Goal: Find specific page/section: Find specific page/section

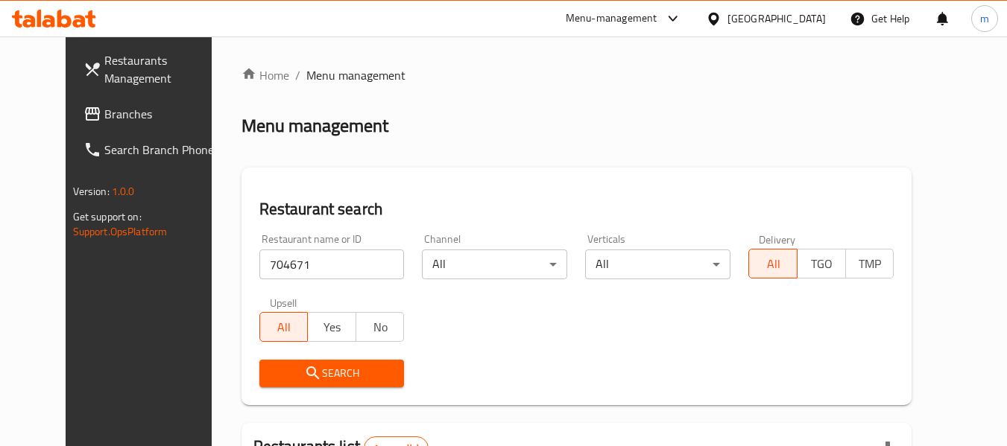
scroll to position [206, 0]
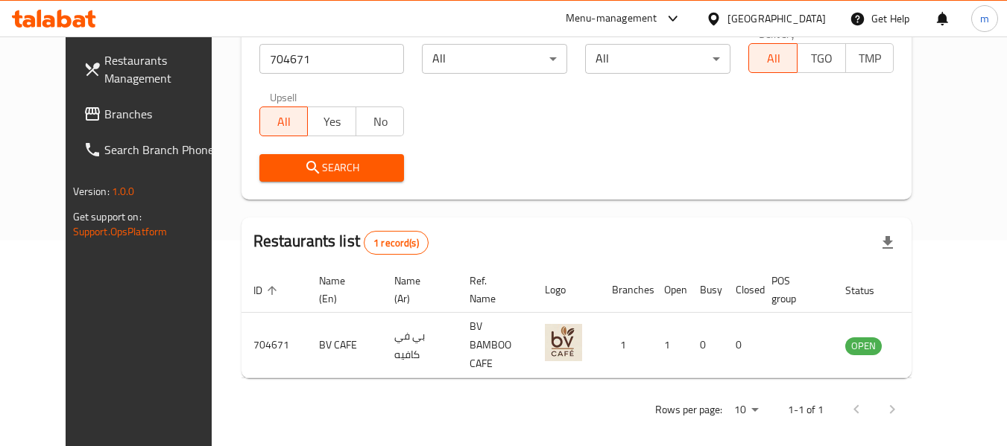
click at [104, 105] on span "Branches" at bounding box center [163, 114] width 118 height 18
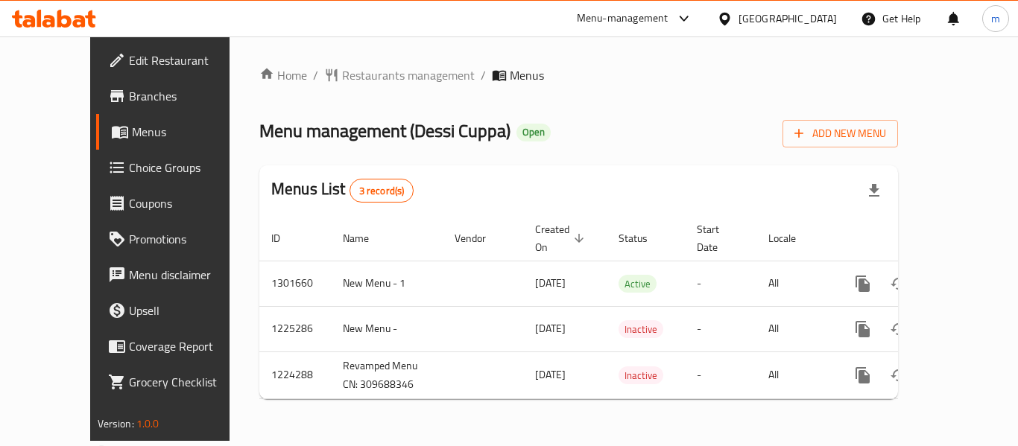
click at [359, 80] on span "Restaurants management" at bounding box center [408, 75] width 133 height 18
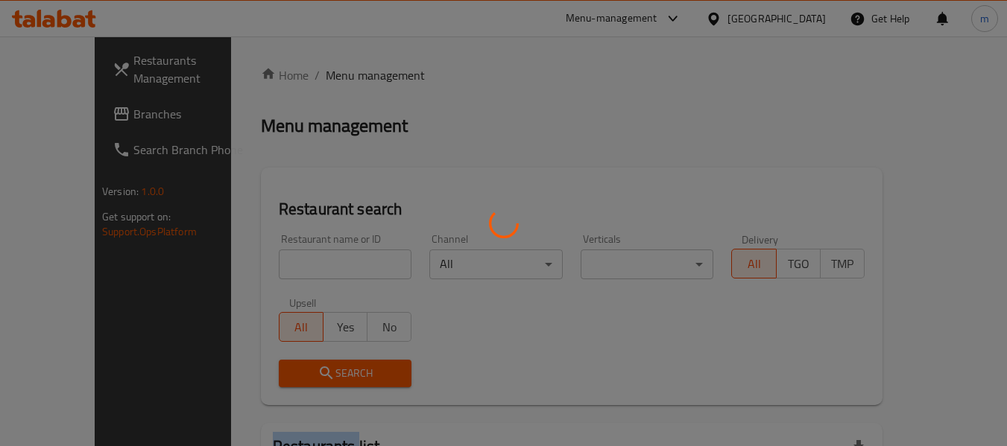
click at [358, 80] on div at bounding box center [503, 223] width 1007 height 446
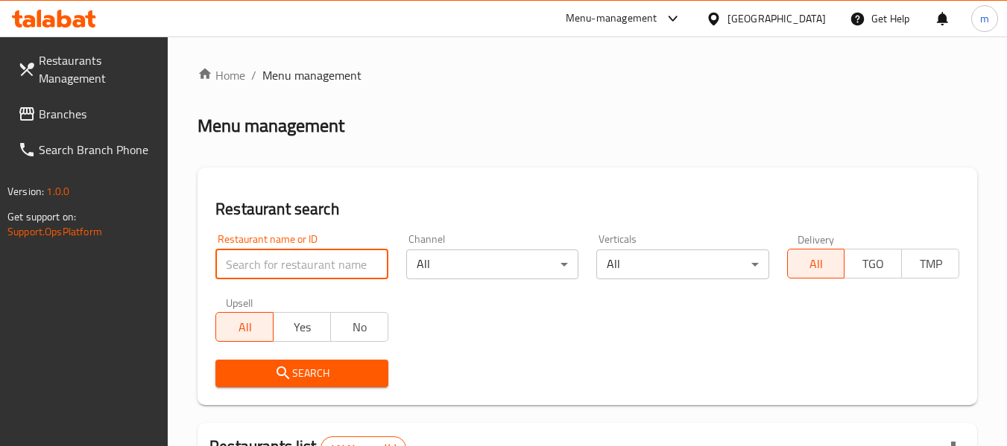
click at [269, 267] on input "search" at bounding box center [301, 265] width 172 height 30
paste input "626752"
type input "626752"
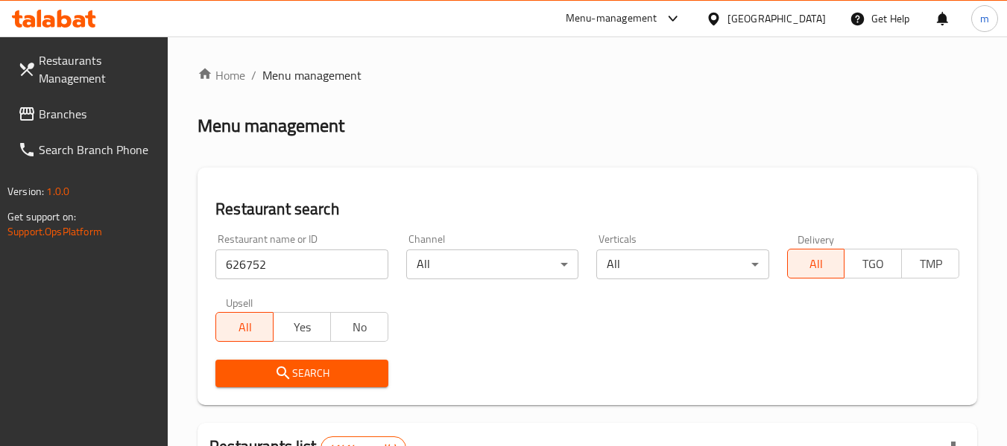
click at [302, 364] on span "Search" at bounding box center [301, 373] width 148 height 19
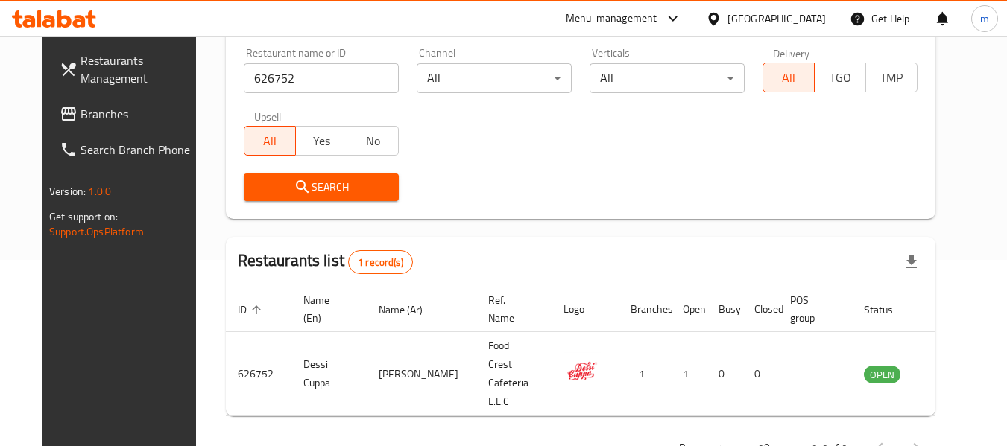
scroll to position [206, 0]
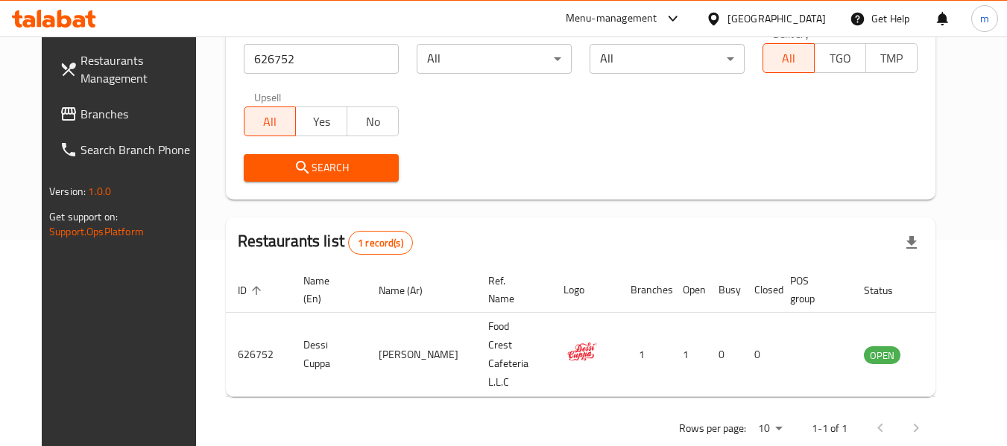
click at [719, 16] on icon at bounding box center [713, 18] width 10 height 13
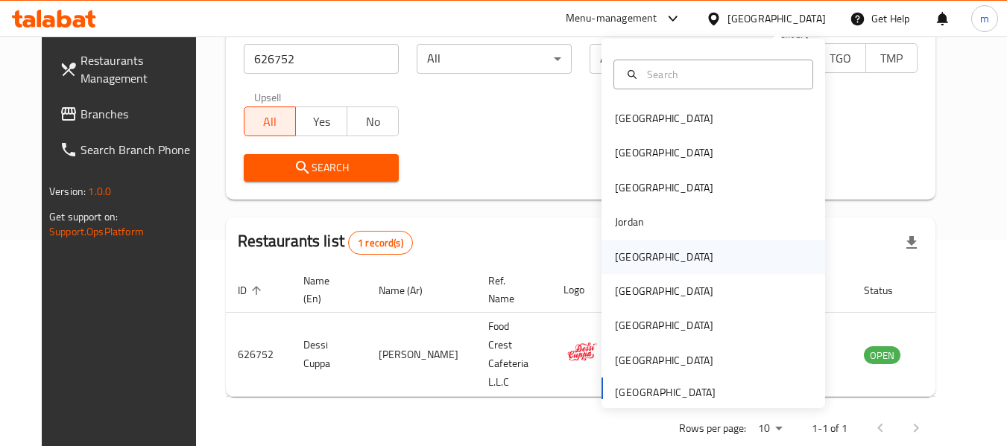
click at [631, 259] on div "Kuwait" at bounding box center [664, 257] width 98 height 16
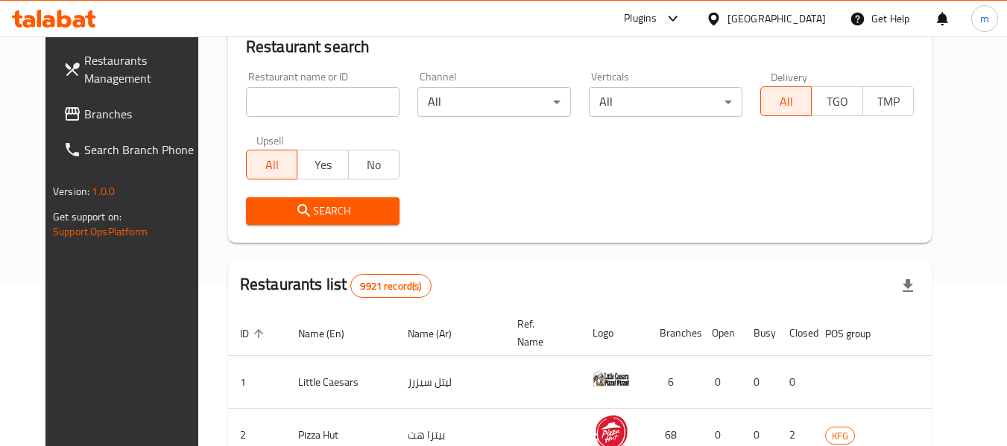
scroll to position [206, 0]
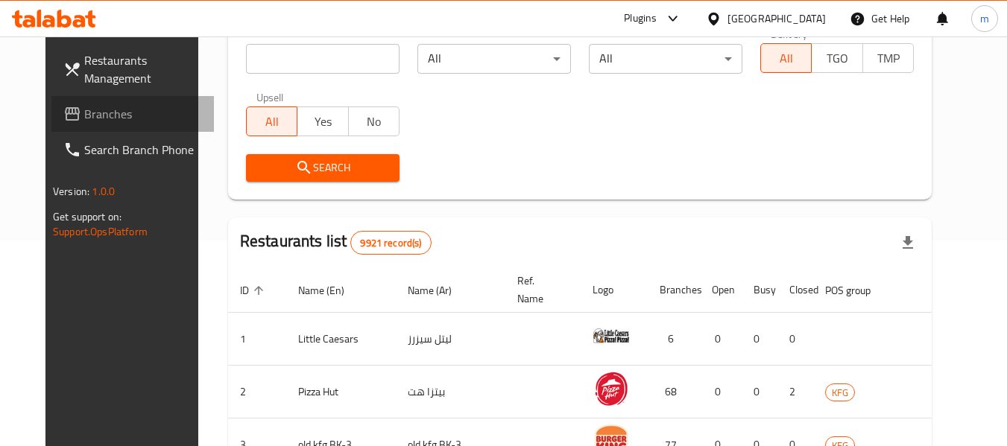
click at [84, 115] on span "Branches" at bounding box center [143, 114] width 118 height 18
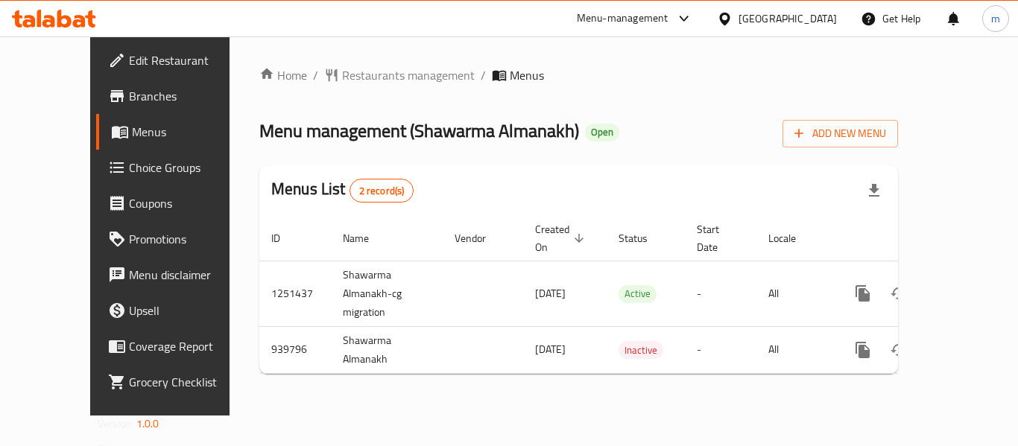
click at [320, 74] on div "Home / Restaurants management / Menus Menu management ( Shawarma Almanakh ) Ope…" at bounding box center [578, 226] width 639 height 320
click at [342, 74] on span "Restaurants management" at bounding box center [408, 75] width 133 height 18
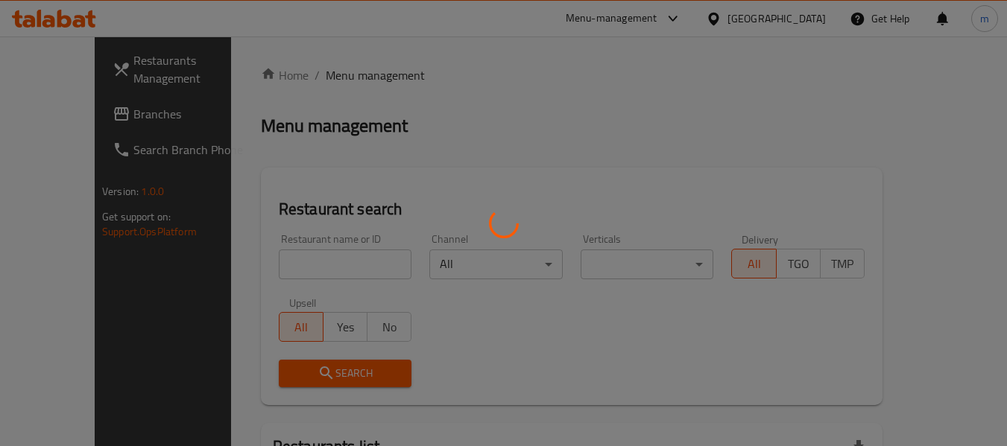
click at [256, 270] on div at bounding box center [503, 223] width 1007 height 446
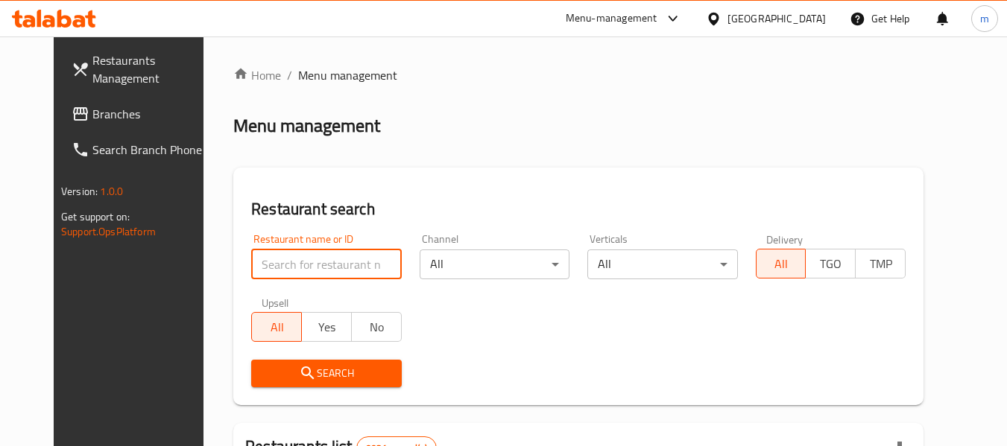
click at [256, 270] on input "search" at bounding box center [326, 265] width 150 height 30
paste input "659092"
type input "659092"
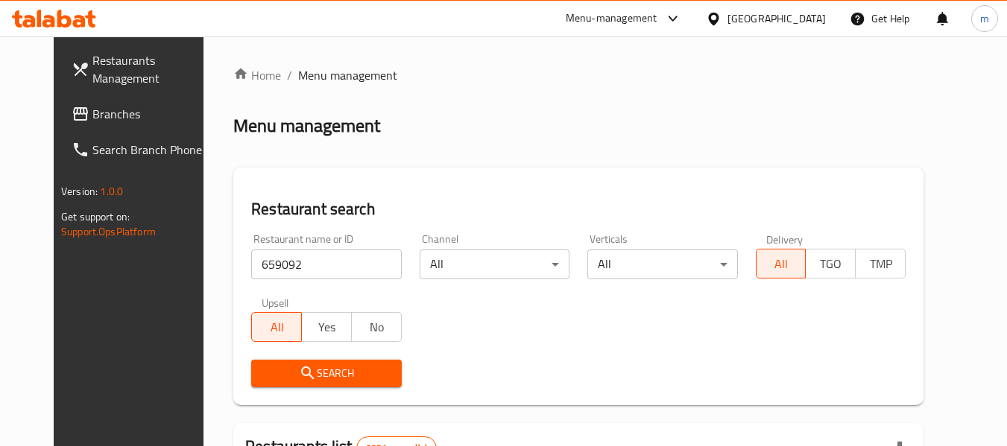
click at [274, 379] on span "Search" at bounding box center [326, 373] width 126 height 19
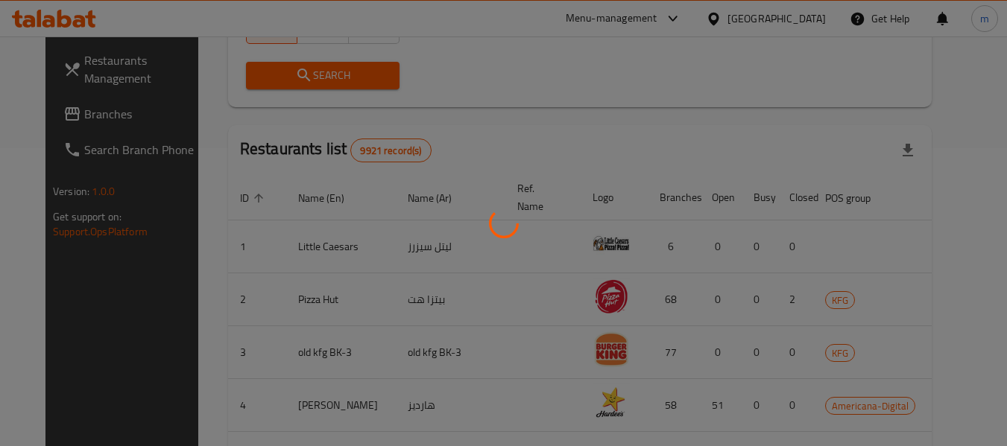
scroll to position [237, 0]
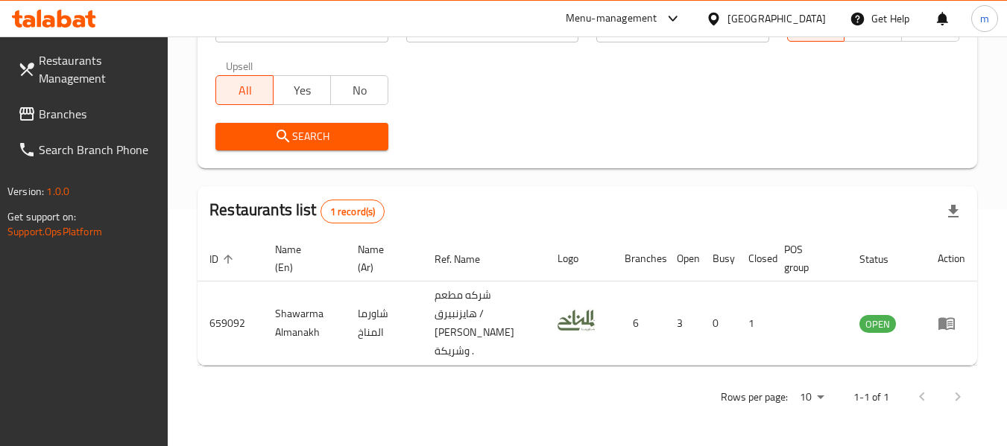
click at [722, 11] on icon at bounding box center [714, 19] width 16 height 16
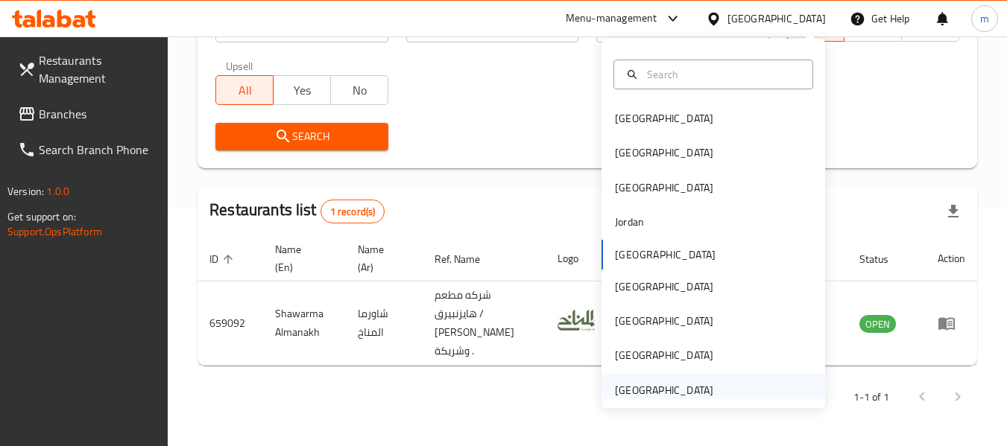
click at [615, 395] on div "[GEOGRAPHIC_DATA]" at bounding box center [664, 390] width 98 height 16
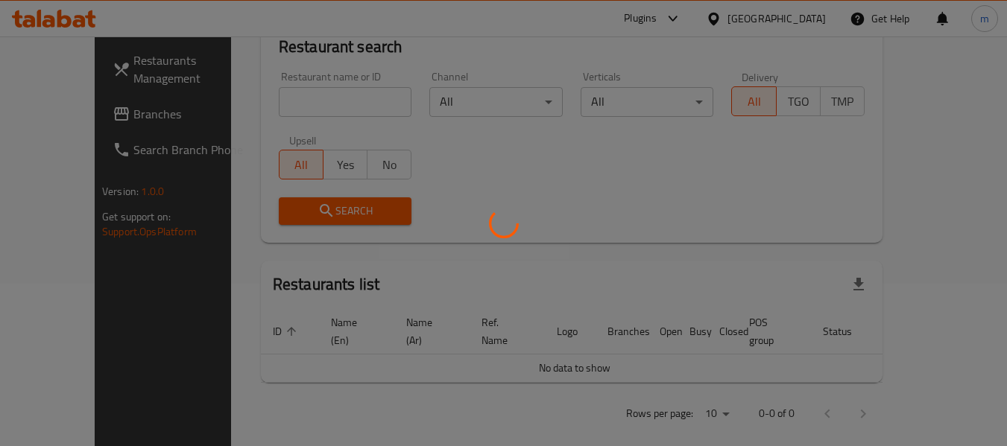
scroll to position [237, 0]
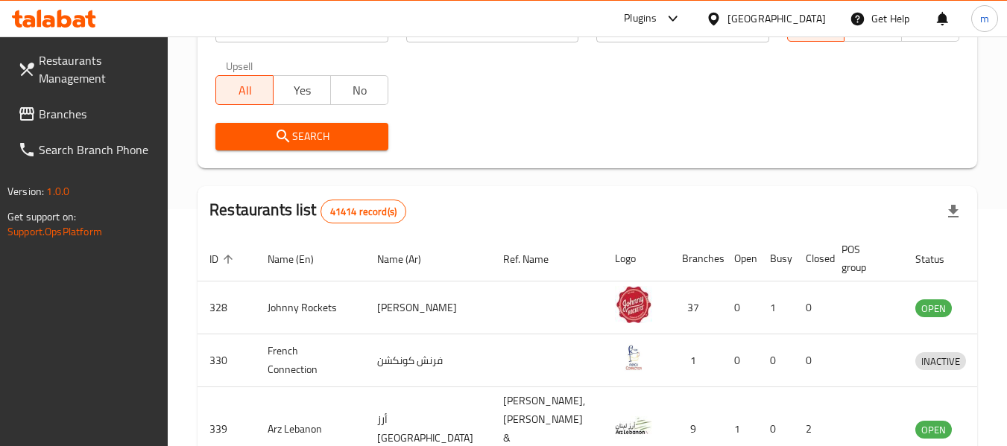
click at [83, 112] on span "Branches" at bounding box center [98, 114] width 118 height 18
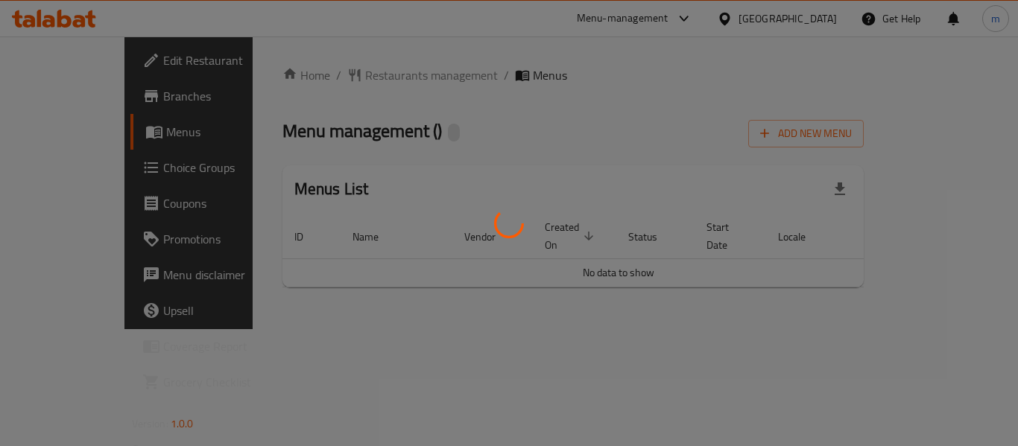
click at [323, 80] on div at bounding box center [509, 223] width 1018 height 446
click at [345, 80] on div at bounding box center [509, 223] width 1018 height 446
click at [343, 77] on div at bounding box center [509, 223] width 1018 height 446
click at [342, 74] on div at bounding box center [509, 223] width 1018 height 446
click at [333, 75] on div at bounding box center [509, 223] width 1018 height 446
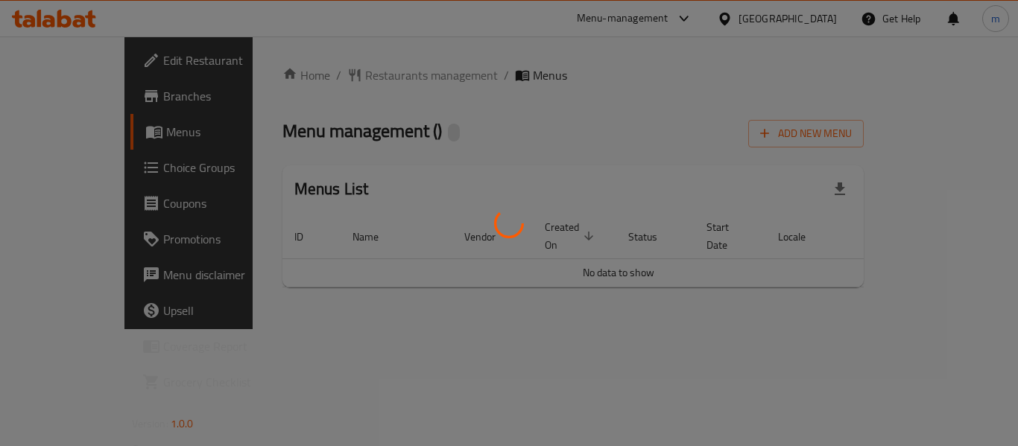
click at [332, 75] on div at bounding box center [509, 223] width 1018 height 446
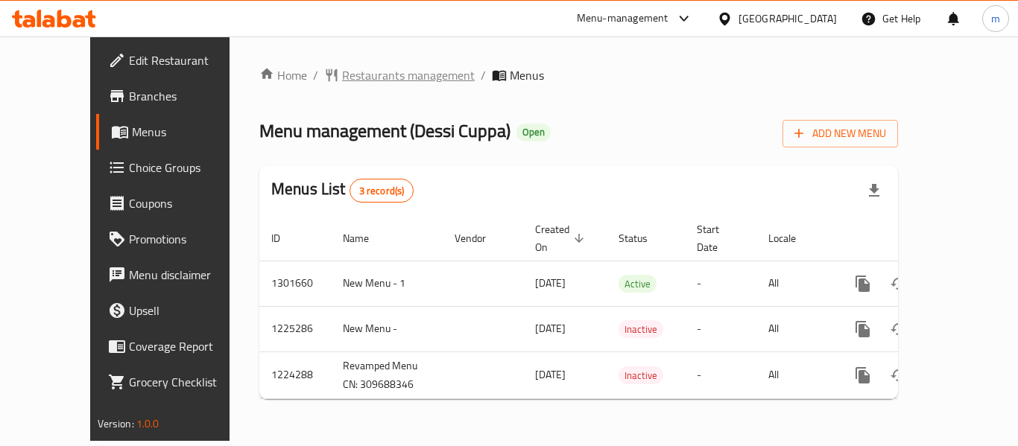
click at [342, 77] on span "Restaurants management" at bounding box center [408, 75] width 133 height 18
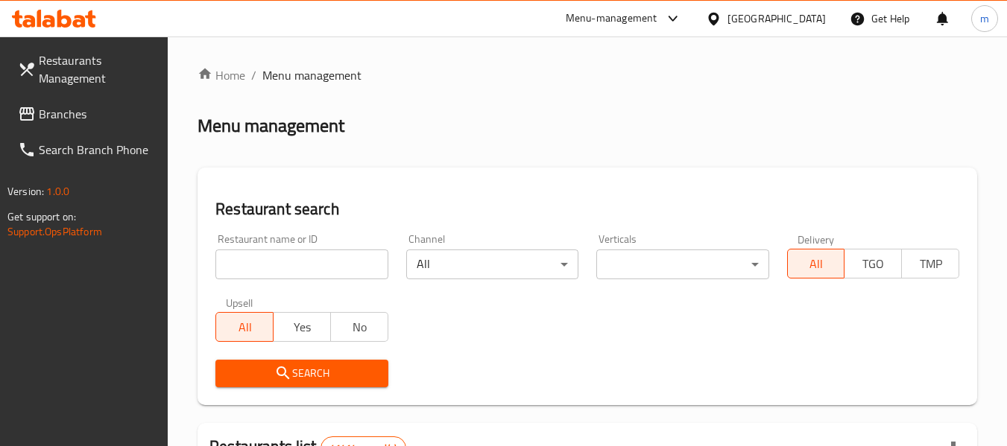
click at [275, 274] on div at bounding box center [503, 223] width 1007 height 446
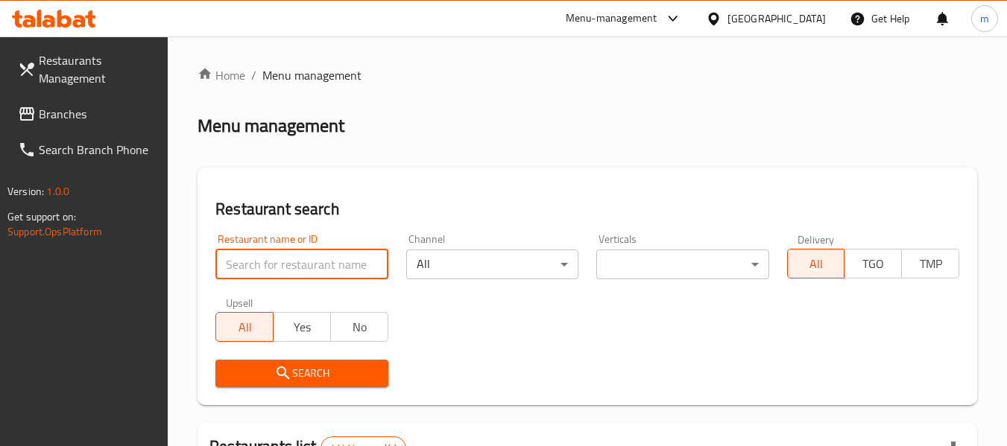
click at [275, 274] on input "search" at bounding box center [301, 265] width 172 height 30
click at [276, 273] on input "search" at bounding box center [301, 265] width 172 height 30
paste input "626752"
type input "626752"
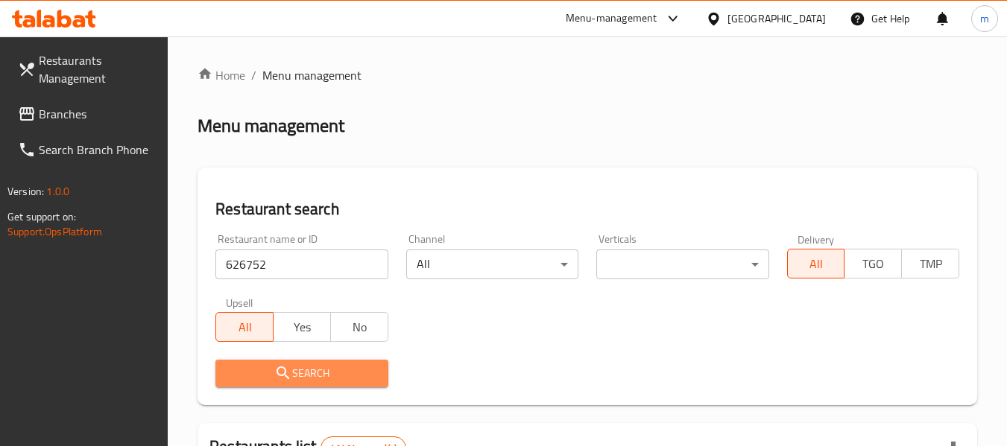
click at [281, 374] on icon "submit" at bounding box center [283, 373] width 18 height 18
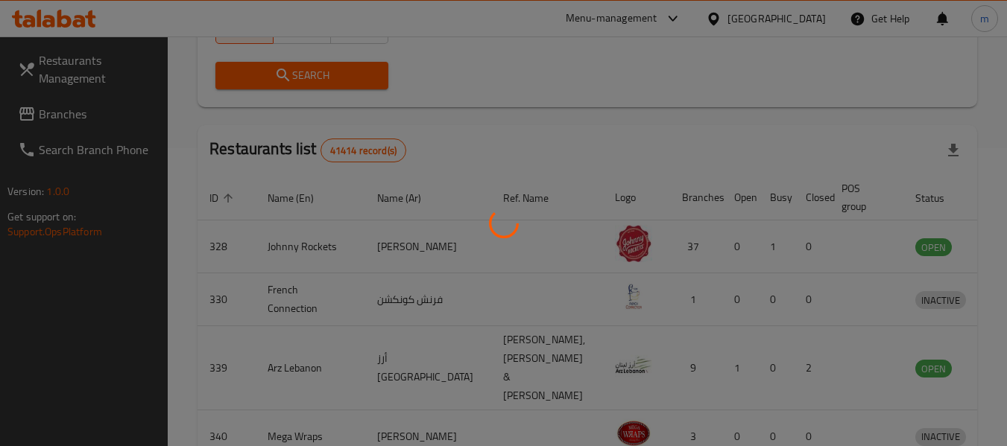
scroll to position [206, 0]
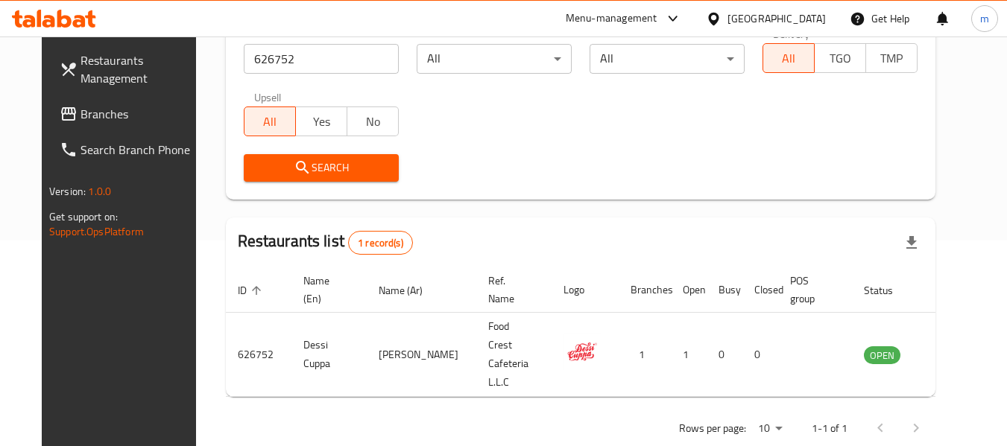
drag, startPoint x: 50, startPoint y: 121, endPoint x: 69, endPoint y: 116, distance: 19.4
click at [81, 121] on span "Branches" at bounding box center [140, 114] width 118 height 18
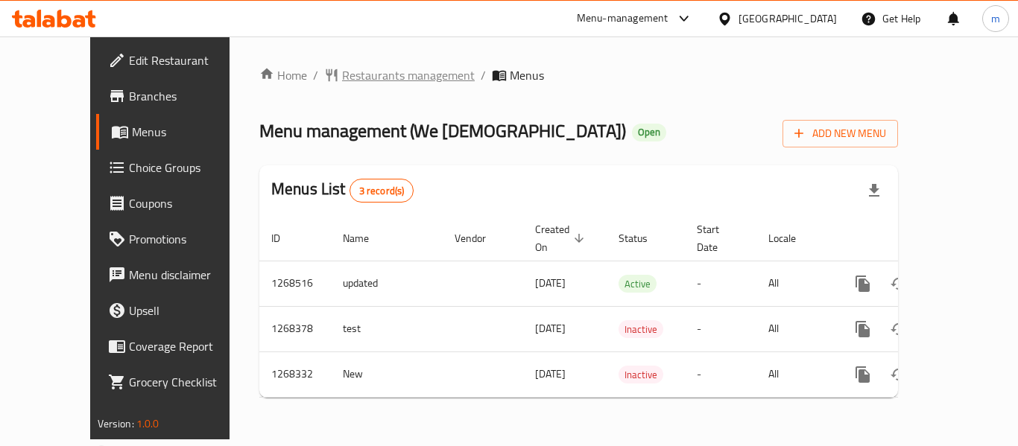
click at [342, 76] on span "Restaurants management" at bounding box center [408, 75] width 133 height 18
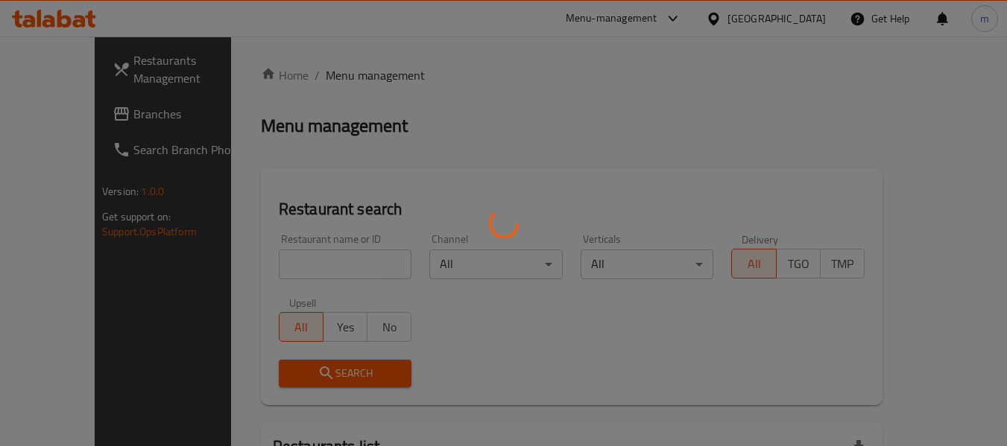
click at [293, 269] on div at bounding box center [503, 223] width 1007 height 446
click at [289, 269] on div at bounding box center [503, 223] width 1007 height 446
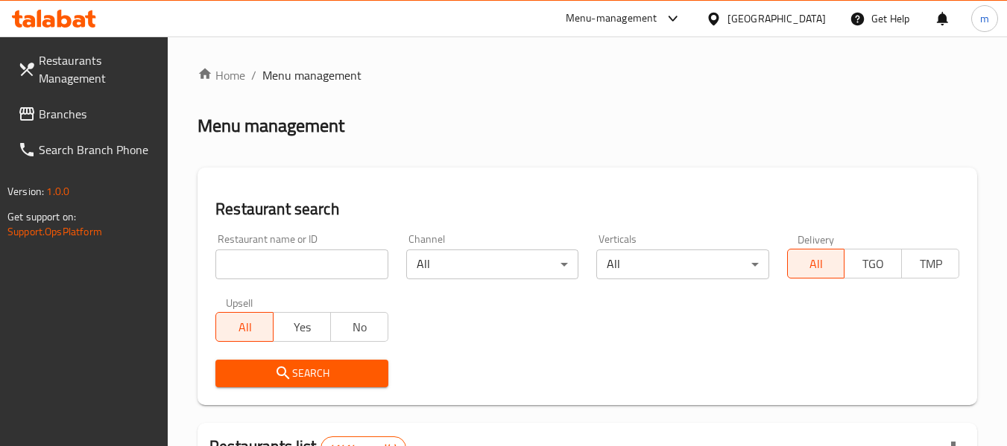
click at [289, 269] on input "search" at bounding box center [301, 265] width 172 height 30
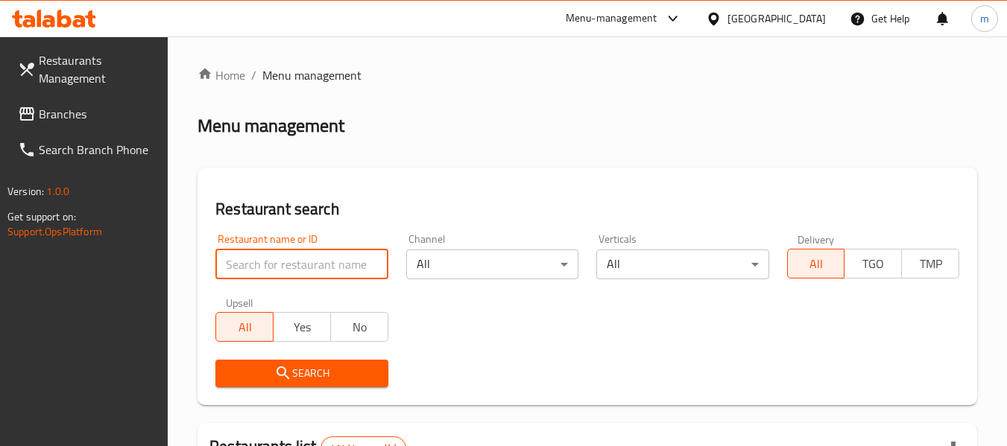
click at [289, 269] on input "search" at bounding box center [301, 265] width 172 height 30
paste input "688085"
type input "688085"
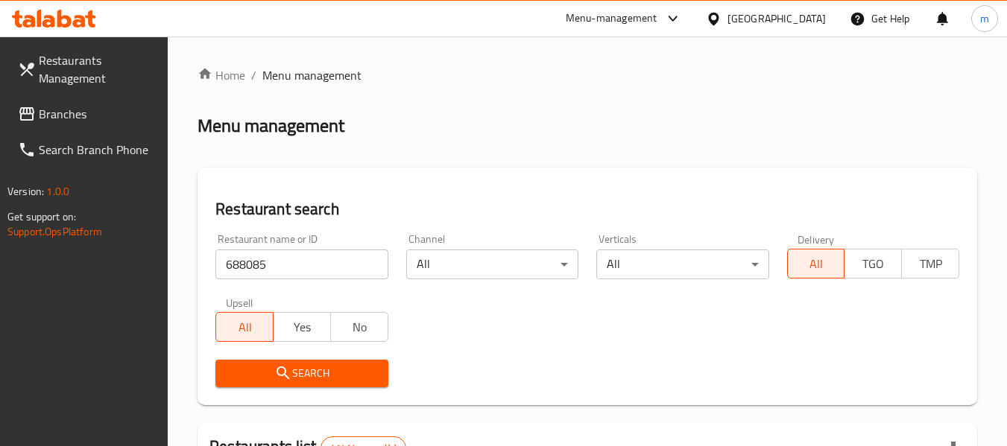
click at [292, 364] on span "Search" at bounding box center [301, 373] width 148 height 19
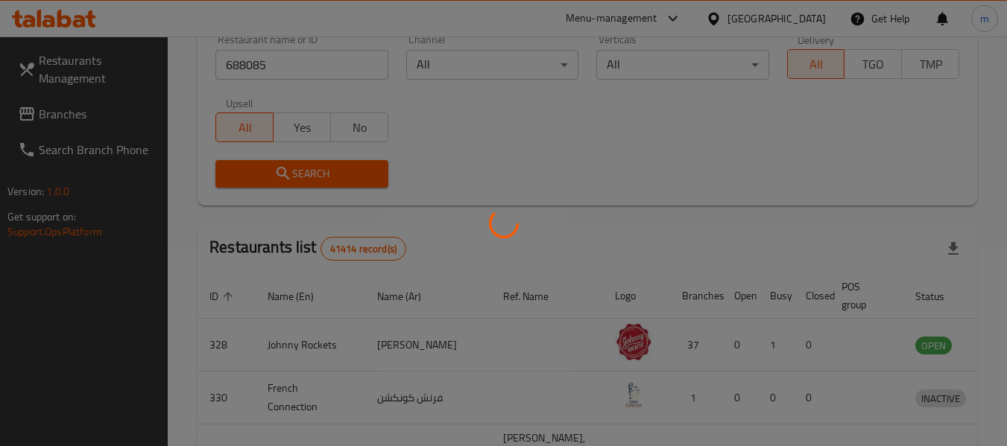
scroll to position [206, 0]
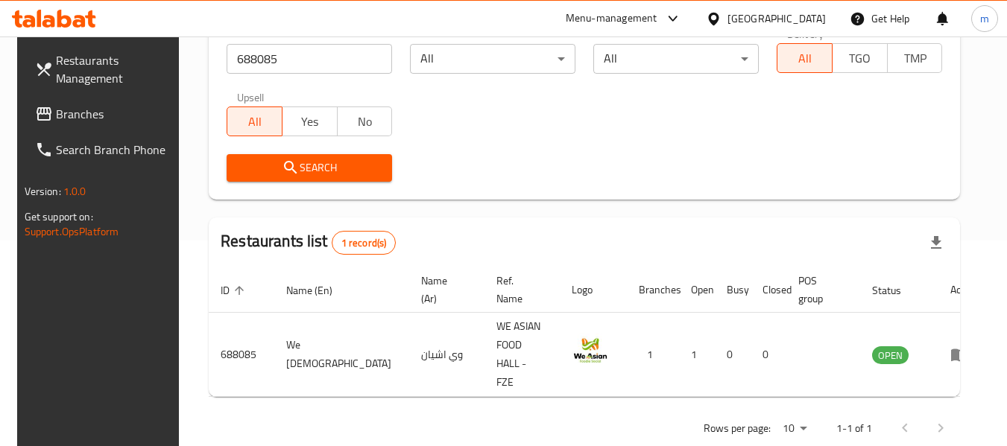
click at [74, 119] on span "Branches" at bounding box center [115, 114] width 118 height 18
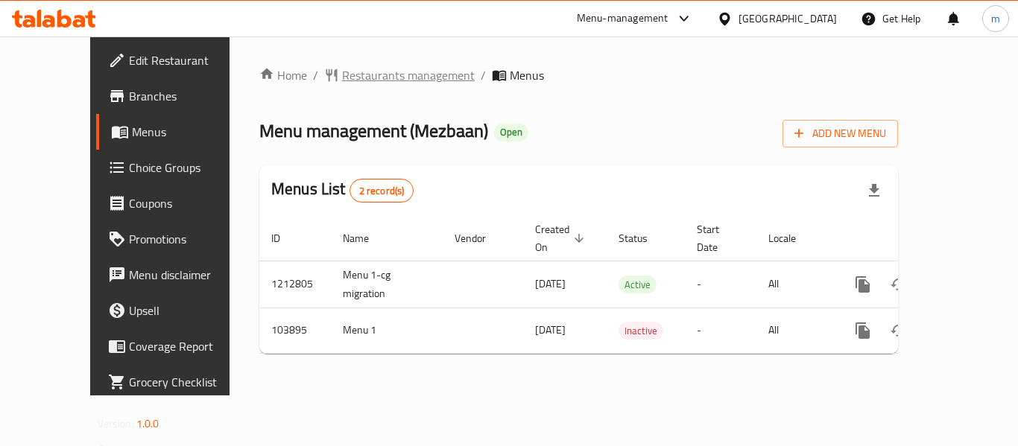
click at [342, 81] on span "Restaurants management" at bounding box center [408, 75] width 133 height 18
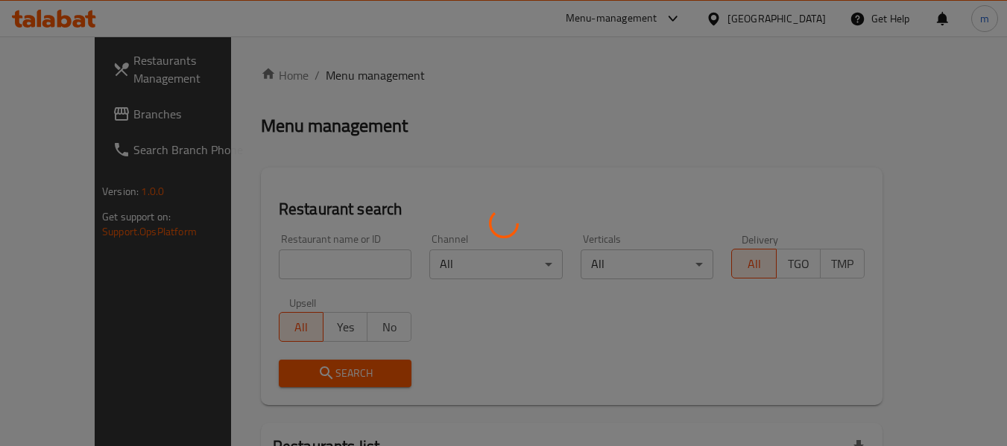
click at [309, 265] on div at bounding box center [503, 223] width 1007 height 446
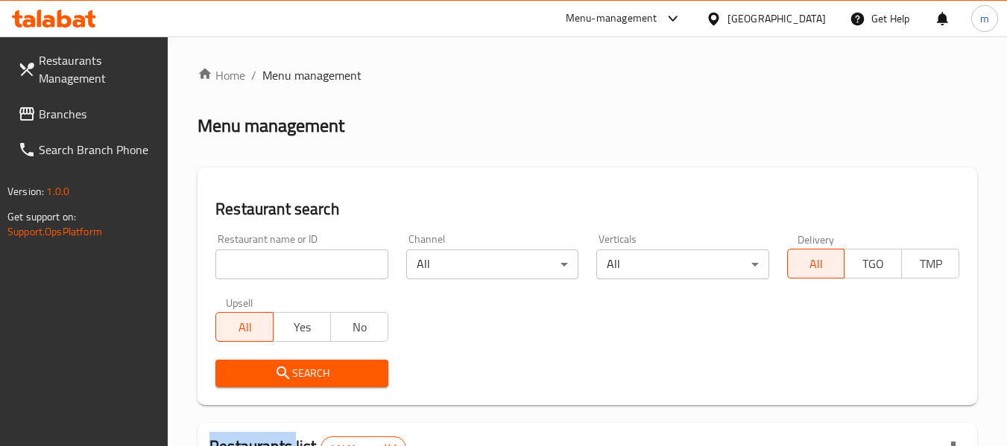
click at [309, 265] on div at bounding box center [503, 223] width 1007 height 446
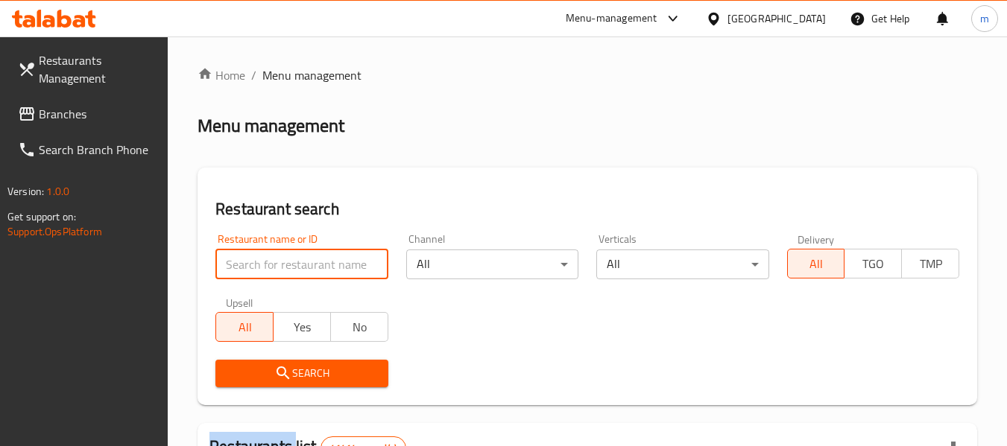
click at [309, 265] on input "search" at bounding box center [301, 265] width 172 height 30
click at [310, 265] on input "search" at bounding box center [301, 265] width 172 height 30
paste input "602746"
type input "602746"
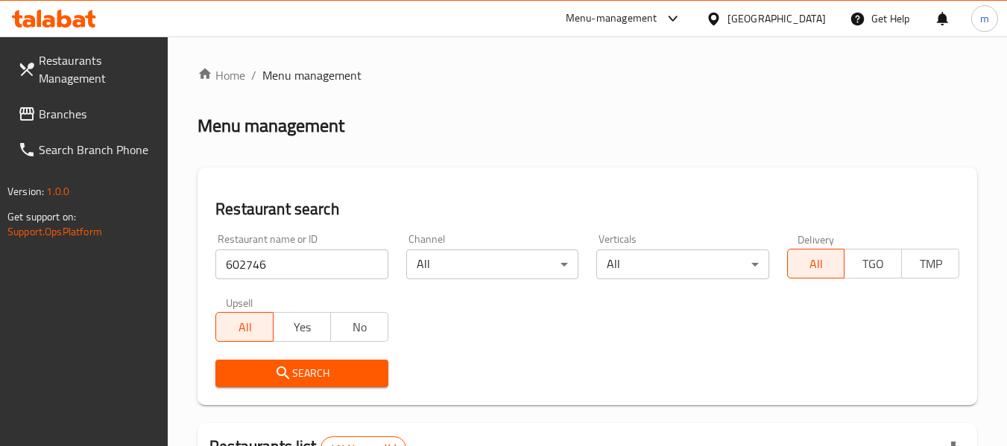
drag, startPoint x: 299, startPoint y: 370, endPoint x: 357, endPoint y: 347, distance: 62.8
click at [299, 371] on span "Search" at bounding box center [301, 373] width 148 height 19
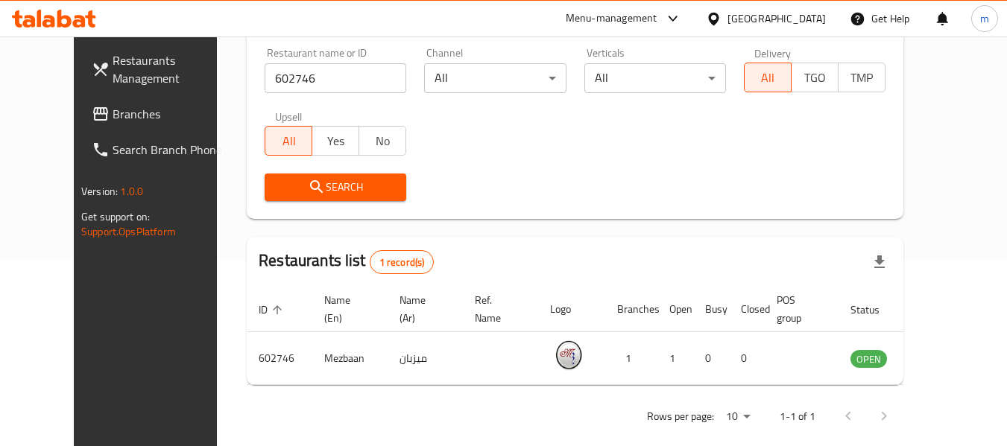
scroll to position [206, 0]
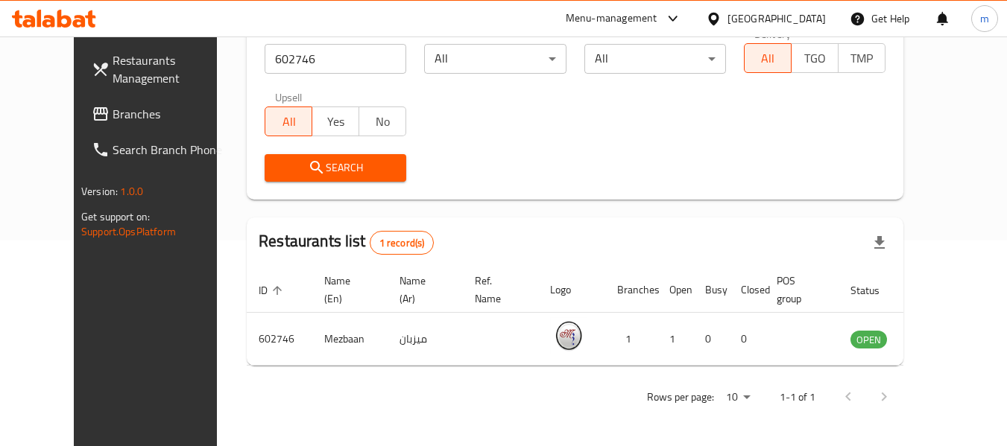
click at [719, 13] on icon at bounding box center [714, 19] width 16 height 16
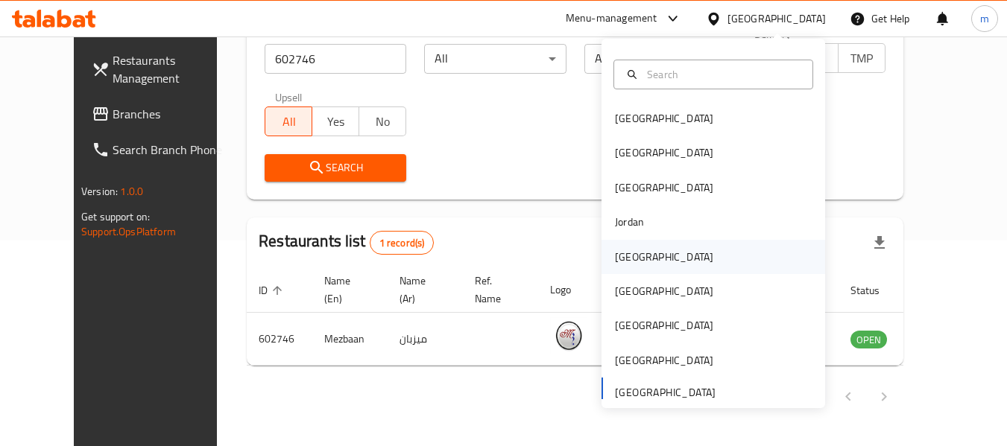
click at [616, 256] on div "[GEOGRAPHIC_DATA]" at bounding box center [664, 257] width 98 height 16
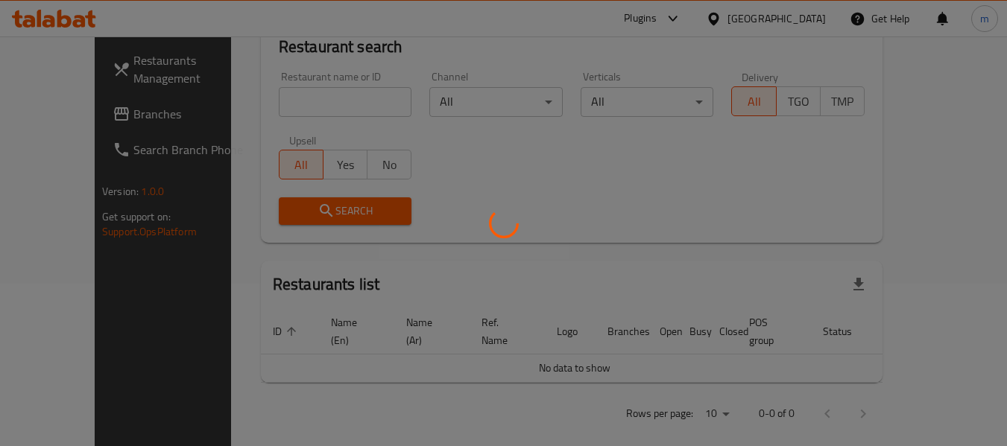
scroll to position [206, 0]
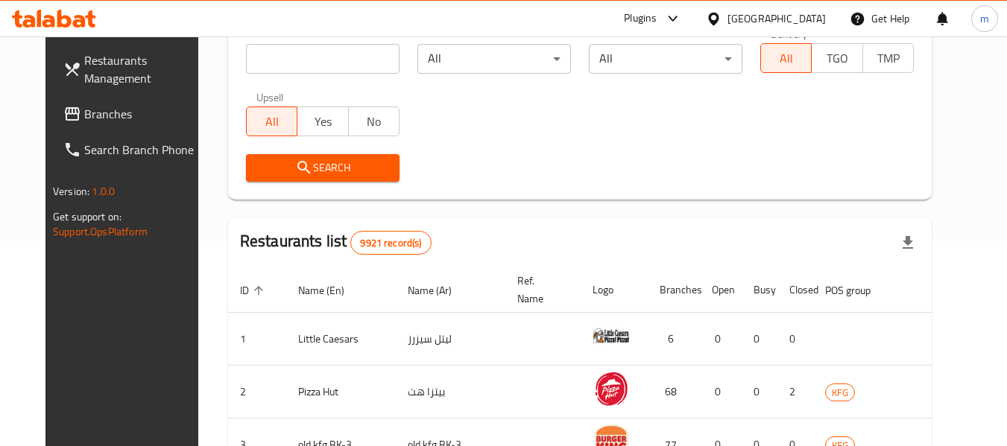
click at [92, 107] on span "Branches" at bounding box center [143, 114] width 118 height 18
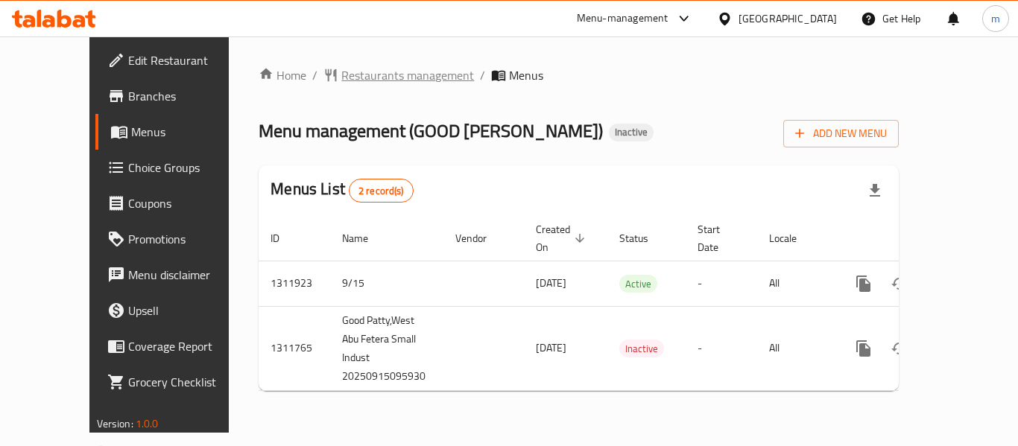
click at [341, 75] on span "Restaurants management" at bounding box center [407, 75] width 133 height 18
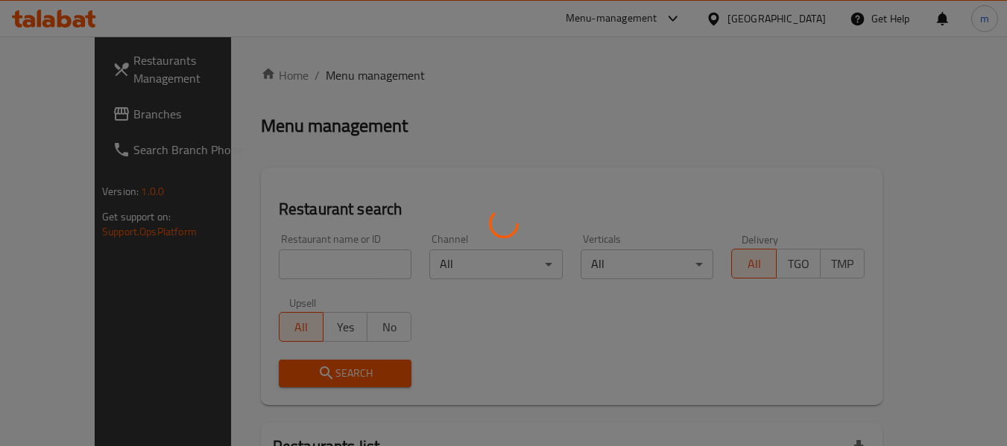
click at [262, 264] on div at bounding box center [503, 223] width 1007 height 446
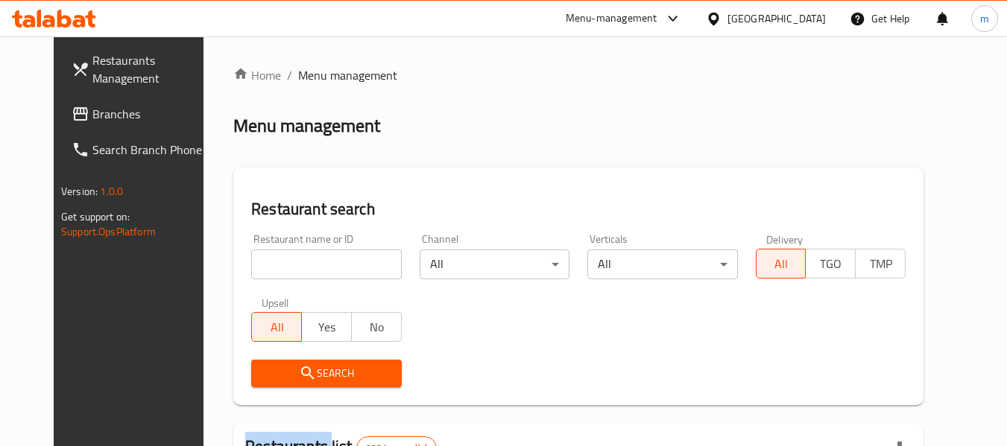
click at [262, 264] on div at bounding box center [503, 223] width 1007 height 446
click at [263, 264] on input "search" at bounding box center [326, 265] width 150 height 30
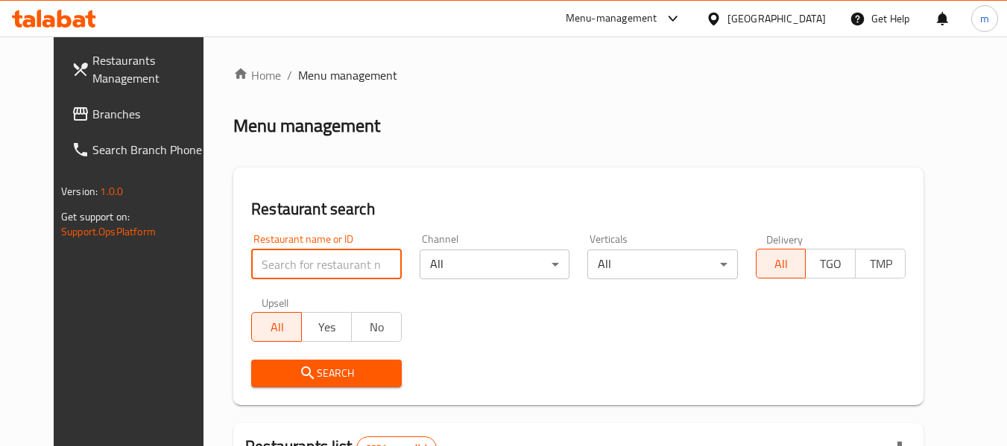
click at [264, 264] on input "search" at bounding box center [326, 265] width 150 height 30
paste input "705922"
type input "705922"
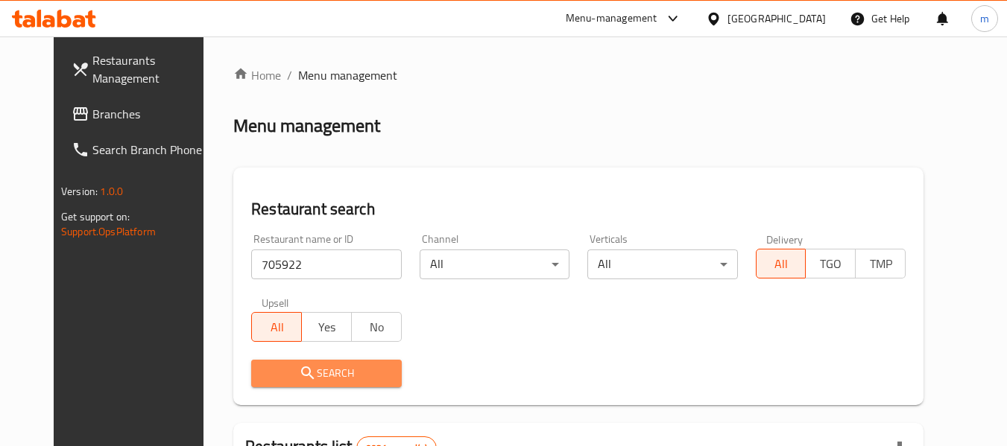
click at [313, 367] on span "Search" at bounding box center [326, 373] width 126 height 19
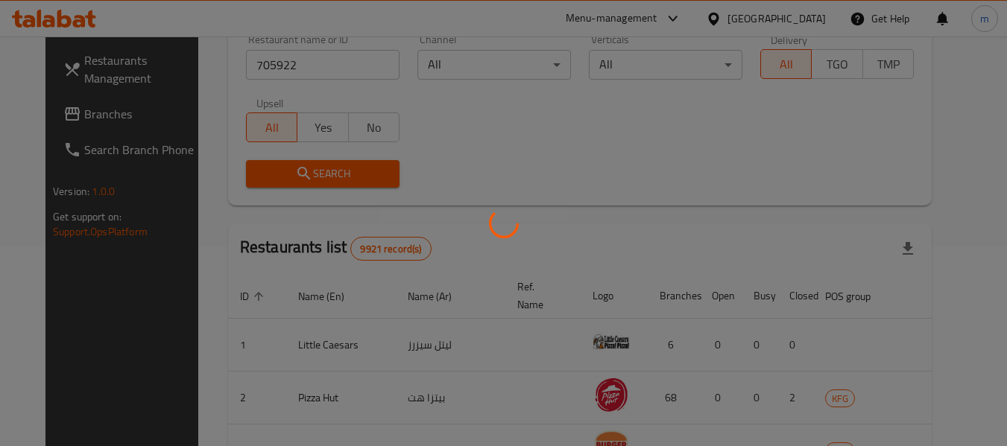
scroll to position [206, 0]
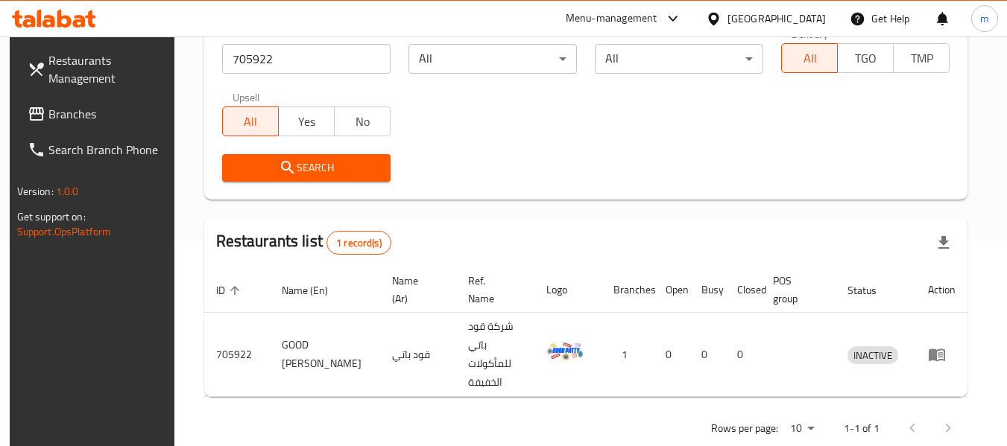
click at [722, 13] on icon at bounding box center [714, 19] width 16 height 16
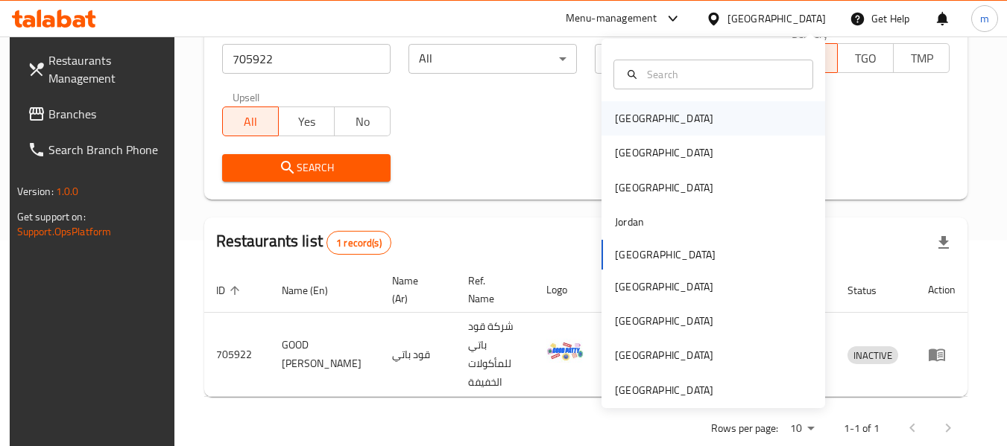
click at [621, 117] on div "[GEOGRAPHIC_DATA]" at bounding box center [664, 118] width 98 height 16
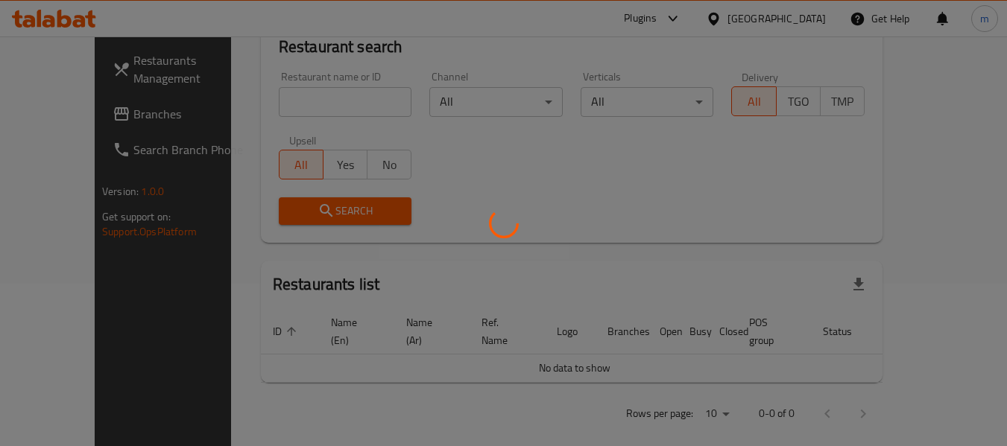
scroll to position [206, 0]
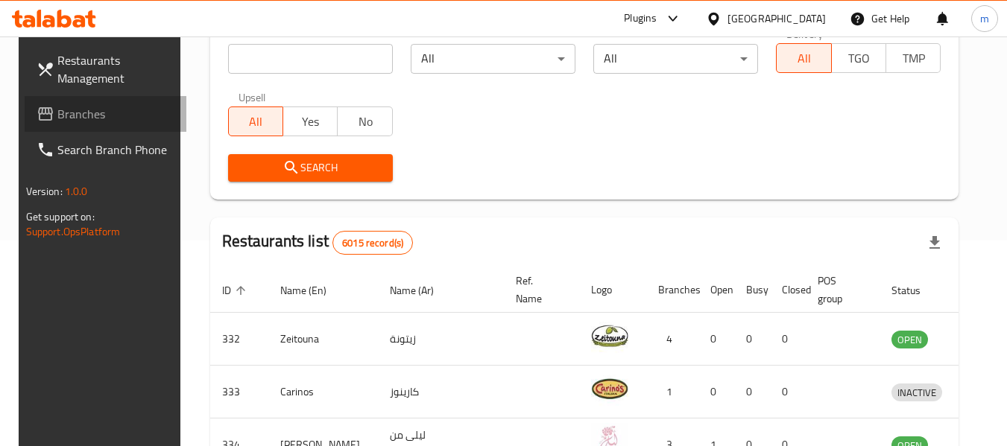
click at [92, 114] on span "Branches" at bounding box center [116, 114] width 118 height 18
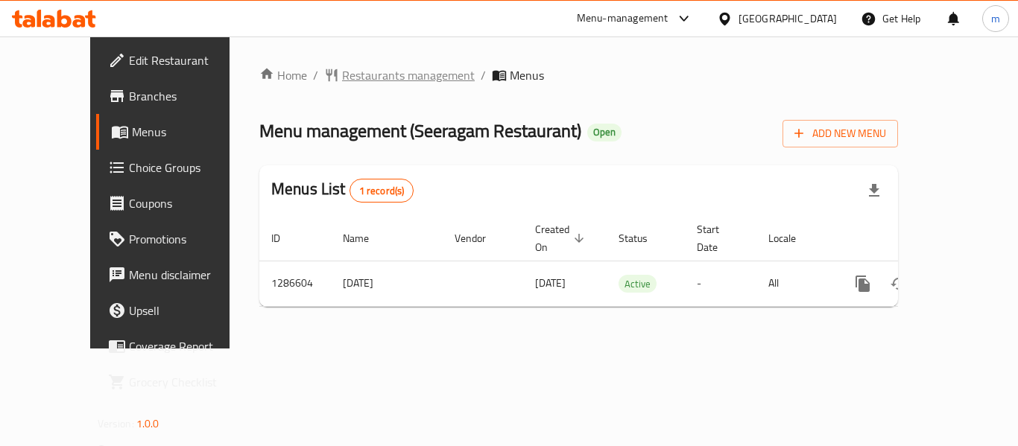
click at [349, 77] on span "Restaurants management" at bounding box center [408, 75] width 133 height 18
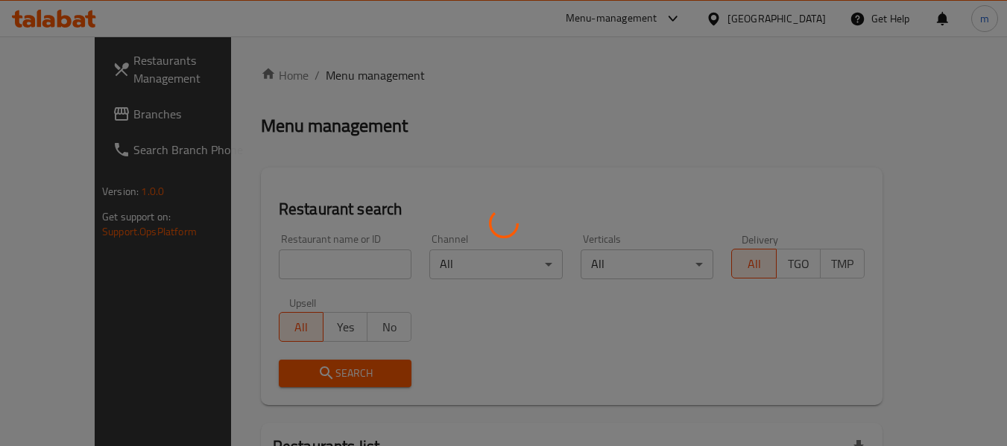
click at [268, 280] on div at bounding box center [503, 223] width 1007 height 446
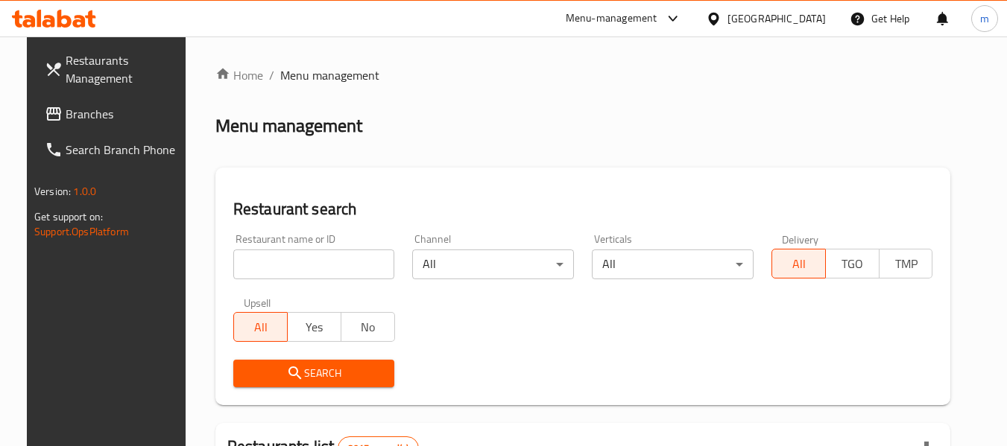
click at [266, 271] on div at bounding box center [503, 223] width 1007 height 446
click at [268, 268] on input "search" at bounding box center [314, 265] width 162 height 30
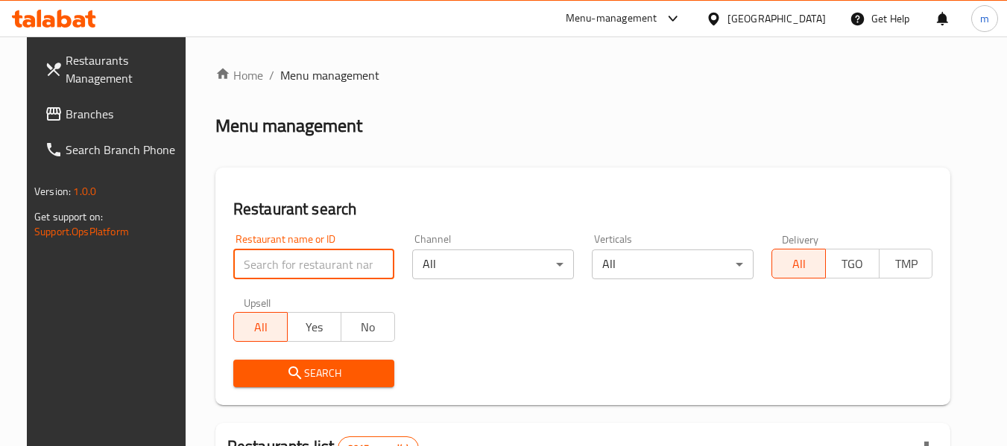
paste input "696359"
type input "696359"
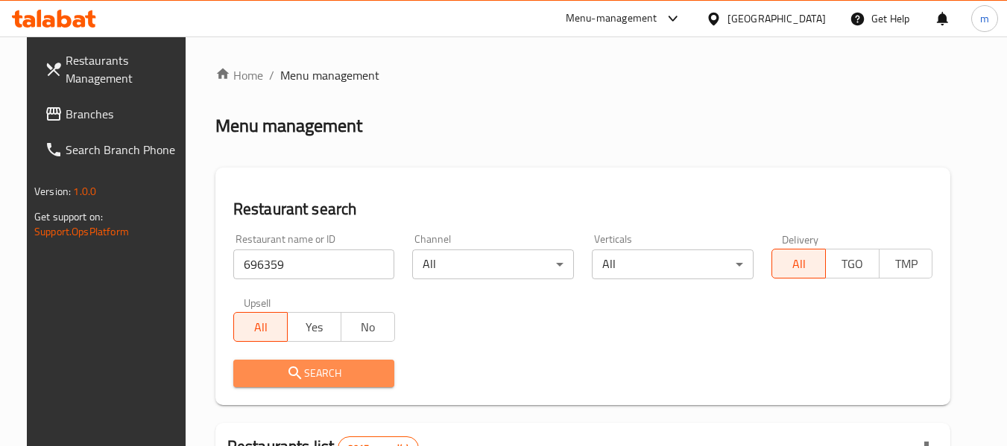
click at [311, 373] on span "Search" at bounding box center [314, 373] width 138 height 19
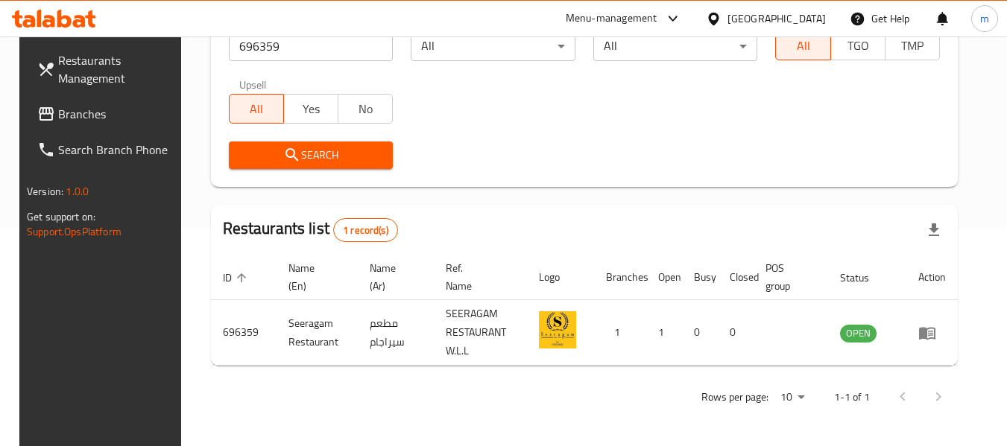
scroll to position [218, 0]
click at [719, 14] on icon at bounding box center [713, 18] width 10 height 13
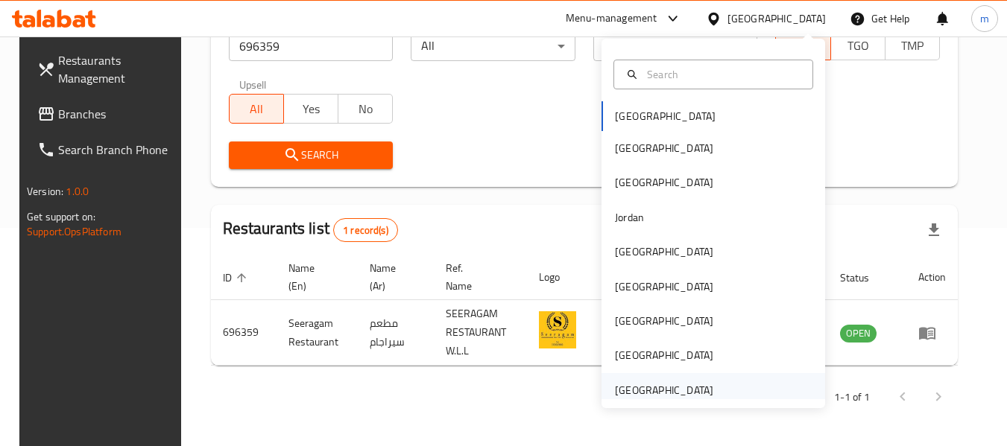
click at [646, 391] on div "[GEOGRAPHIC_DATA]" at bounding box center [664, 390] width 98 height 16
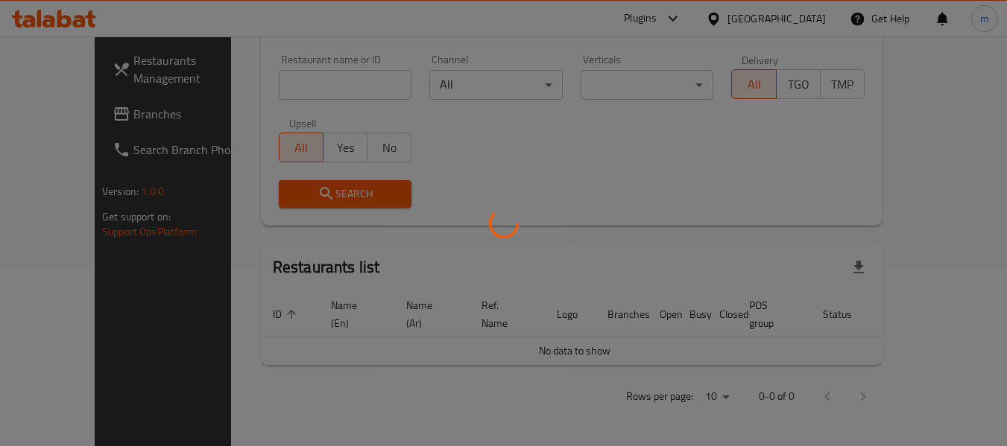
scroll to position [162, 0]
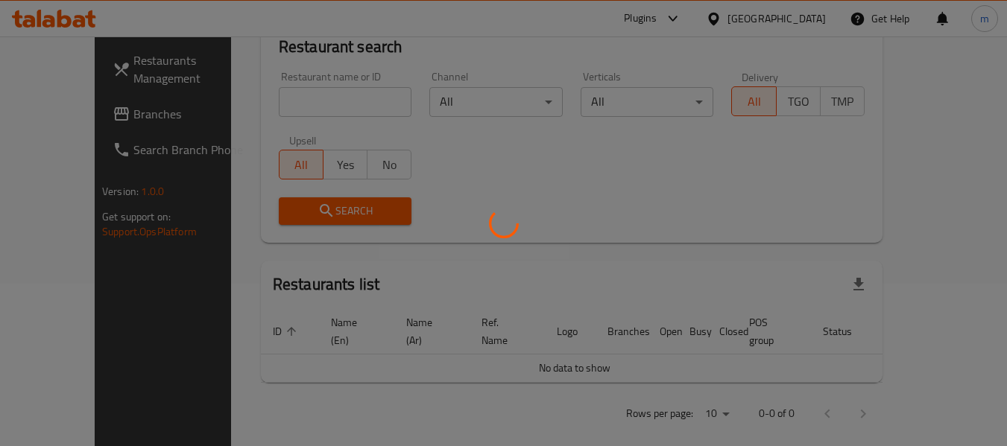
drag, startPoint x: 646, startPoint y: 391, endPoint x: 461, endPoint y: 407, distance: 186.3
click at [461, 407] on div at bounding box center [503, 223] width 1007 height 446
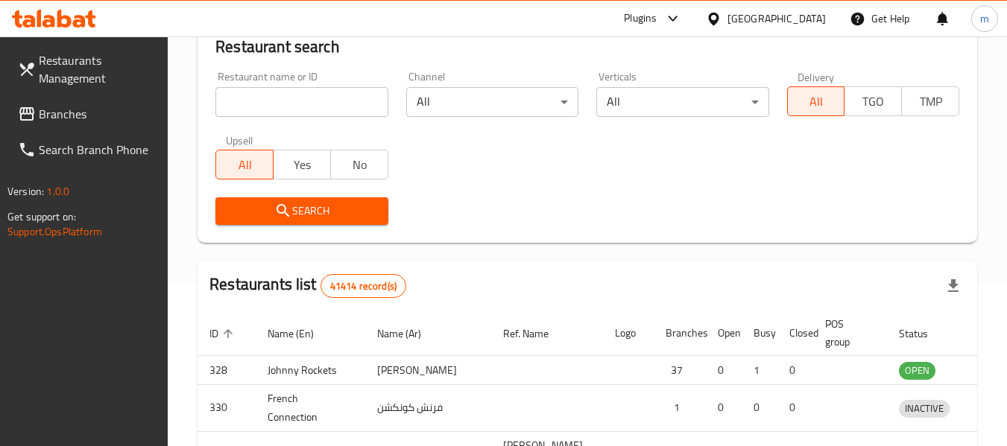
scroll to position [218, 0]
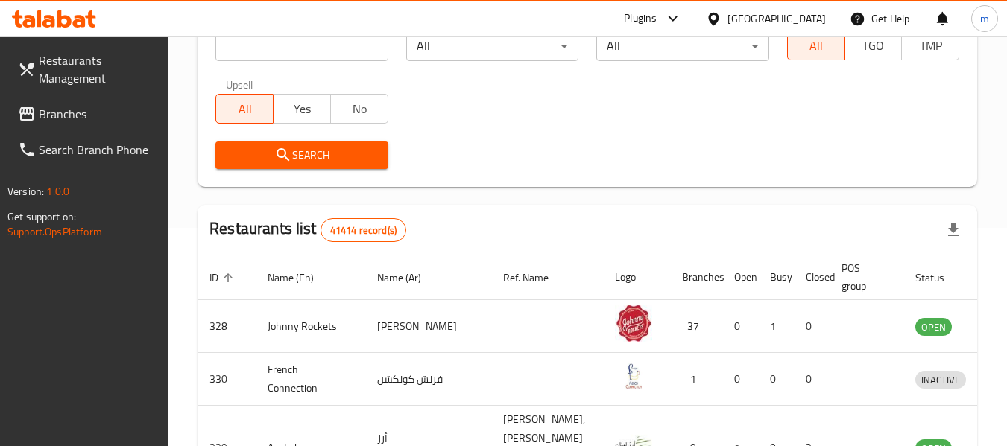
click at [94, 105] on span "Branches" at bounding box center [98, 114] width 118 height 18
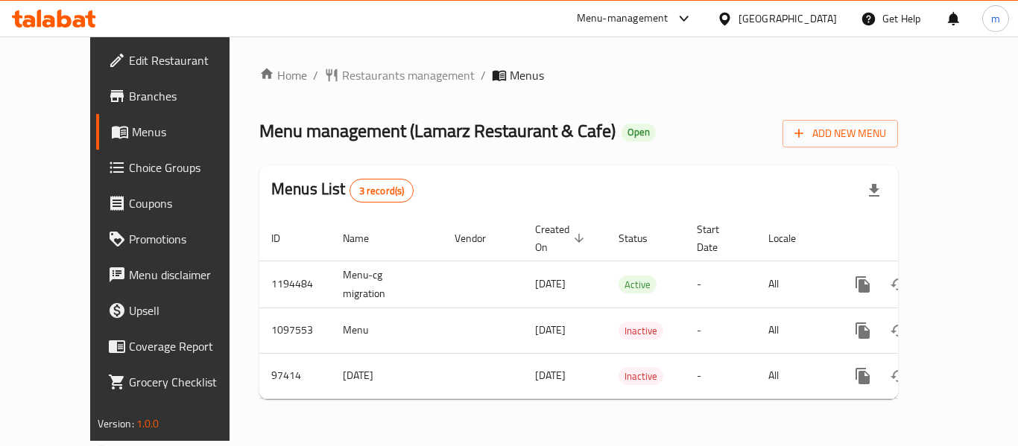
click at [334, 73] on div at bounding box center [509, 223] width 1018 height 446
click at [342, 73] on span "Restaurants management" at bounding box center [408, 75] width 133 height 18
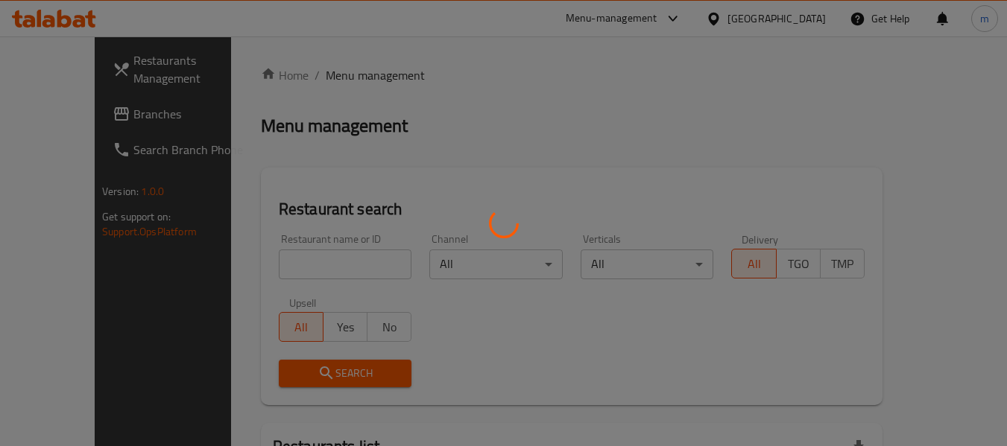
click at [268, 276] on div at bounding box center [503, 223] width 1007 height 446
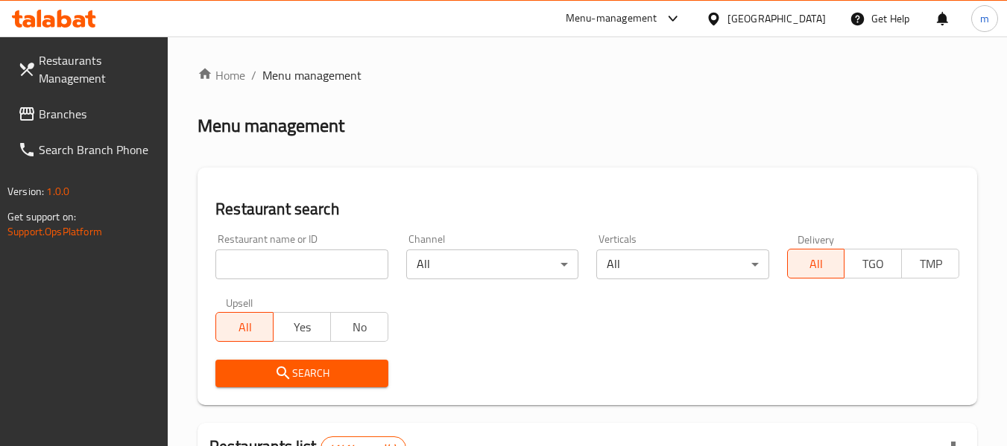
click at [262, 272] on input "search" at bounding box center [301, 265] width 172 height 30
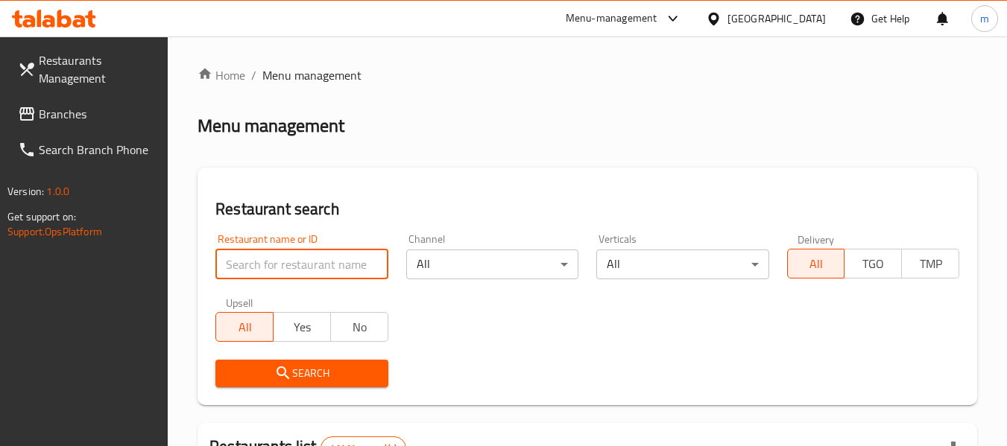
paste input "601959"
type input "601959"
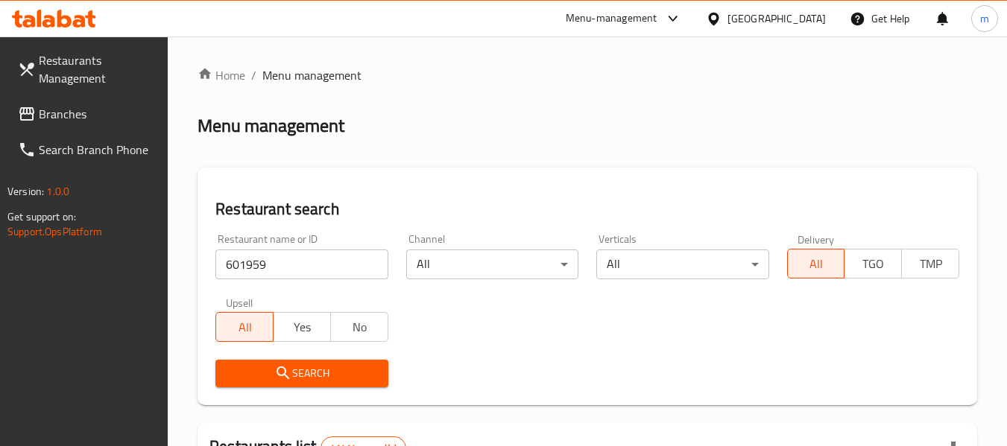
click at [313, 383] on button "Search" at bounding box center [301, 374] width 172 height 28
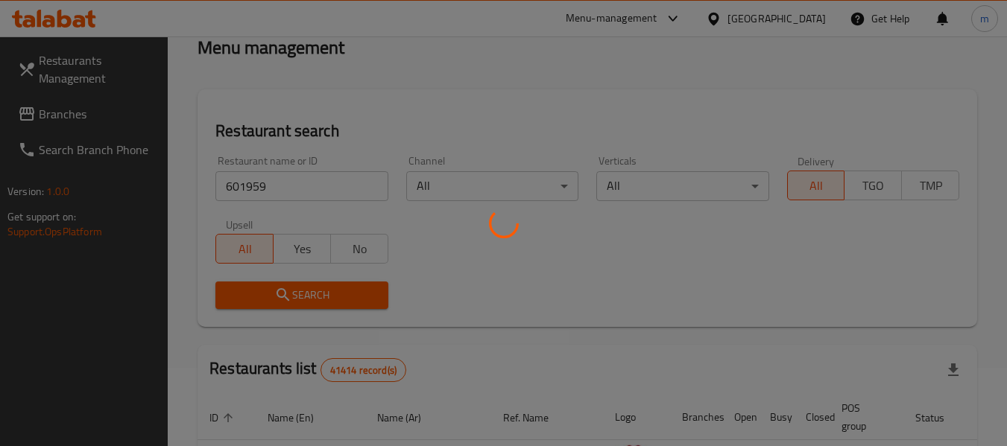
scroll to position [218, 0]
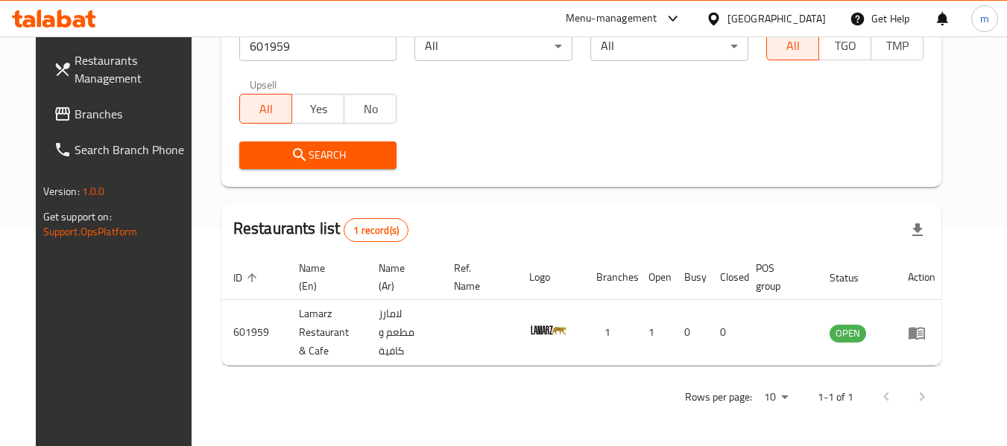
click at [717, 19] on icon at bounding box center [713, 18] width 10 height 13
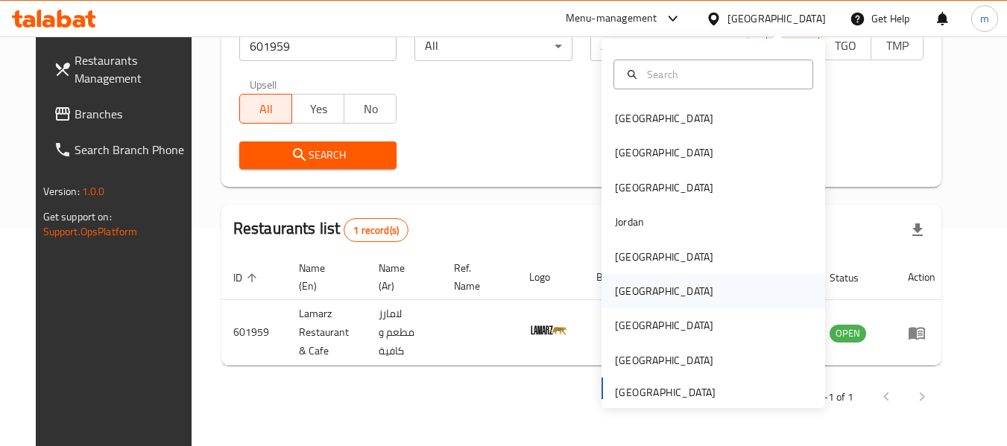
click at [615, 295] on div "[GEOGRAPHIC_DATA]" at bounding box center [664, 291] width 98 height 16
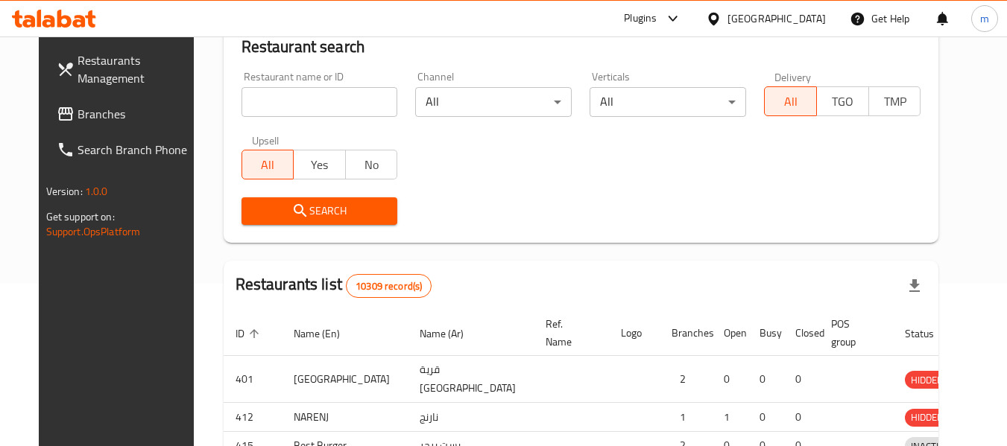
scroll to position [218, 0]
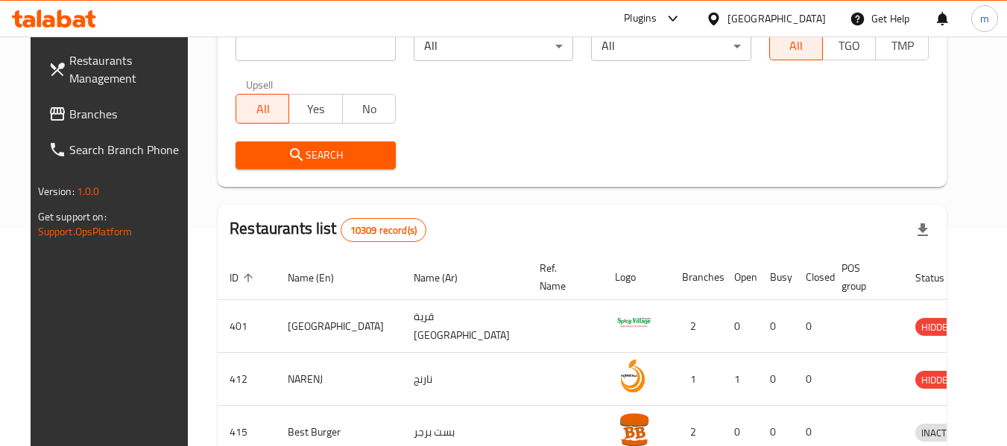
click at [116, 122] on span "Branches" at bounding box center [128, 114] width 118 height 18
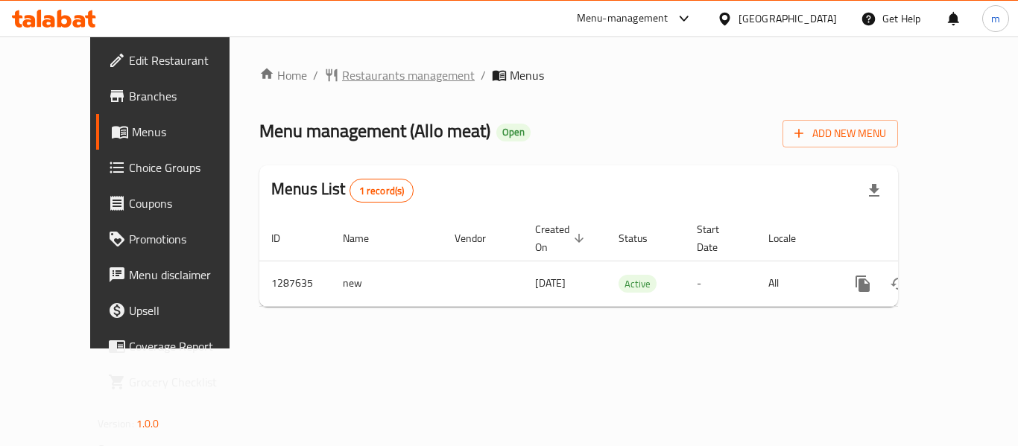
click at [342, 81] on span "Restaurants management" at bounding box center [408, 75] width 133 height 18
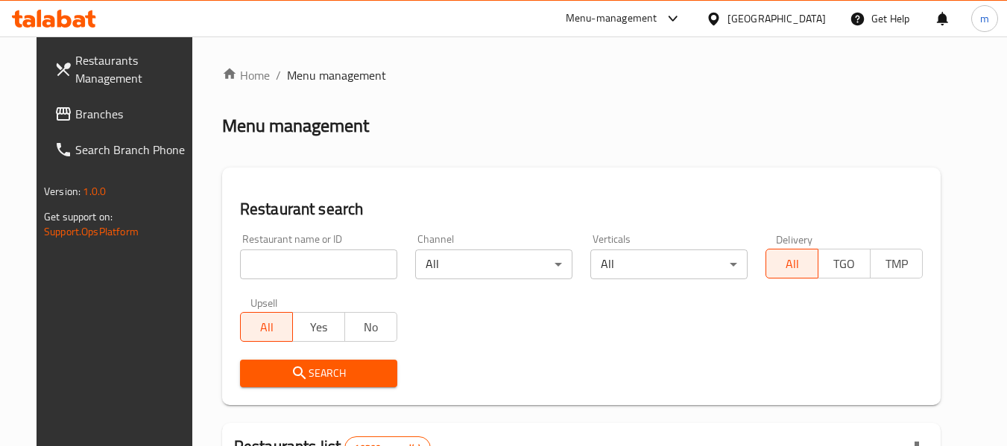
click at [279, 261] on input "search" at bounding box center [318, 265] width 157 height 30
paste input "696822"
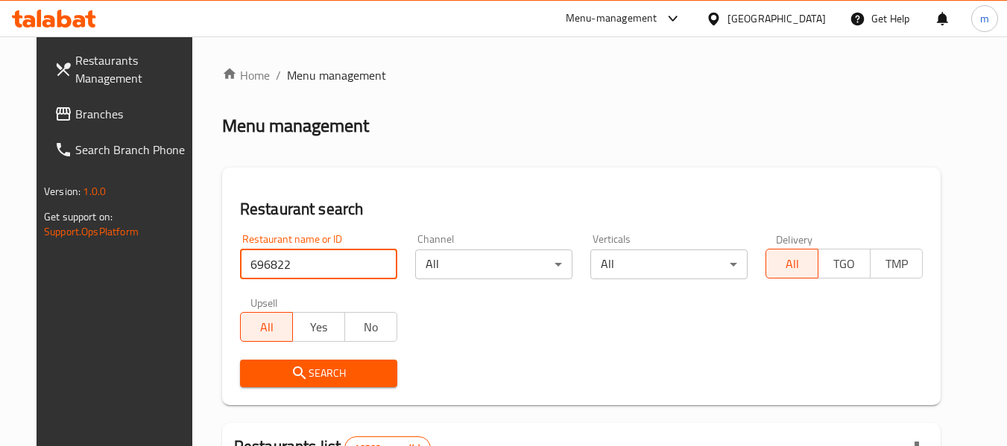
type input "696822"
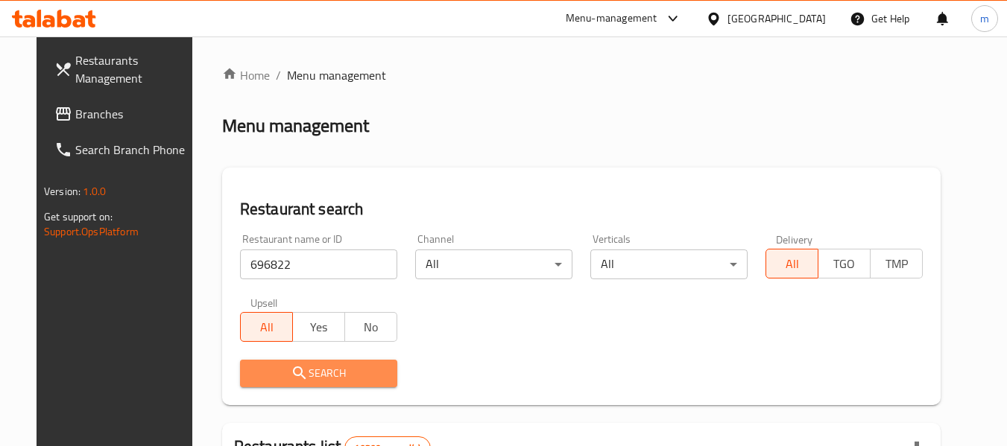
click at [291, 366] on icon "submit" at bounding box center [300, 373] width 18 height 18
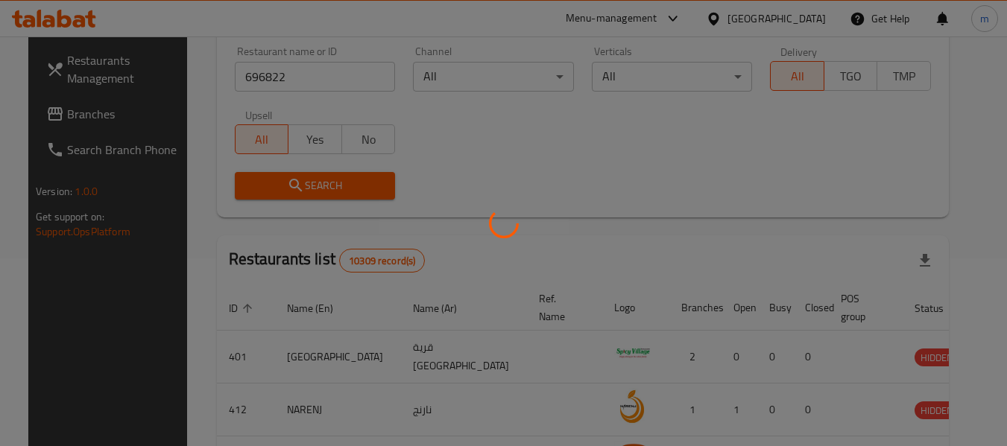
scroll to position [206, 0]
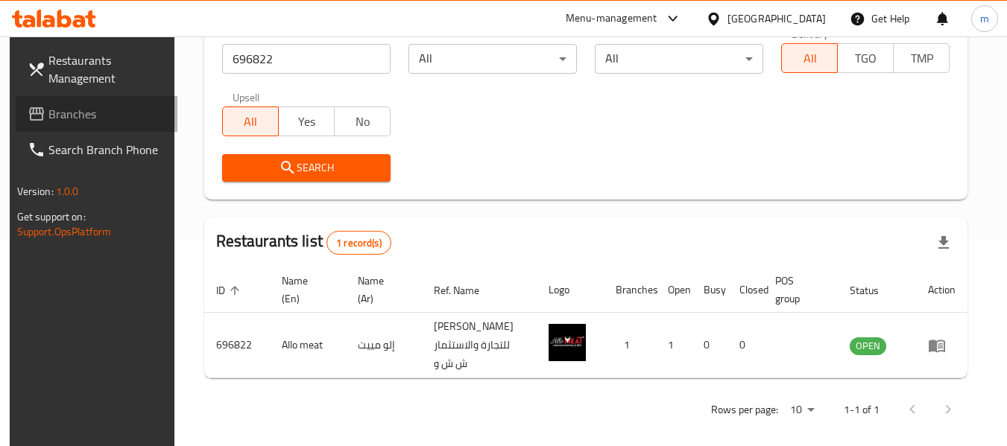
click at [54, 117] on span "Branches" at bounding box center [107, 114] width 118 height 18
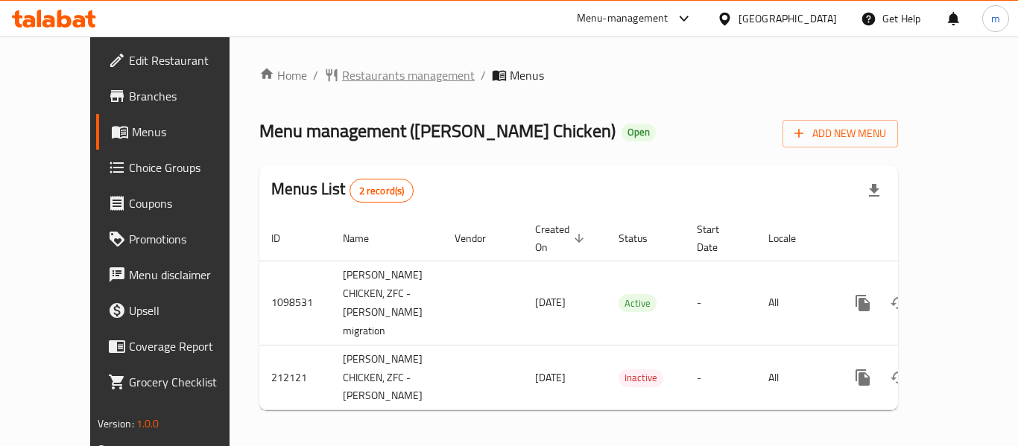
click at [342, 78] on span "Restaurants management" at bounding box center [408, 75] width 133 height 18
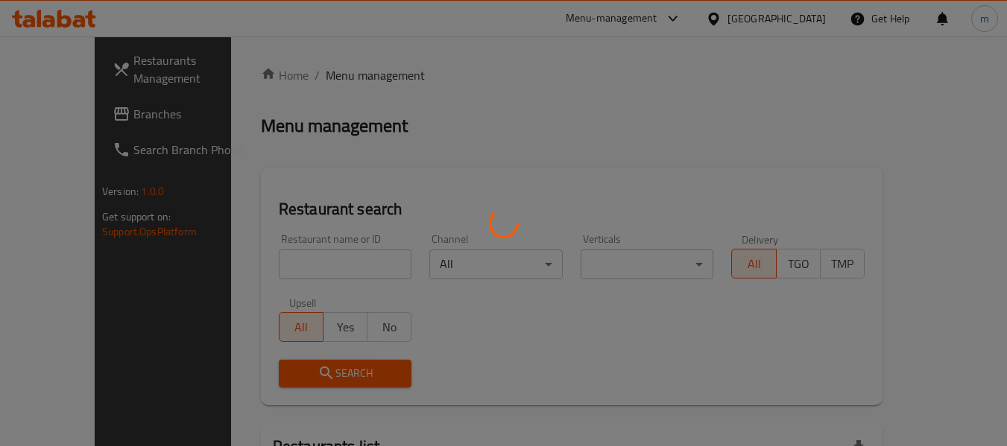
click at [296, 262] on div at bounding box center [503, 223] width 1007 height 446
click at [271, 271] on div at bounding box center [503, 223] width 1007 height 446
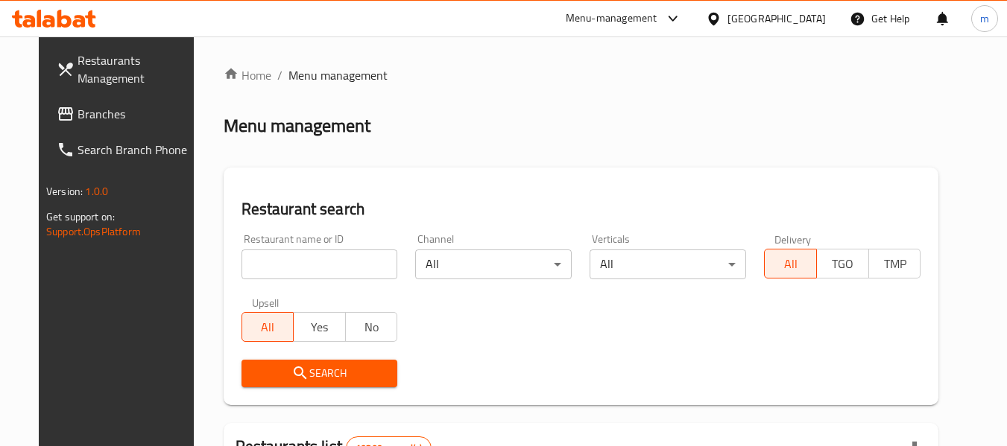
click at [268, 271] on input "search" at bounding box center [320, 265] width 157 height 30
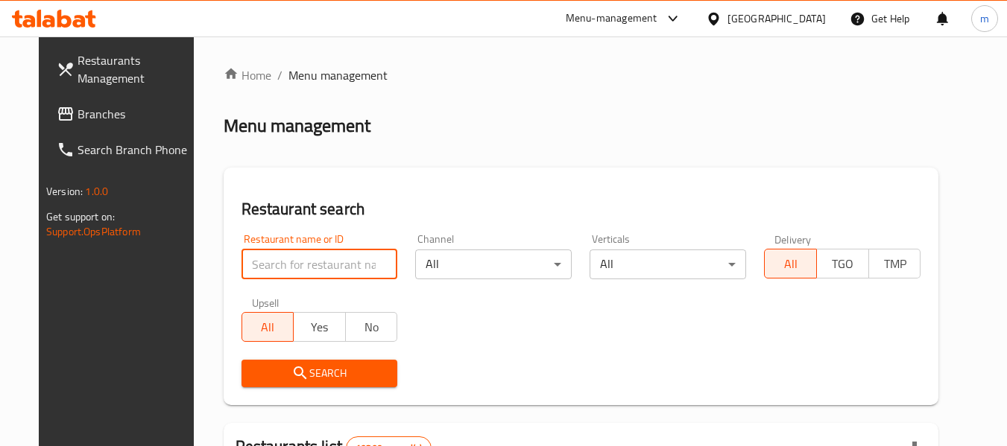
paste input "623963"
type input "623963"
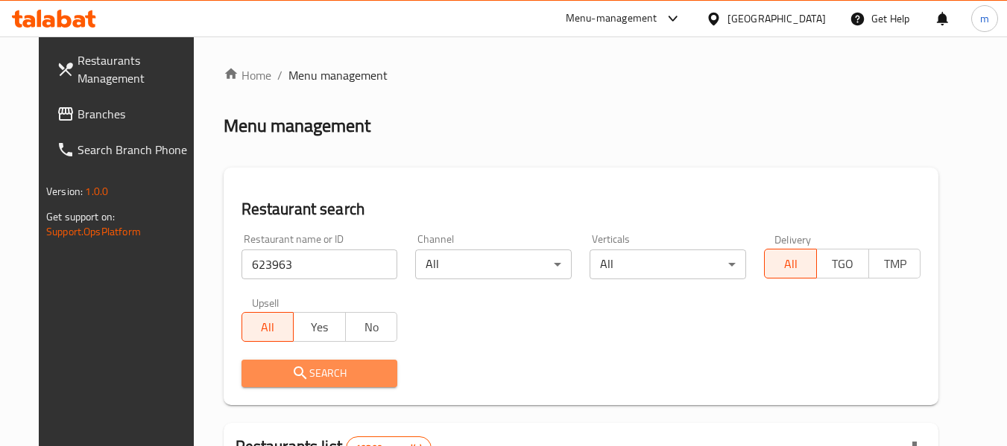
click at [291, 373] on icon "submit" at bounding box center [300, 373] width 18 height 18
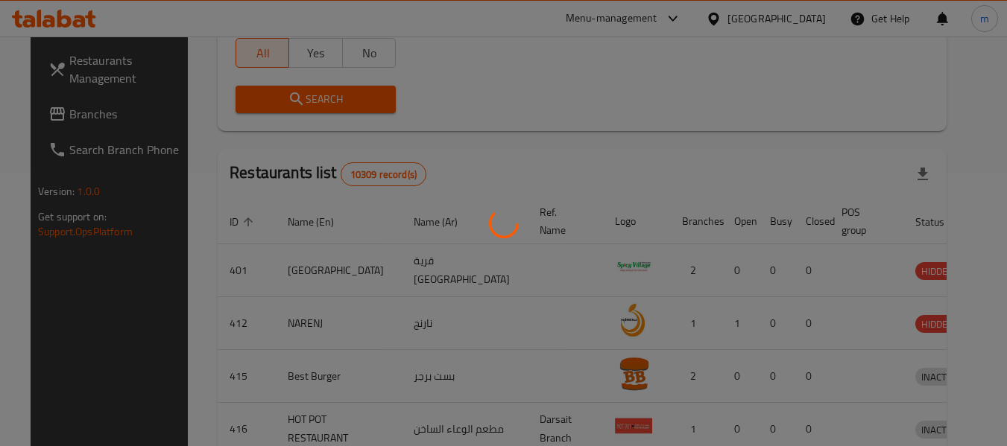
scroll to position [206, 0]
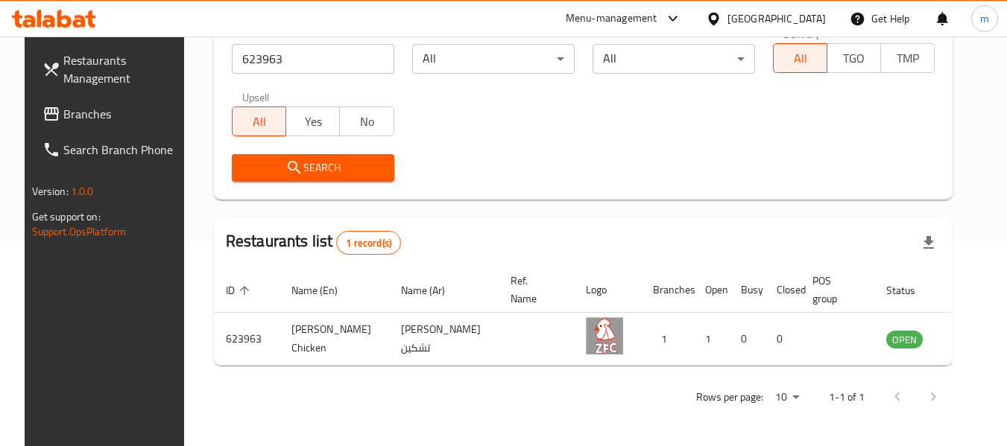
click at [719, 16] on icon at bounding box center [713, 18] width 10 height 13
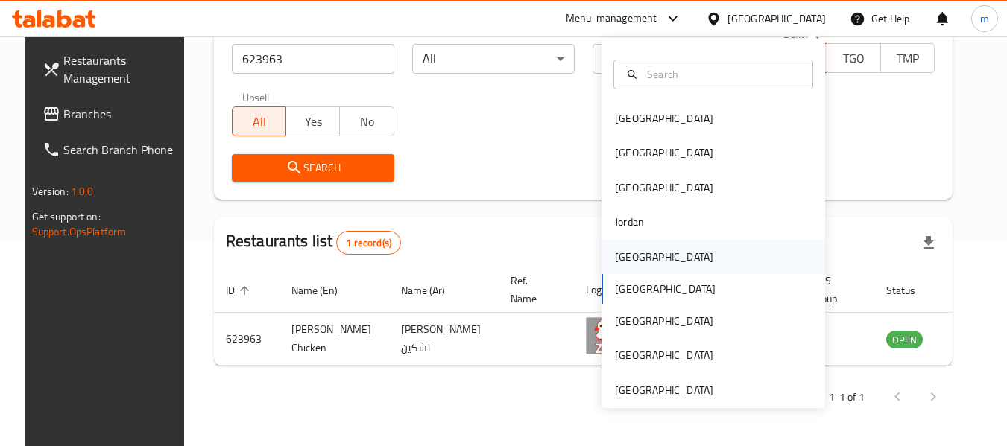
click at [631, 252] on div "[GEOGRAPHIC_DATA]" at bounding box center [664, 257] width 98 height 16
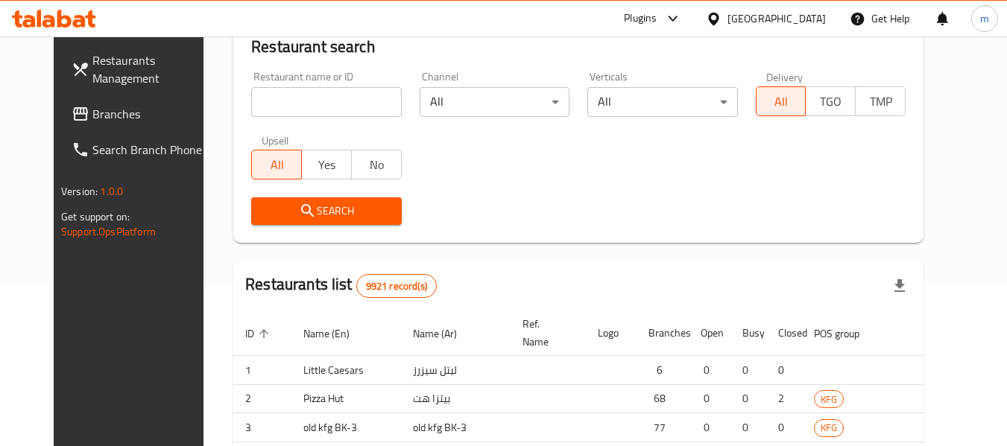
scroll to position [206, 0]
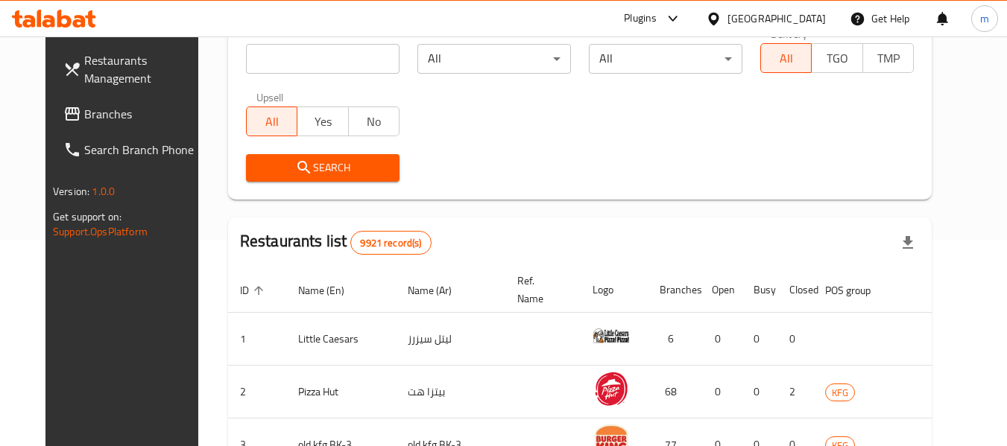
click at [95, 109] on span "Branches" at bounding box center [143, 114] width 118 height 18
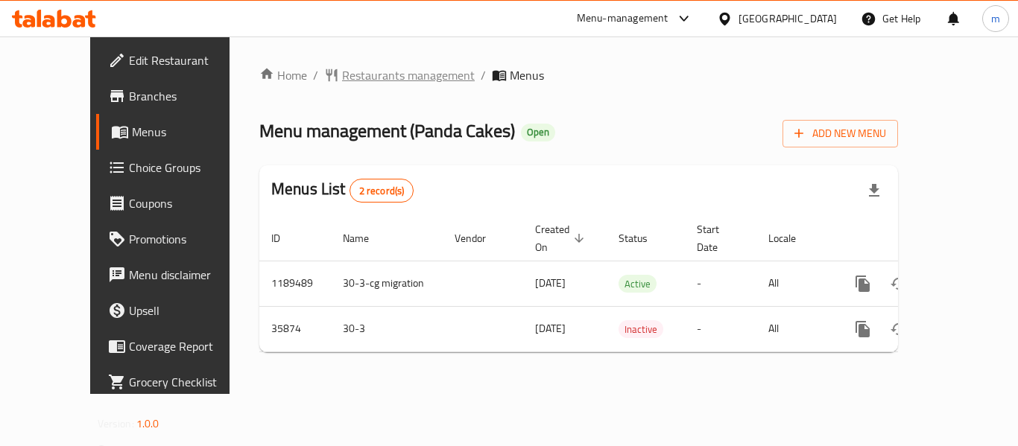
click at [342, 78] on span "Restaurants management" at bounding box center [408, 75] width 133 height 18
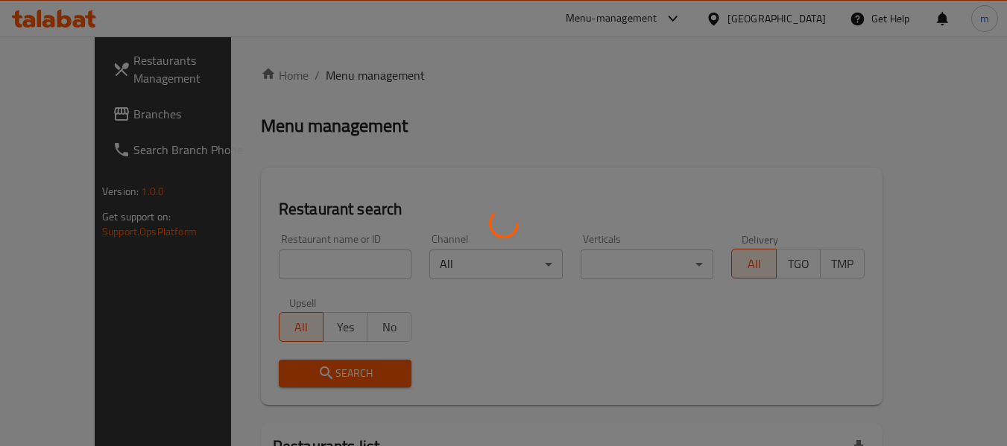
click at [291, 271] on div at bounding box center [503, 223] width 1007 height 446
click at [286, 271] on div at bounding box center [503, 223] width 1007 height 446
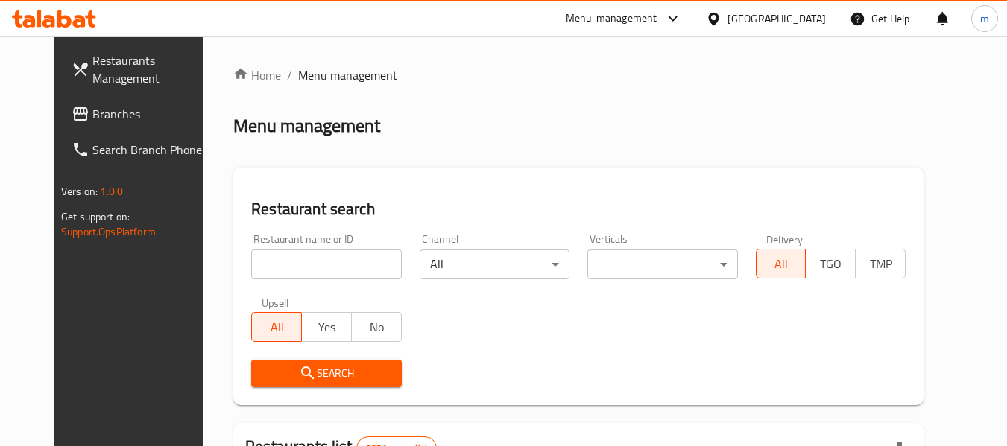
click at [262, 269] on div at bounding box center [503, 223] width 1007 height 446
click at [262, 269] on input "search" at bounding box center [326, 265] width 150 height 30
paste input "18539"
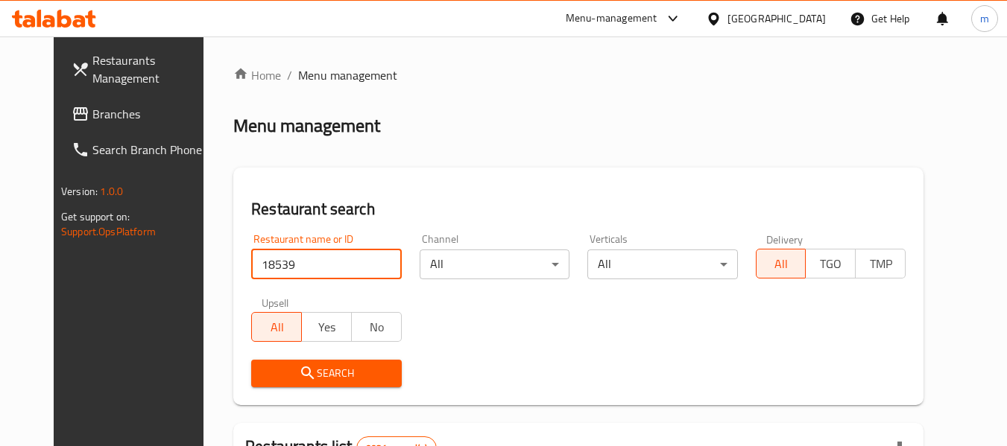
type input "18539"
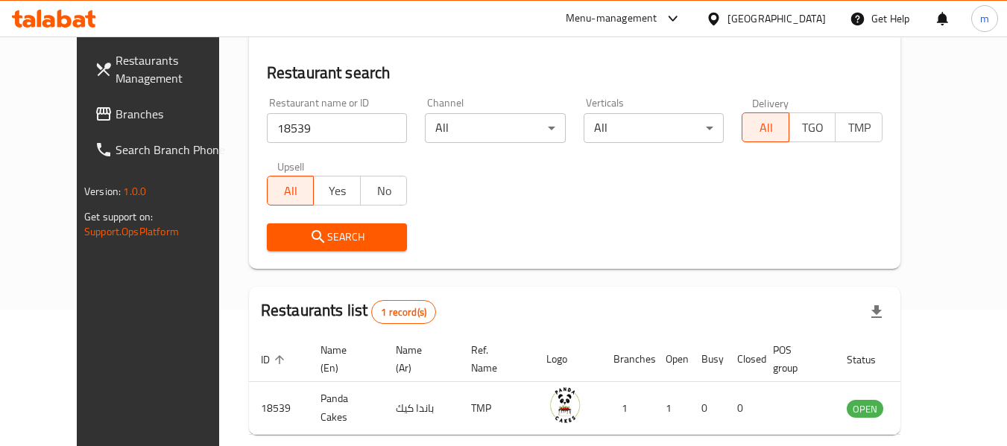
scroll to position [206, 0]
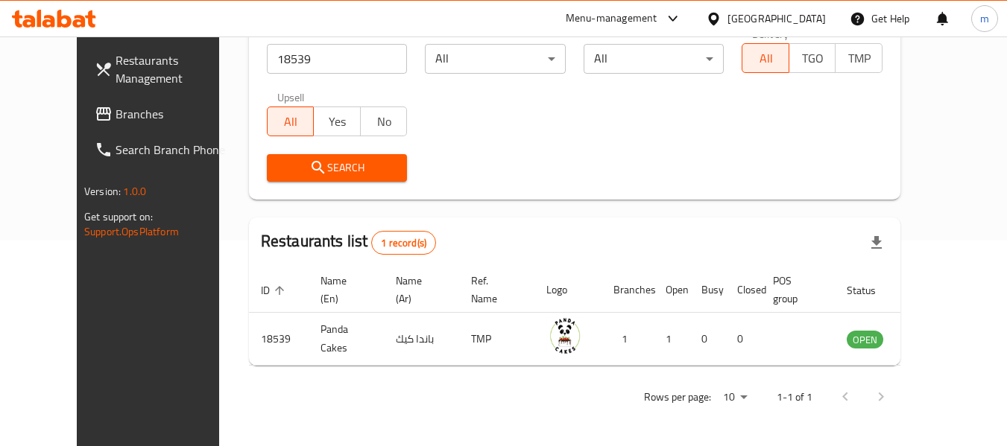
click at [719, 19] on icon at bounding box center [713, 18] width 10 height 13
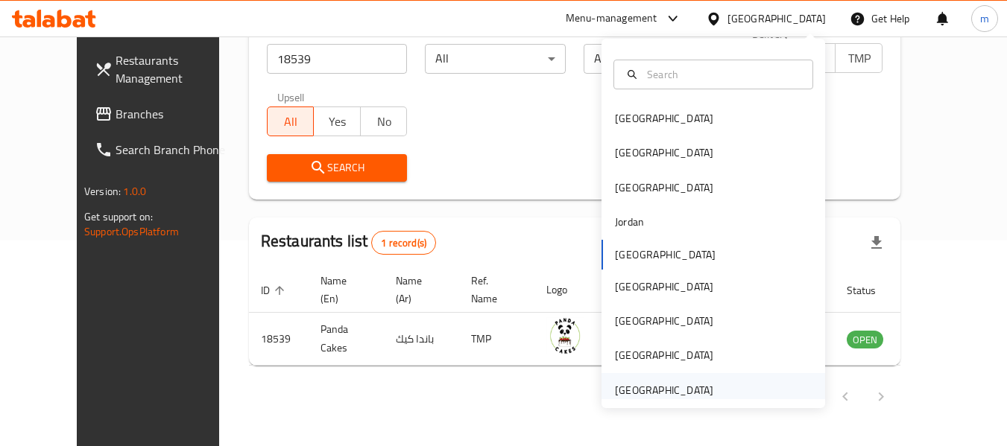
click at [635, 396] on div "[GEOGRAPHIC_DATA]" at bounding box center [664, 390] width 98 height 16
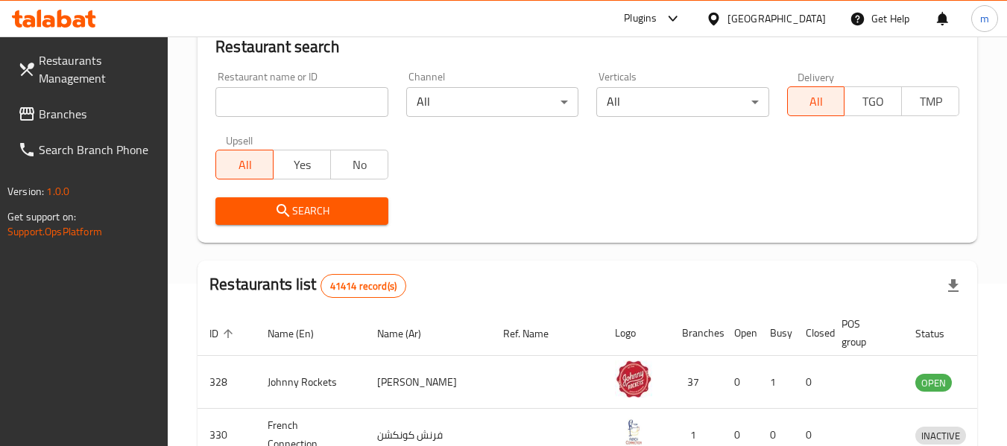
scroll to position [206, 0]
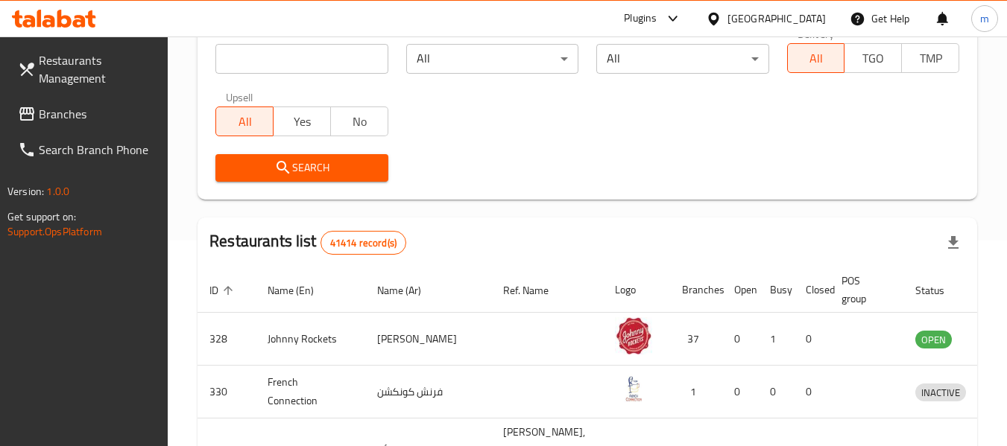
click at [101, 113] on span "Branches" at bounding box center [98, 114] width 118 height 18
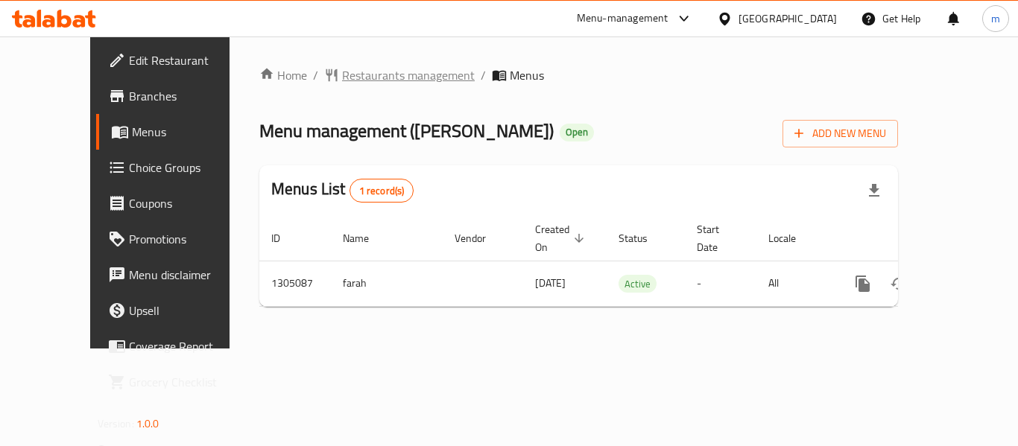
click at [352, 81] on span "Restaurants management" at bounding box center [408, 75] width 133 height 18
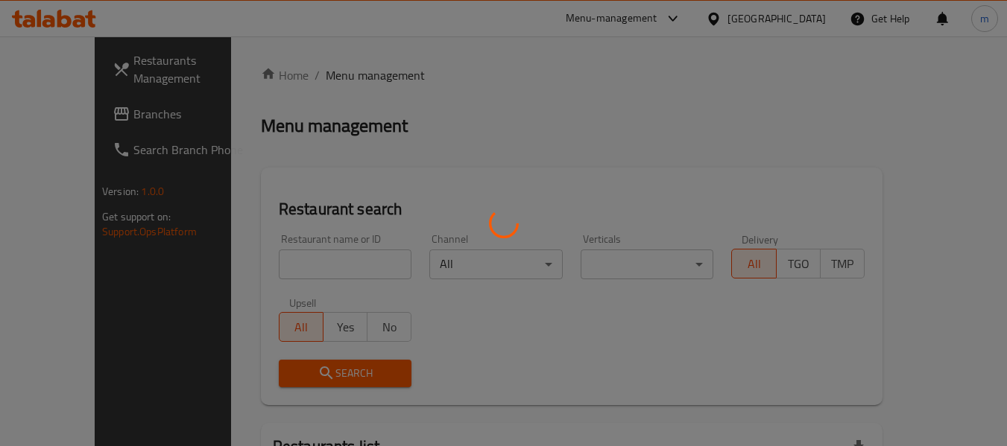
click at [252, 276] on div at bounding box center [503, 223] width 1007 height 446
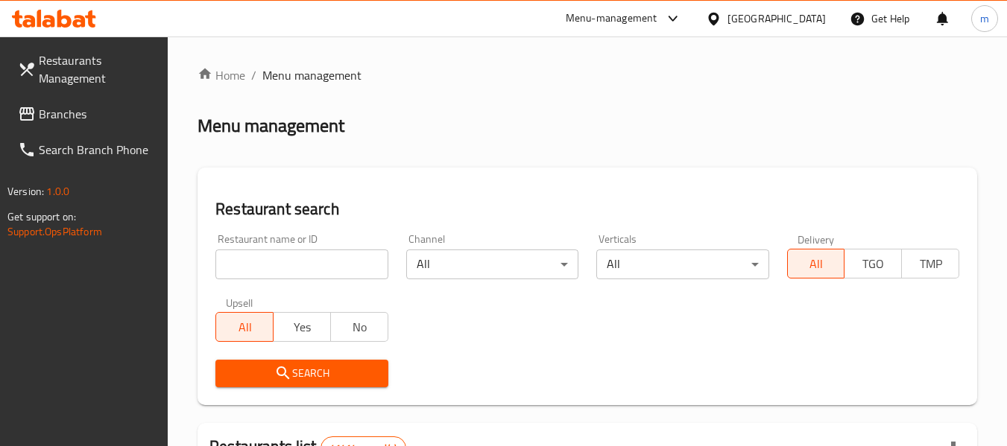
click at [255, 274] on div at bounding box center [503, 223] width 1007 height 446
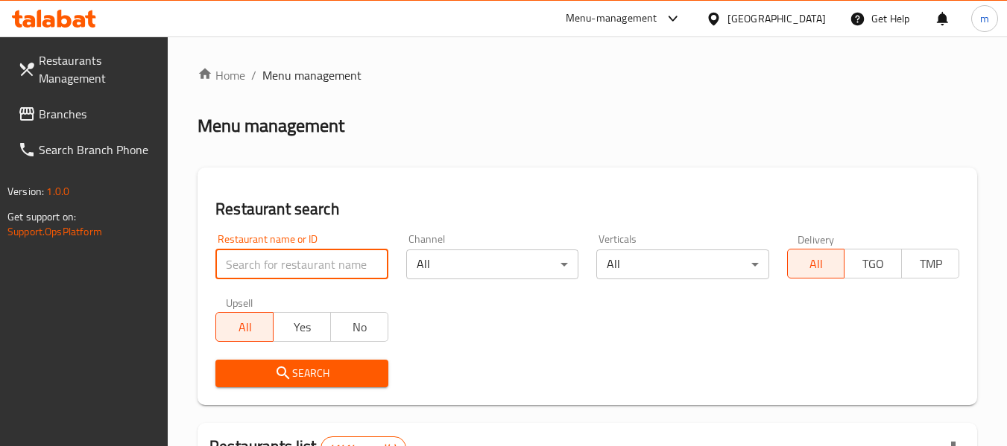
click at [258, 269] on input "search" at bounding box center [301, 265] width 172 height 30
click at [260, 267] on input "search" at bounding box center [301, 265] width 172 height 30
paste input "703232"
type input "703232"
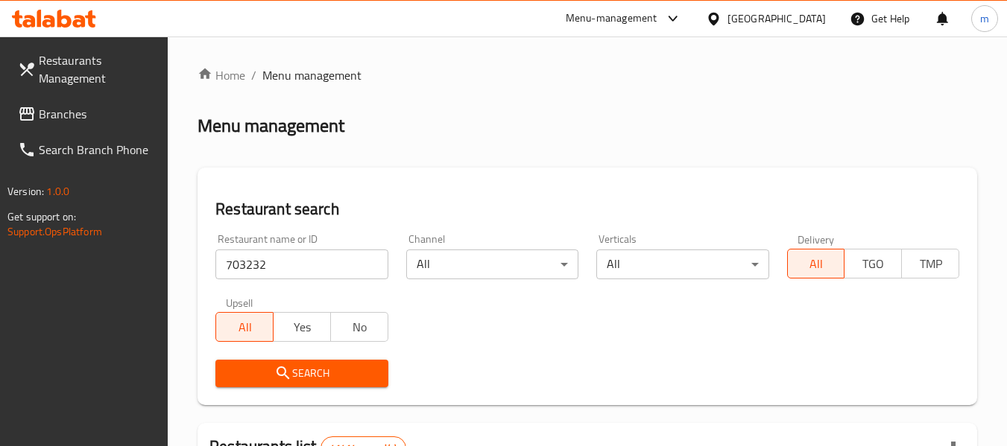
click at [312, 365] on span "Search" at bounding box center [301, 373] width 148 height 19
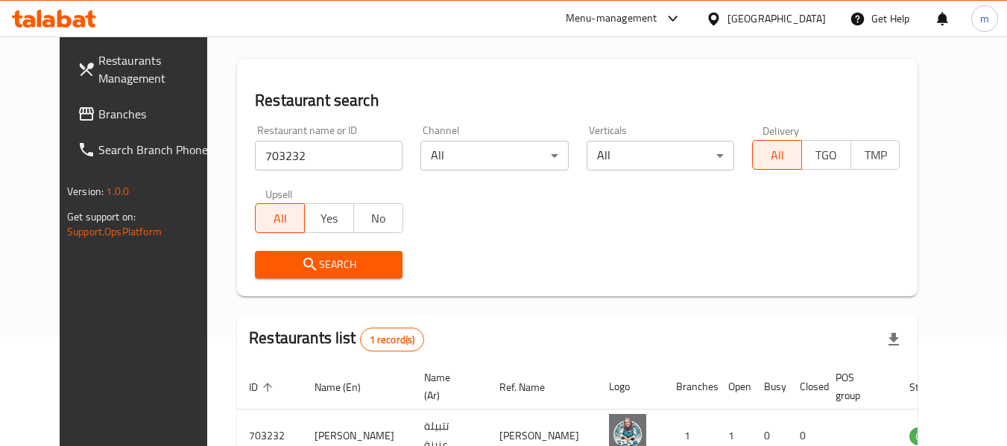
scroll to position [206, 0]
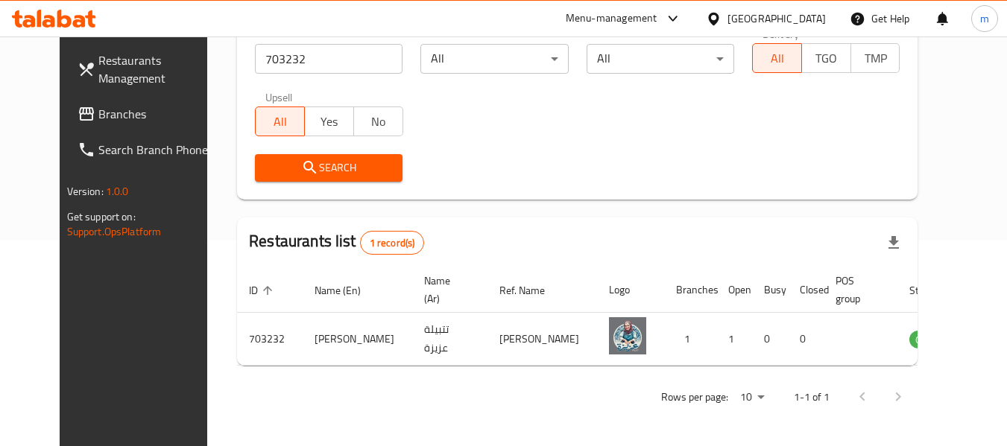
drag, startPoint x: 716, startPoint y: 17, endPoint x: 721, endPoint y: 31, distance: 14.4
click at [715, 17] on icon at bounding box center [714, 19] width 16 height 16
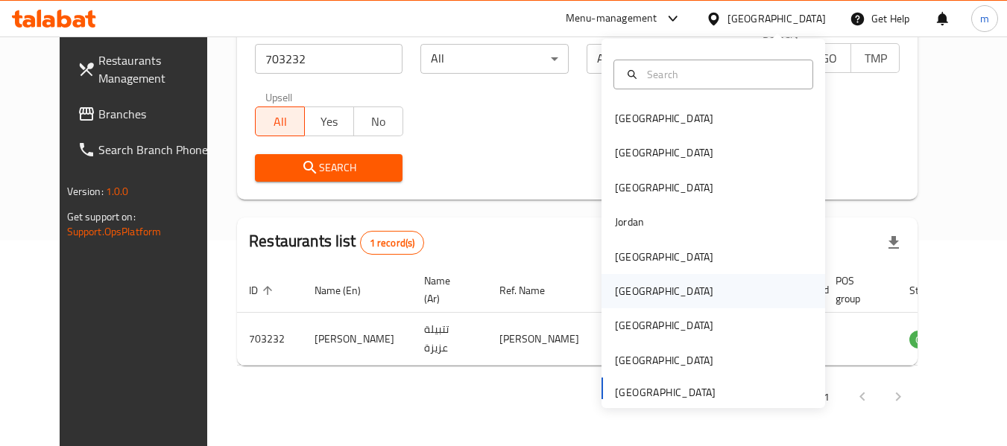
click at [622, 291] on div "Oman" at bounding box center [664, 291] width 98 height 16
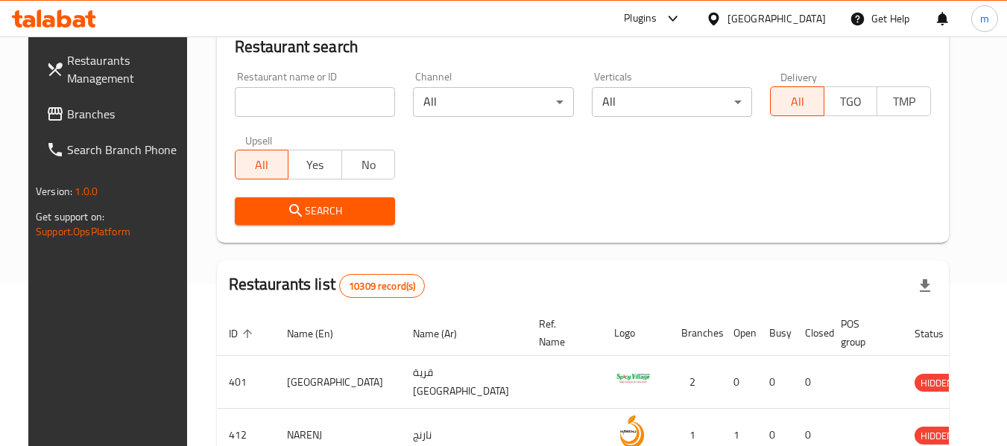
scroll to position [206, 0]
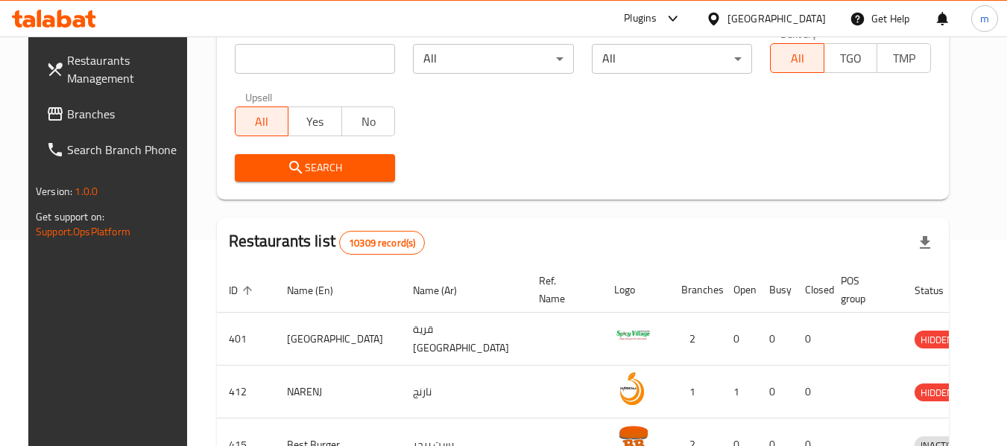
click at [67, 114] on span "Branches" at bounding box center [126, 114] width 118 height 18
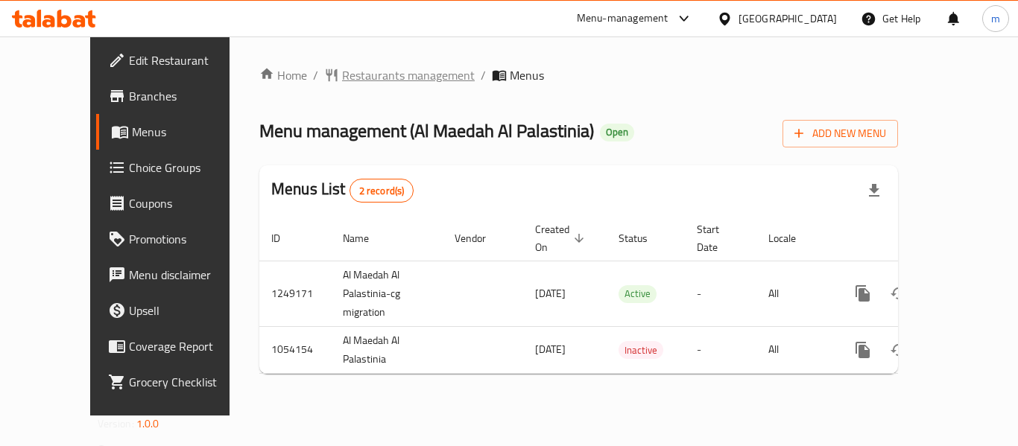
click at [356, 75] on span "Restaurants management" at bounding box center [408, 75] width 133 height 18
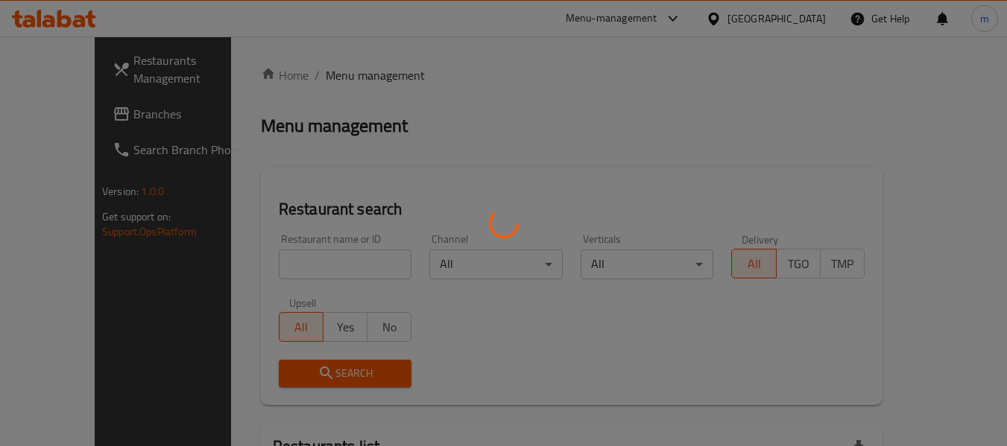
click at [277, 258] on div at bounding box center [503, 223] width 1007 height 446
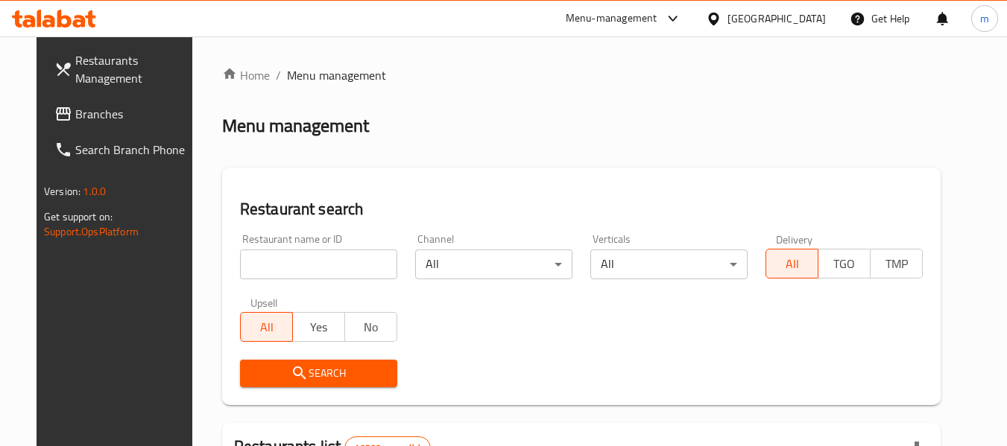
click at [271, 268] on input "search" at bounding box center [318, 265] width 157 height 30
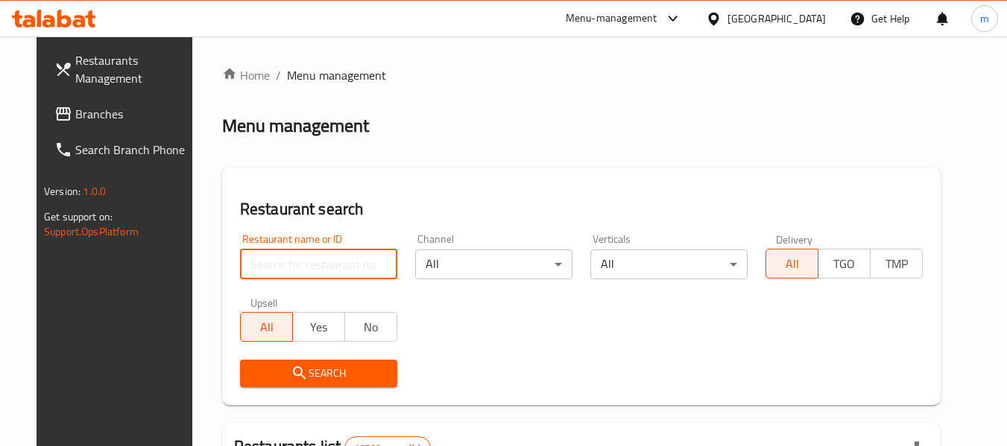
paste input "662683"
type input "662683"
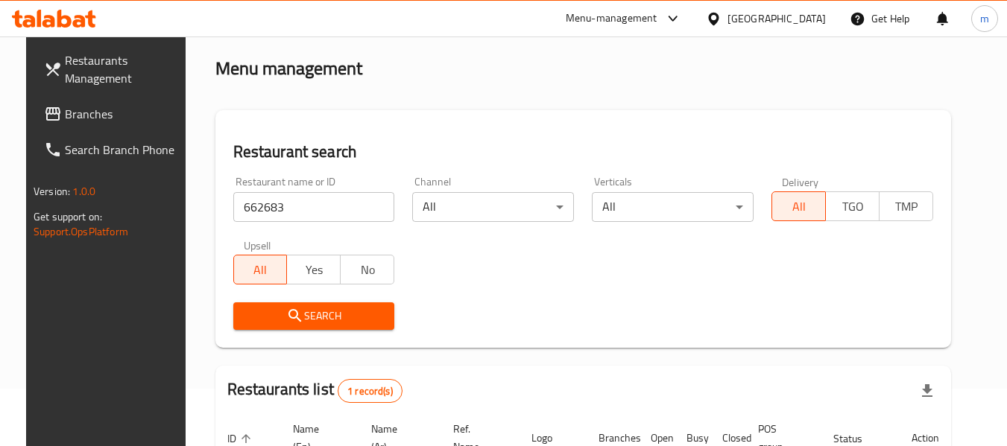
scroll to position [149, 0]
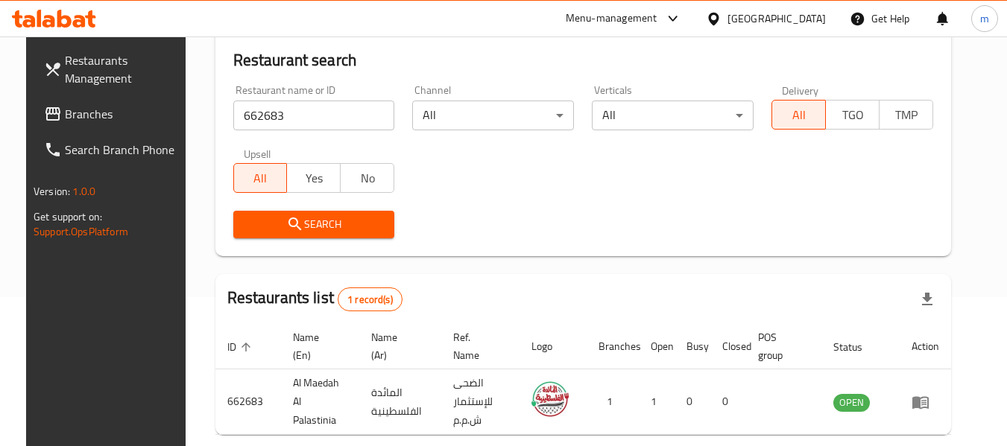
click at [722, 19] on icon at bounding box center [714, 19] width 16 height 16
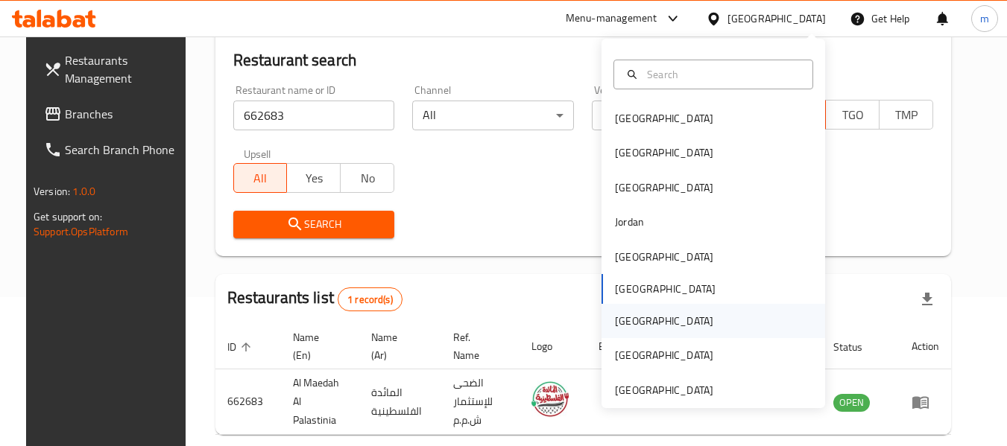
click at [617, 321] on div "[GEOGRAPHIC_DATA]" at bounding box center [664, 321] width 98 height 16
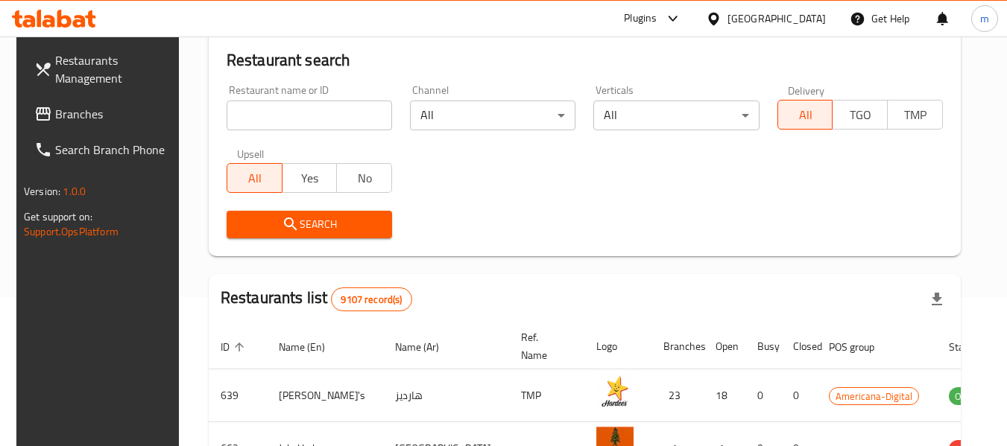
click at [82, 113] on span "Branches" at bounding box center [114, 114] width 118 height 18
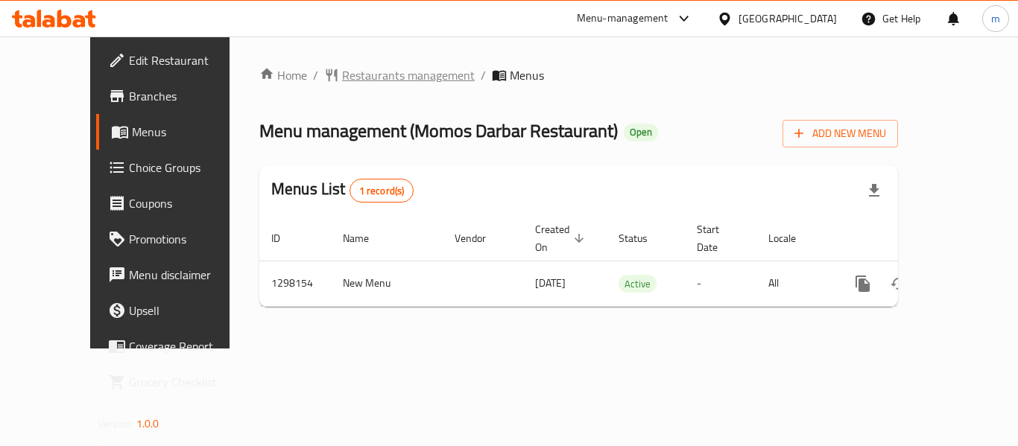
click at [342, 75] on span "Restaurants management" at bounding box center [408, 75] width 133 height 18
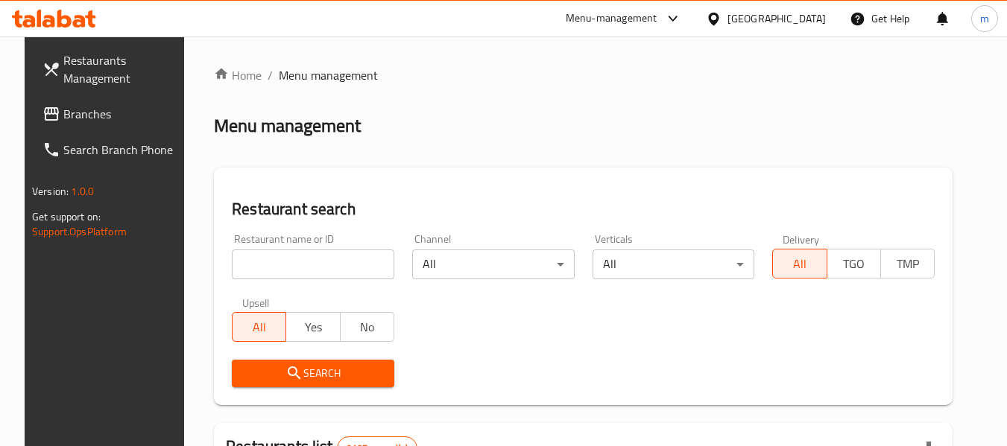
click at [256, 278] on div at bounding box center [503, 223] width 1007 height 446
click at [257, 272] on input "search" at bounding box center [313, 265] width 162 height 30
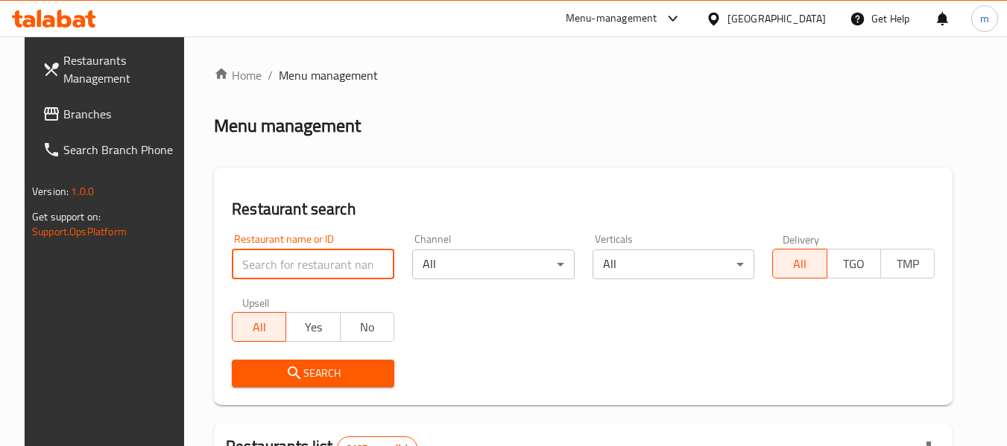
click at [257, 272] on input "search" at bounding box center [313, 265] width 162 height 30
paste input "700770"
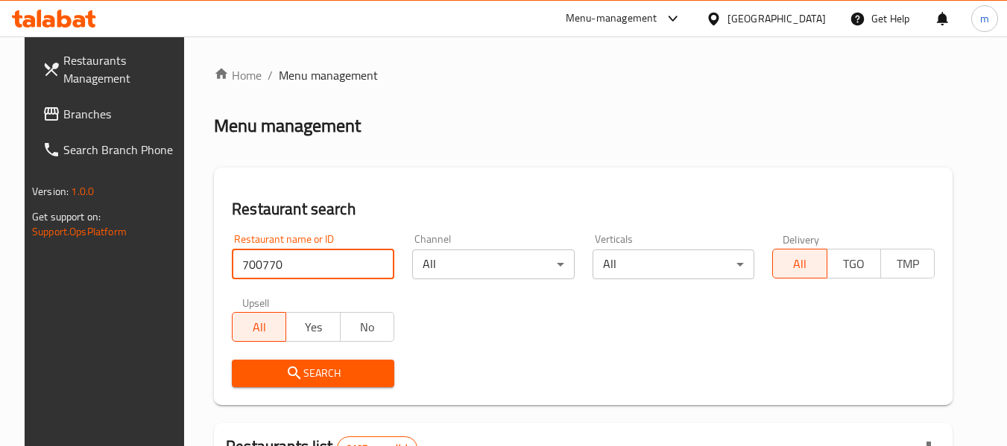
type input "700770"
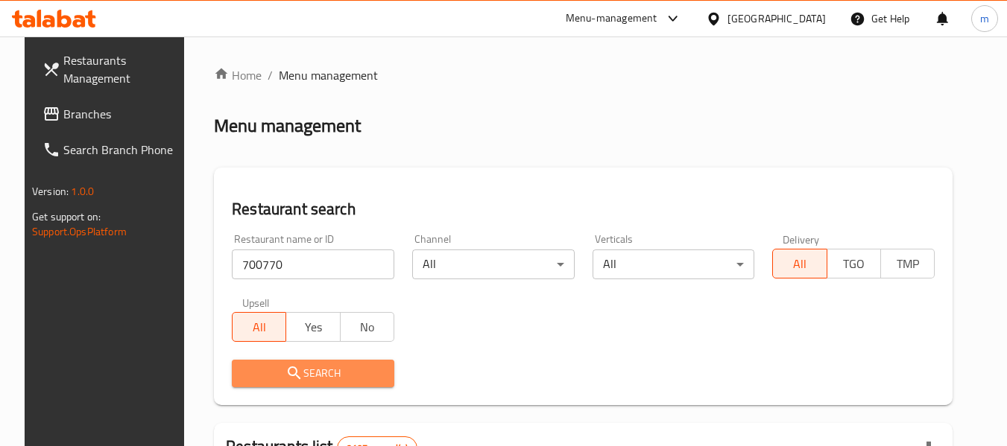
click at [256, 380] on span "Search" at bounding box center [313, 373] width 139 height 19
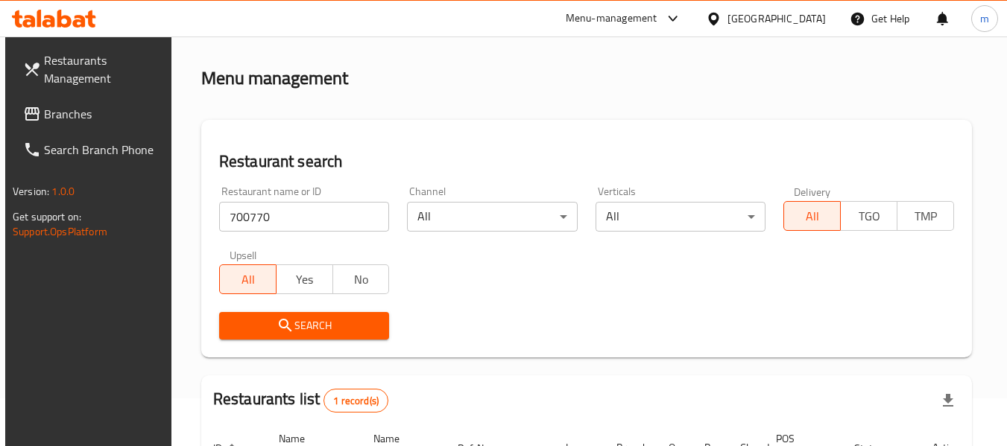
scroll to position [218, 0]
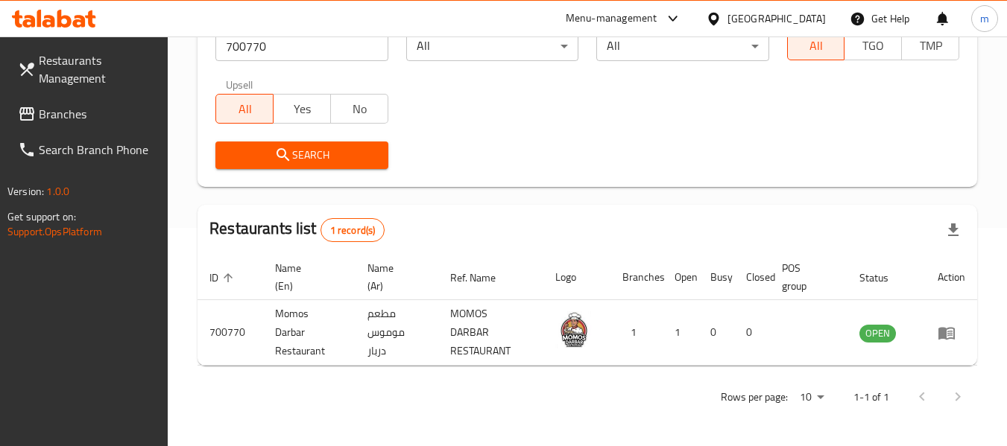
click at [728, 20] on div at bounding box center [717, 18] width 22 height 16
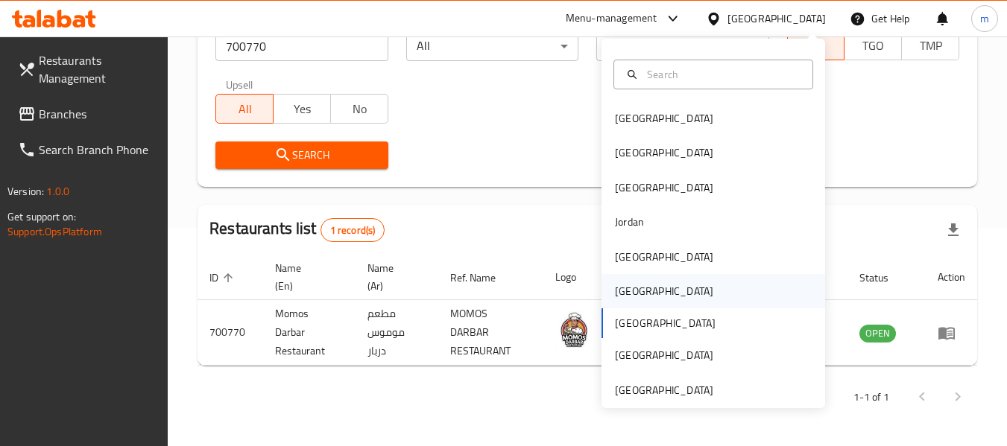
click at [615, 291] on div "[GEOGRAPHIC_DATA]" at bounding box center [664, 291] width 98 height 16
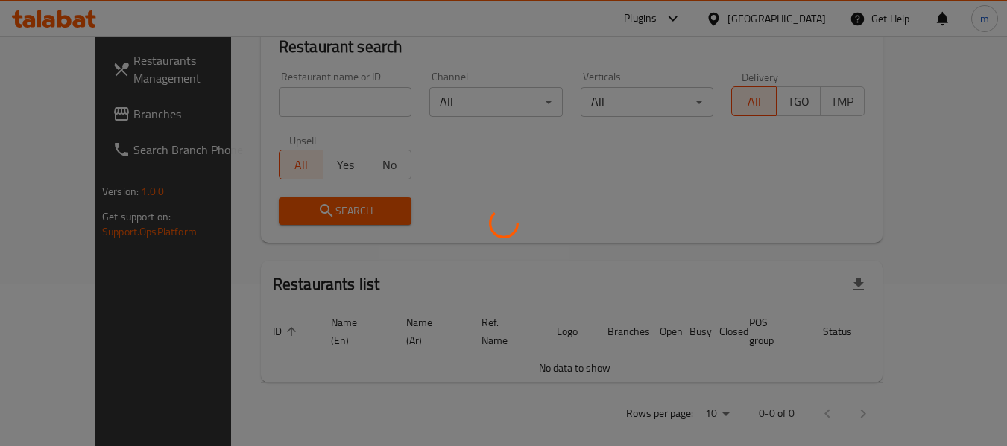
scroll to position [218, 0]
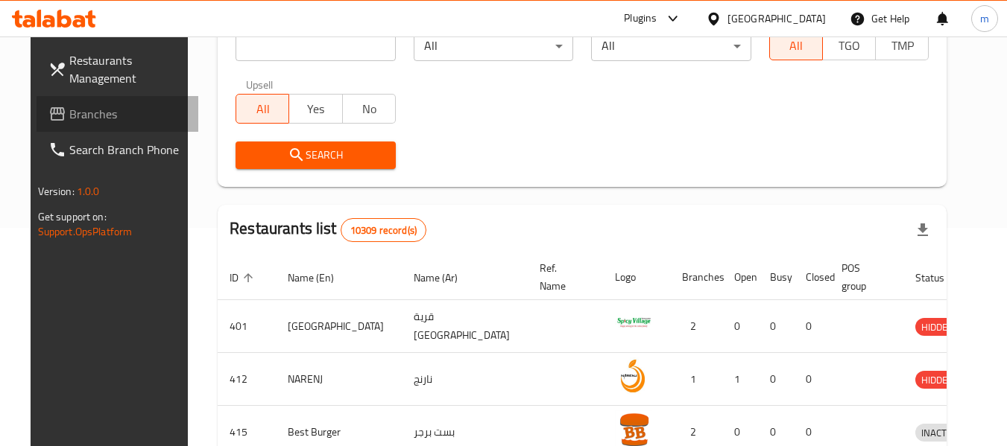
click at [115, 120] on span "Branches" at bounding box center [128, 114] width 118 height 18
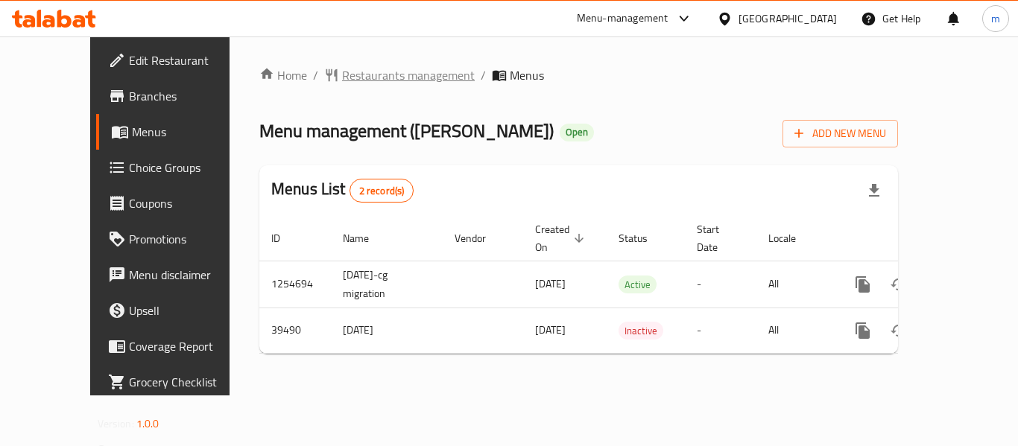
click at [342, 72] on span "Restaurants management" at bounding box center [408, 75] width 133 height 18
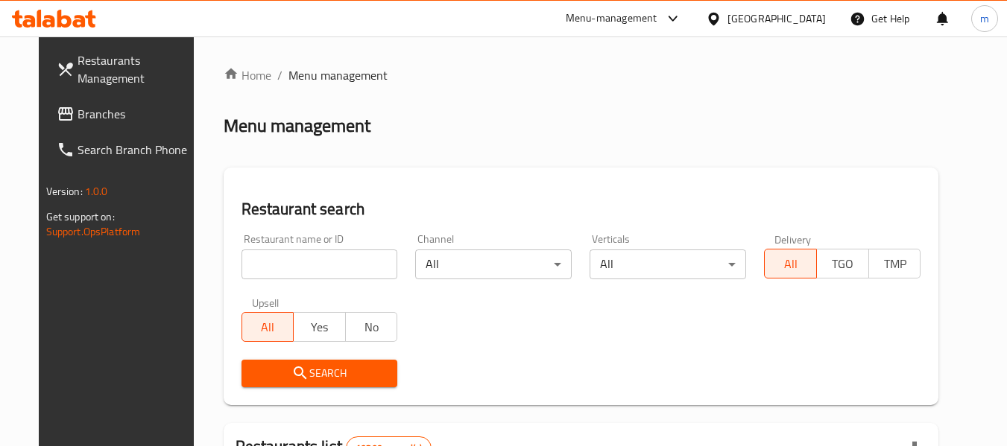
click at [293, 256] on input "search" at bounding box center [320, 265] width 157 height 30
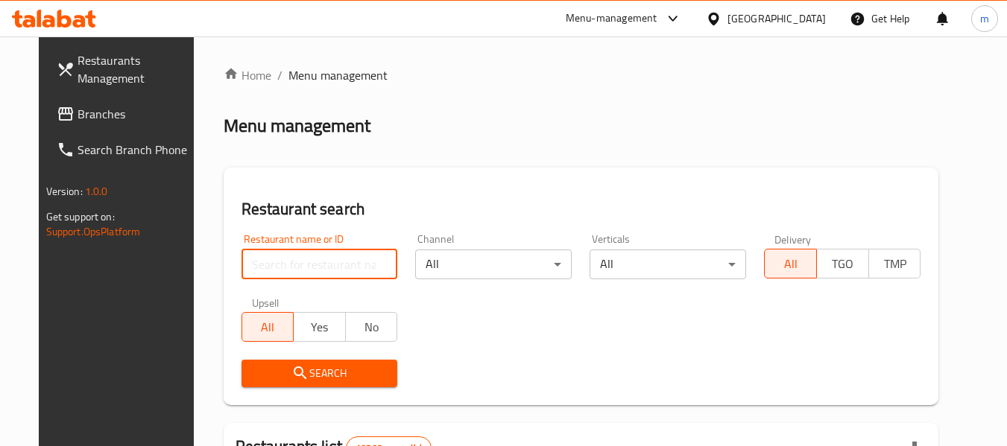
paste input "20574"
type input "20574"
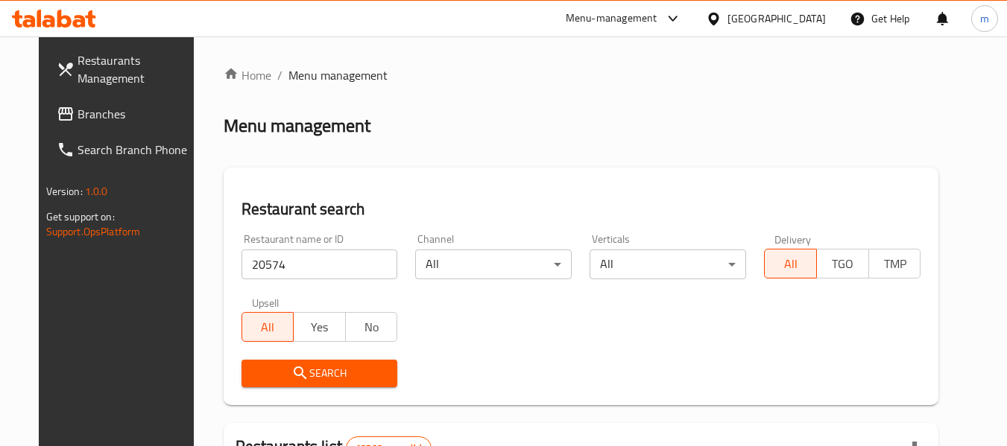
click at [294, 371] on icon "submit" at bounding box center [300, 373] width 13 height 13
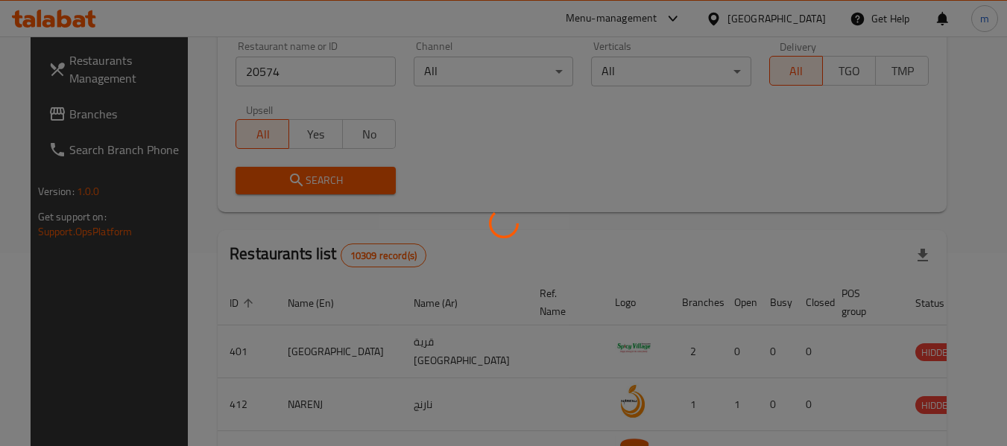
scroll to position [206, 0]
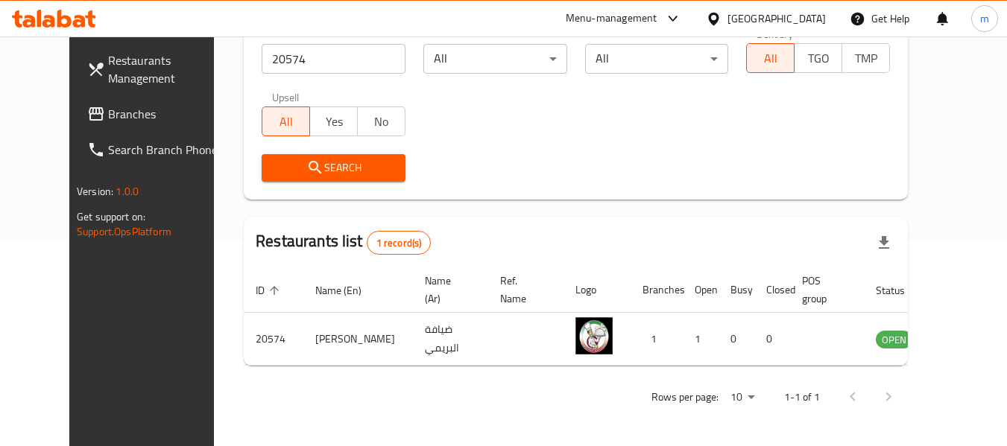
click at [722, 13] on icon at bounding box center [714, 19] width 16 height 16
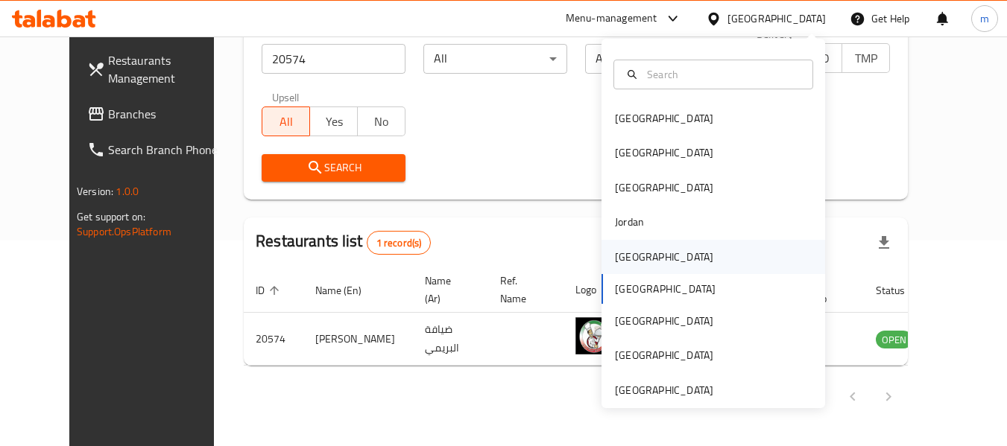
click at [617, 255] on div "[GEOGRAPHIC_DATA]" at bounding box center [664, 257] width 98 height 16
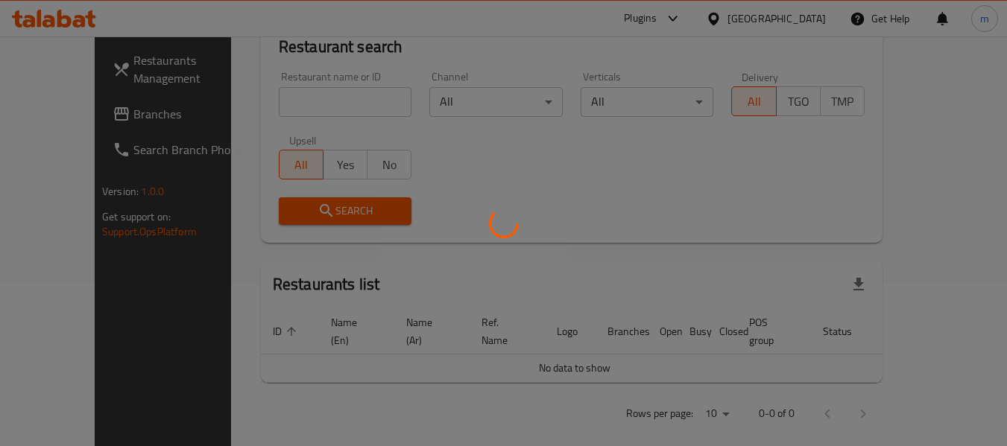
scroll to position [206, 0]
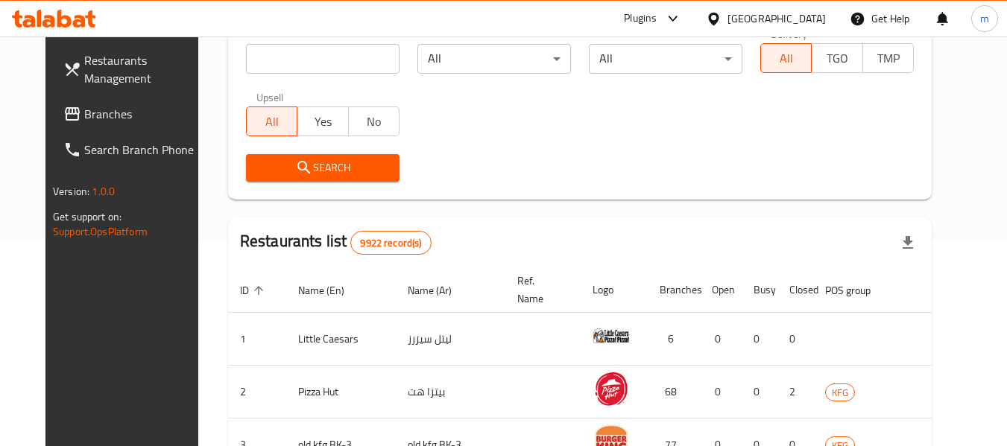
click at [84, 105] on span "Branches" at bounding box center [143, 114] width 118 height 18
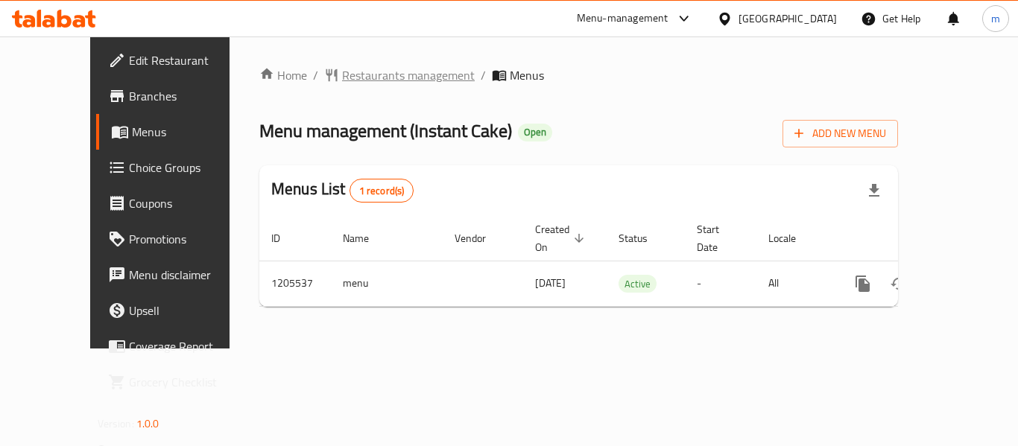
click at [353, 79] on span "Restaurants management" at bounding box center [408, 75] width 133 height 18
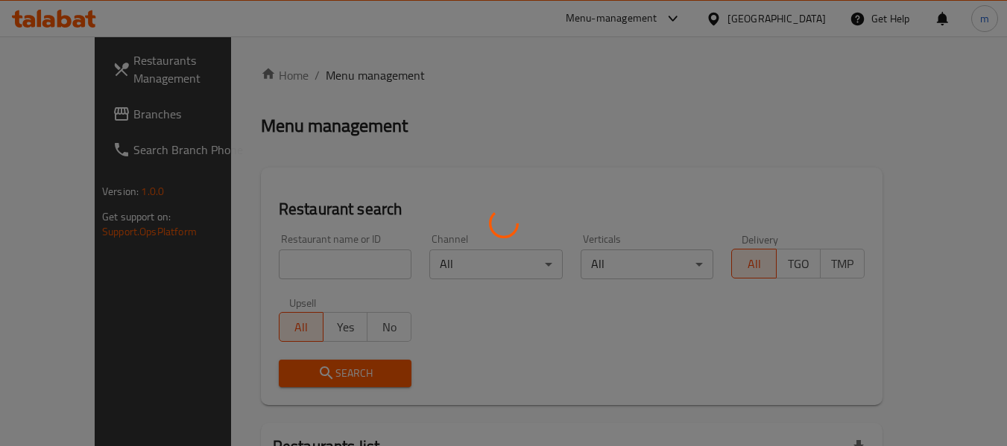
click at [268, 257] on div at bounding box center [503, 223] width 1007 height 446
click at [270, 257] on div at bounding box center [503, 223] width 1007 height 446
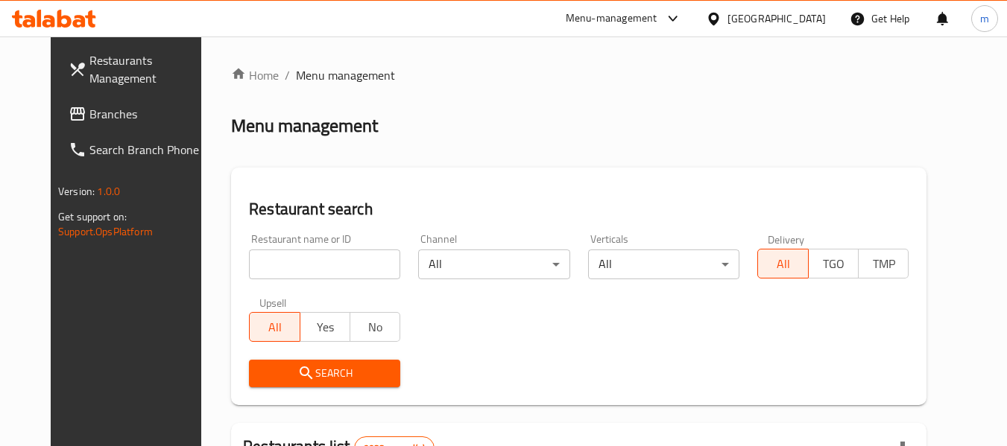
click at [285, 271] on input "search" at bounding box center [324, 265] width 151 height 30
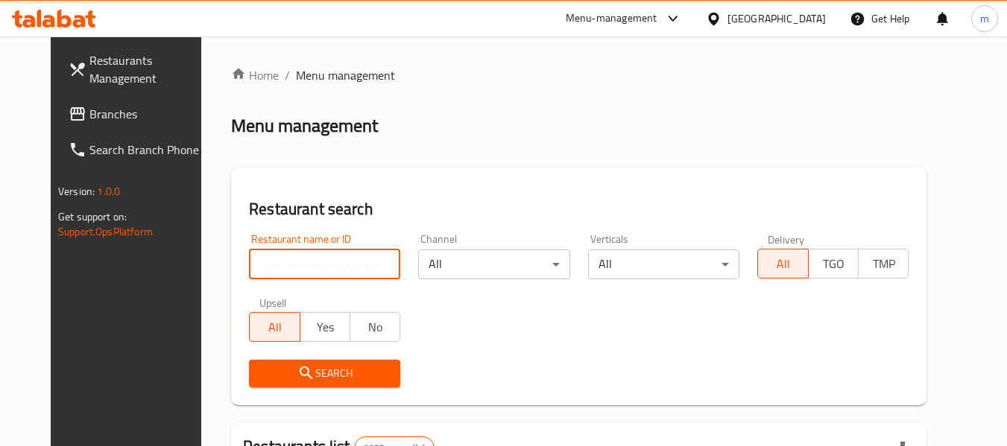
paste input "670173"
type input "670173"
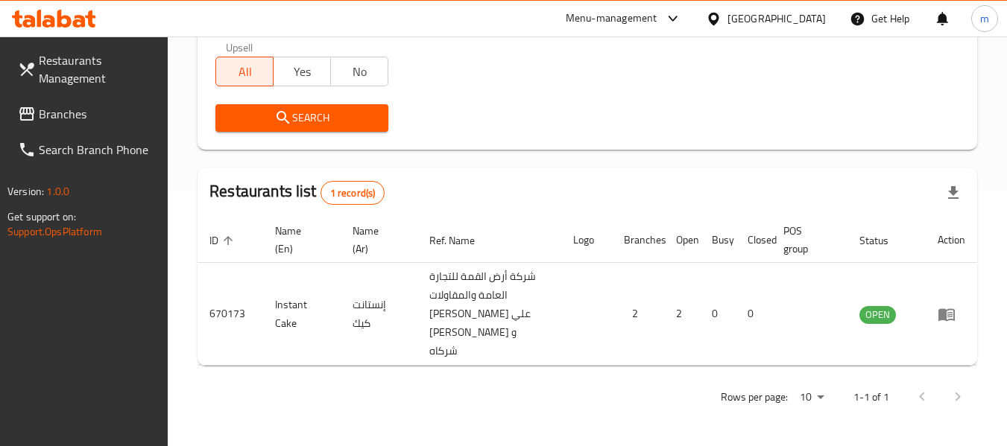
scroll to position [256, 0]
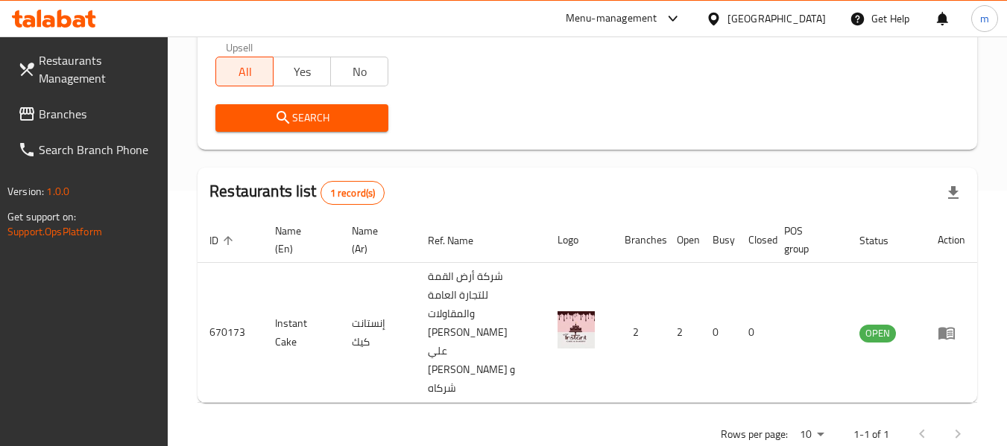
click at [722, 17] on icon at bounding box center [714, 19] width 16 height 16
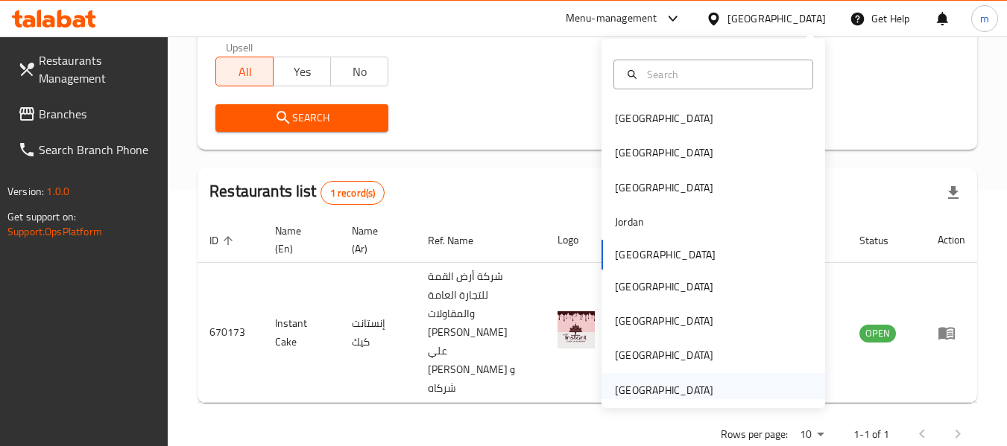
click at [630, 390] on div "[GEOGRAPHIC_DATA]" at bounding box center [664, 390] width 98 height 16
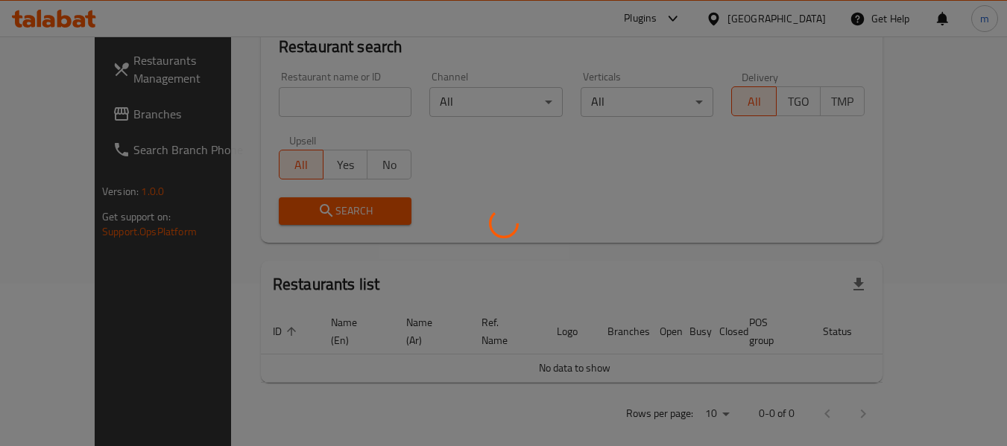
scroll to position [256, 0]
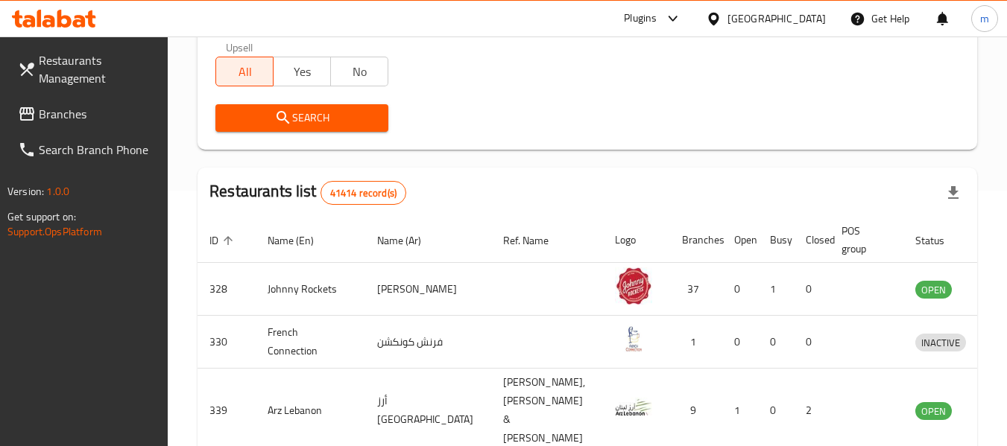
click at [89, 113] on span "Branches" at bounding box center [98, 114] width 118 height 18
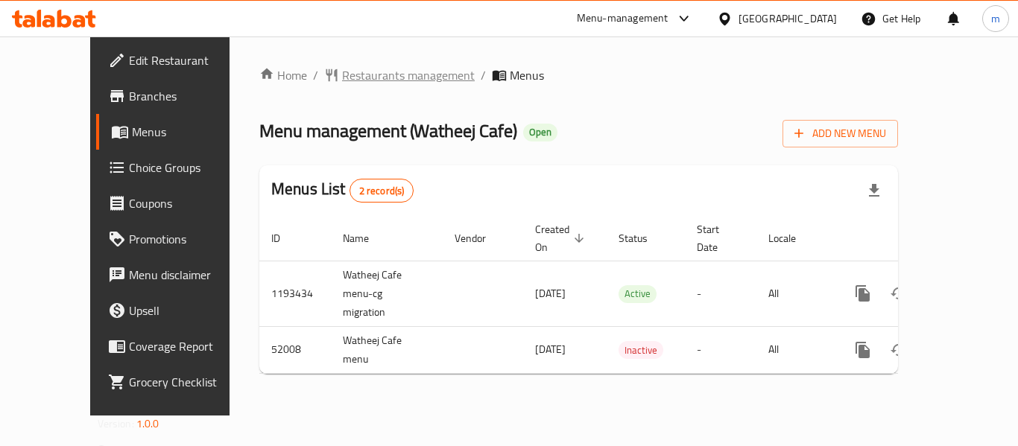
click at [344, 79] on span "Restaurants management" at bounding box center [408, 75] width 133 height 18
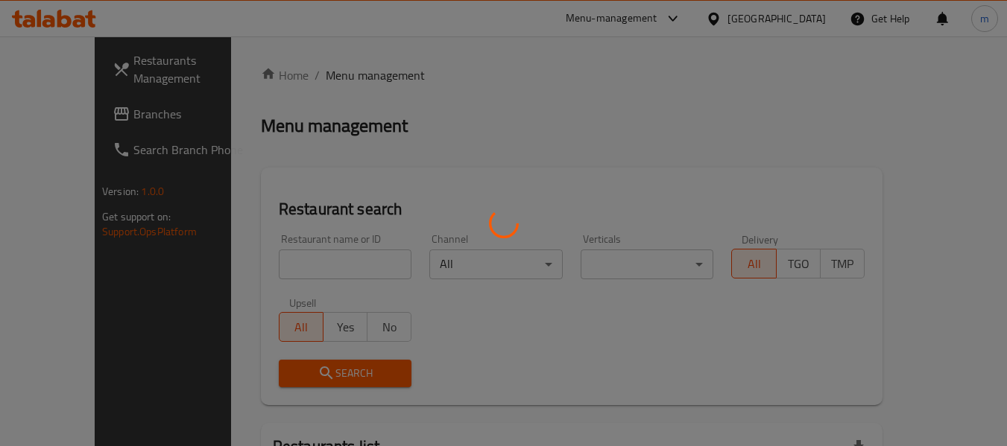
click at [287, 262] on div at bounding box center [503, 223] width 1007 height 446
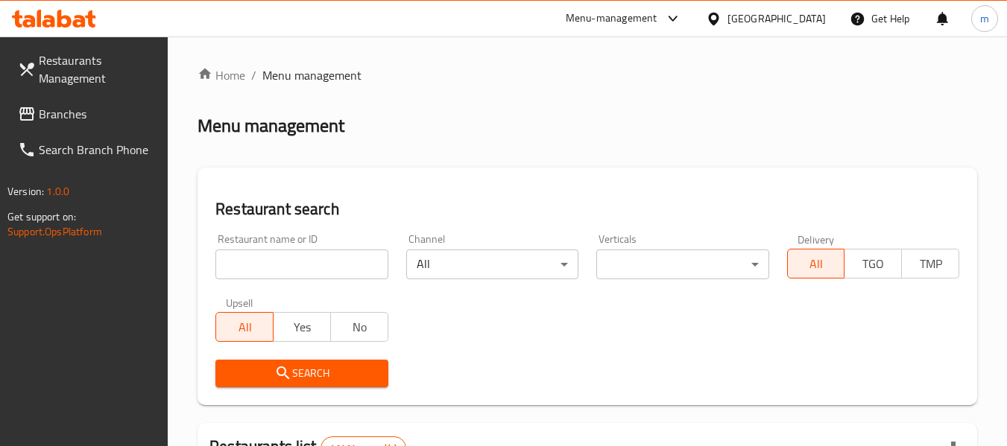
click at [287, 263] on div at bounding box center [503, 223] width 1007 height 446
click at [285, 265] on input "search" at bounding box center [301, 265] width 172 height 30
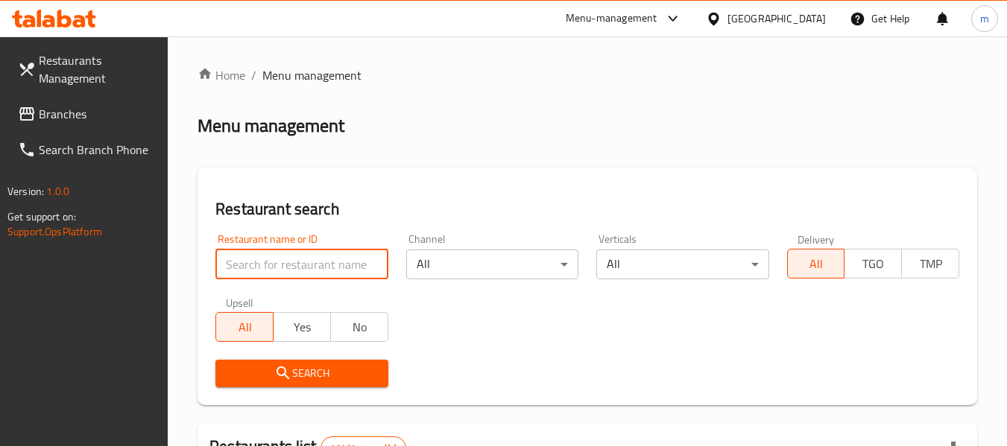
paste input "25923"
type input "25923"
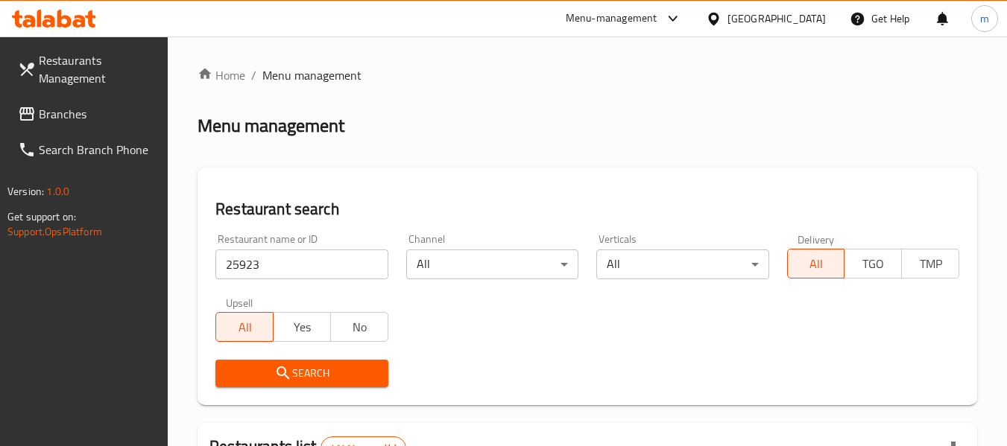
drag, startPoint x: 283, startPoint y: 370, endPoint x: 291, endPoint y: 366, distance: 10.0
click at [283, 370] on icon "submit" at bounding box center [283, 373] width 18 height 18
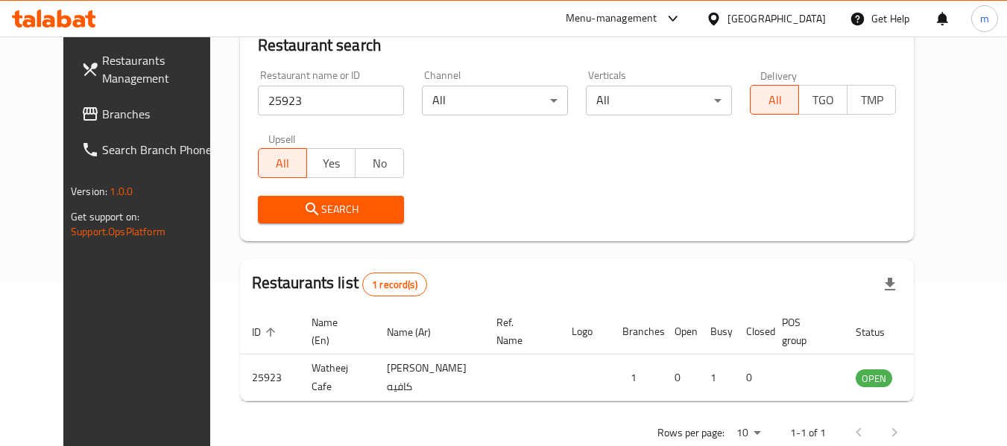
scroll to position [206, 0]
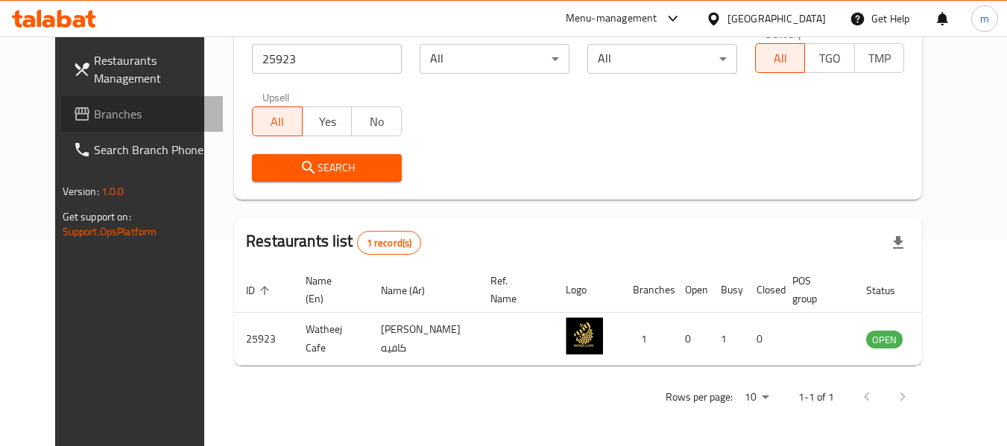
click at [94, 106] on span "Branches" at bounding box center [153, 114] width 118 height 18
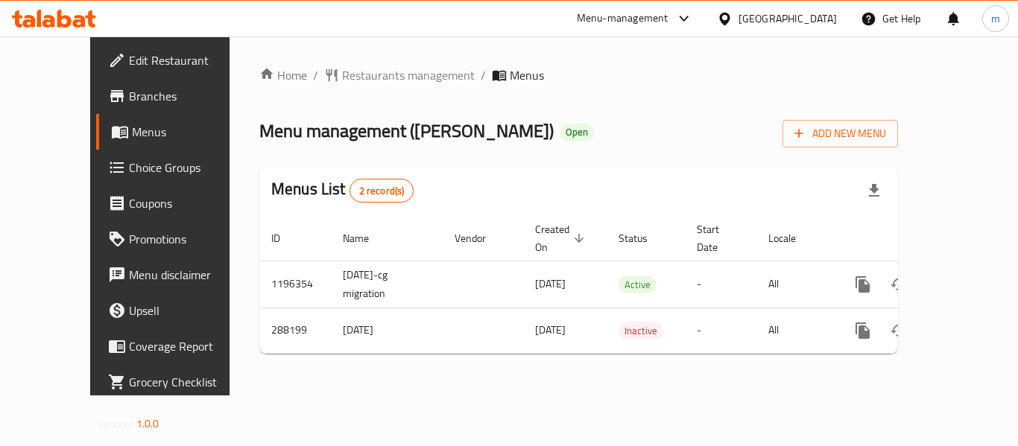
click at [342, 74] on span "Restaurants management" at bounding box center [408, 75] width 133 height 18
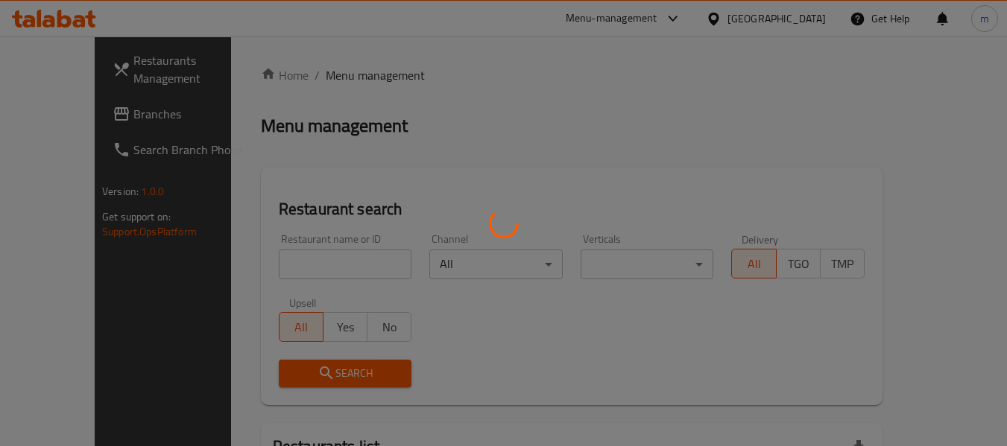
click at [309, 267] on div at bounding box center [503, 223] width 1007 height 446
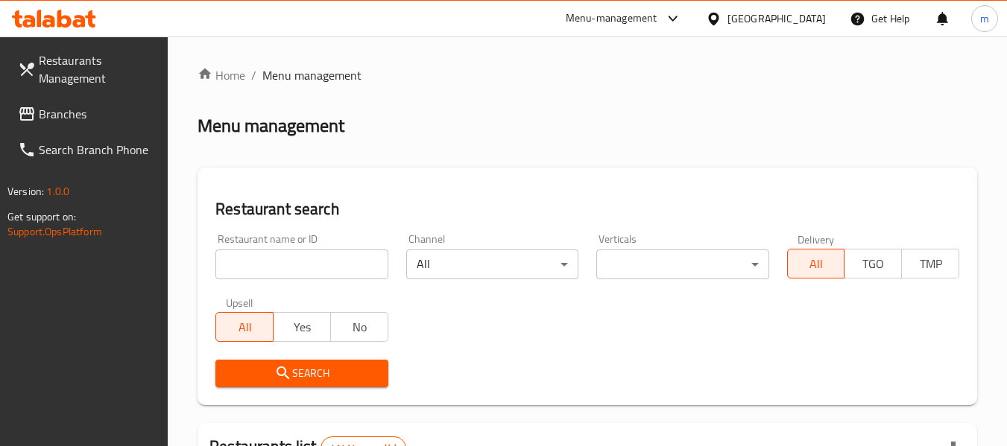
click at [309, 267] on input "search" at bounding box center [301, 265] width 172 height 30
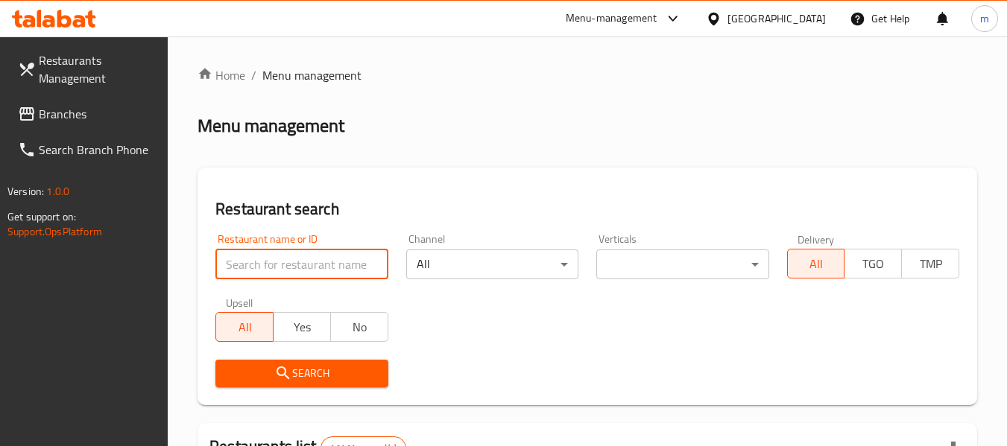
click at [309, 267] on input "search" at bounding box center [301, 265] width 172 height 30
paste input "628376"
type input "628376"
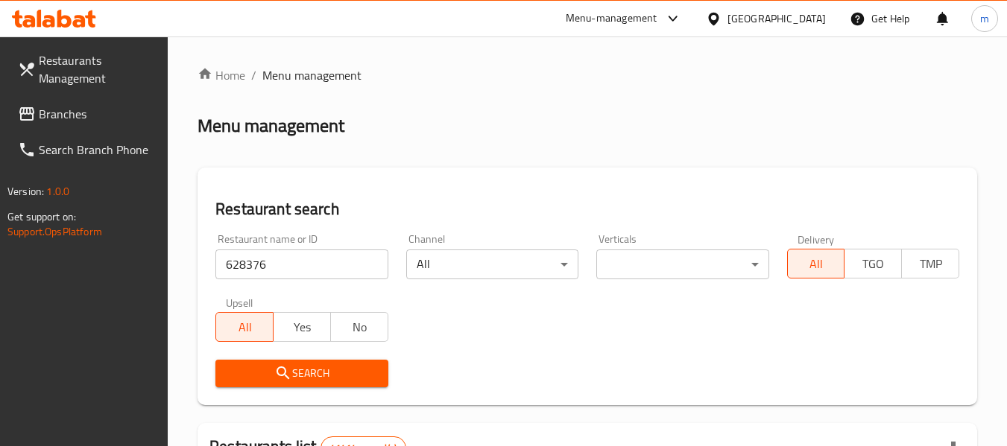
click at [324, 373] on span "Search" at bounding box center [301, 373] width 148 height 19
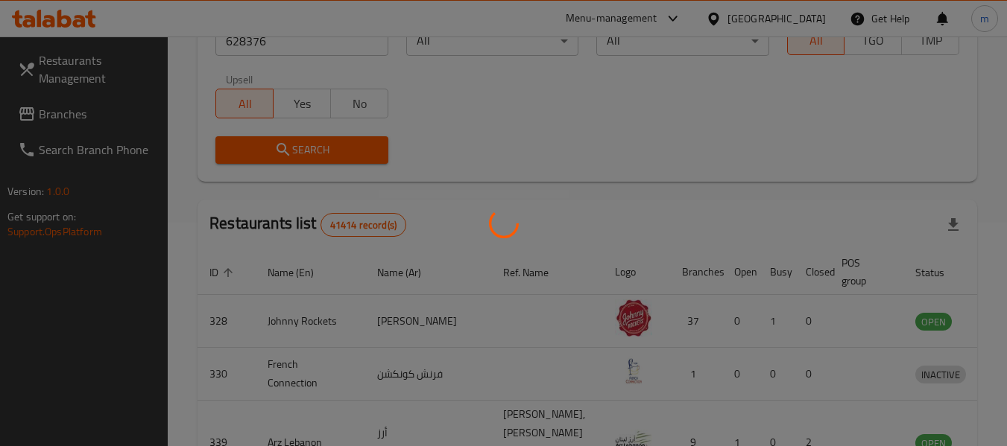
scroll to position [206, 0]
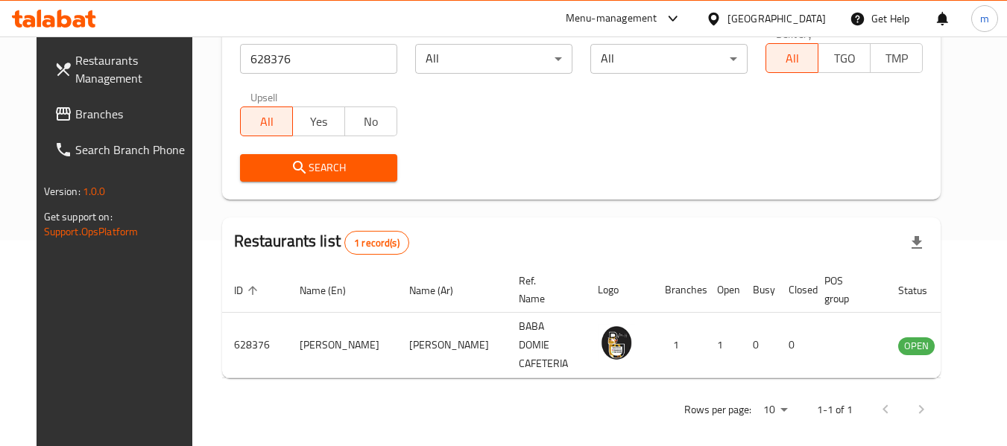
click at [122, 325] on div "Restaurants Management Branches Search Branch Phone Version: 1.0.0 Get support …" at bounding box center [121, 260] width 168 height 446
click at [88, 108] on span "Branches" at bounding box center [134, 114] width 118 height 18
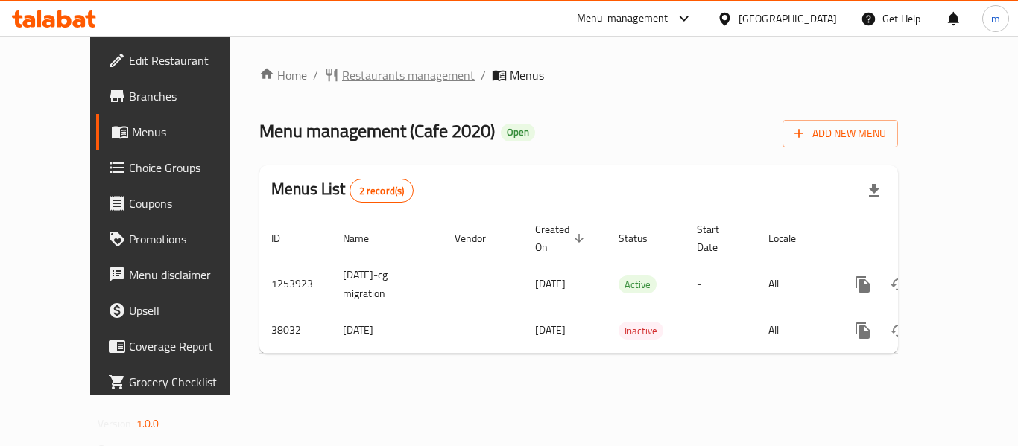
click at [359, 69] on span "Restaurants management" at bounding box center [408, 75] width 133 height 18
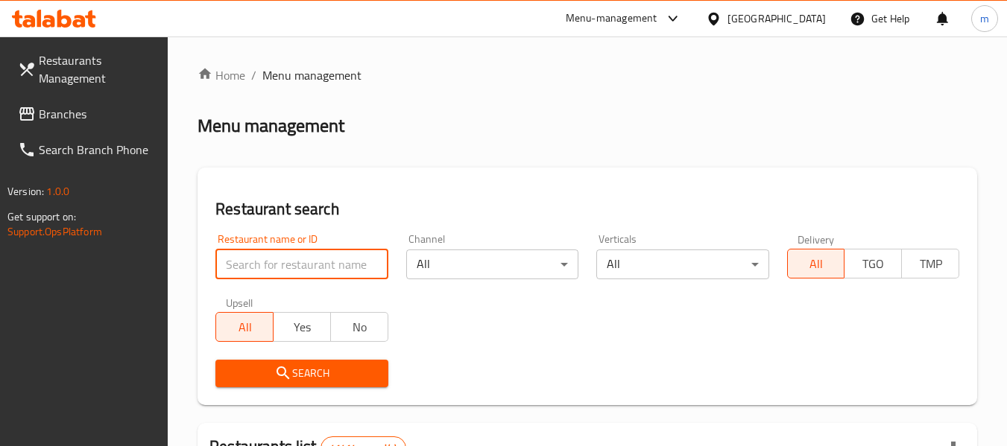
click at [312, 265] on input "search" at bounding box center [301, 265] width 172 height 30
paste input "19794"
type input "19794"
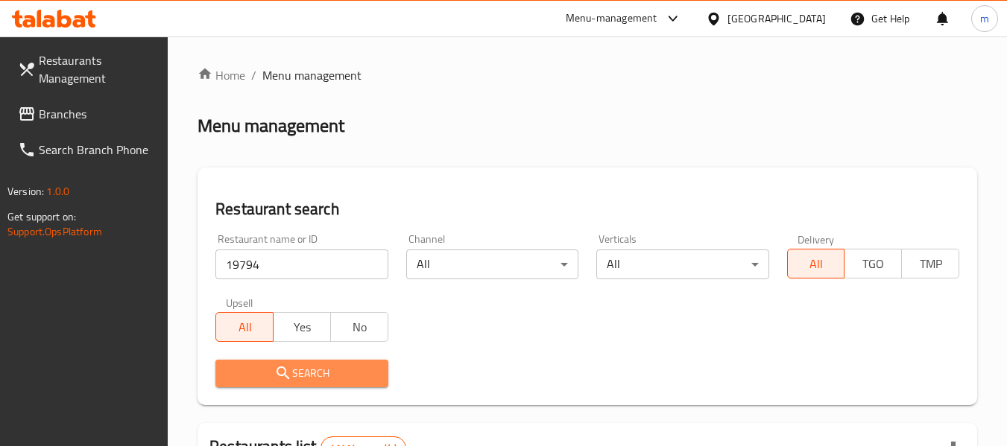
click at [309, 370] on span "Search" at bounding box center [301, 373] width 148 height 19
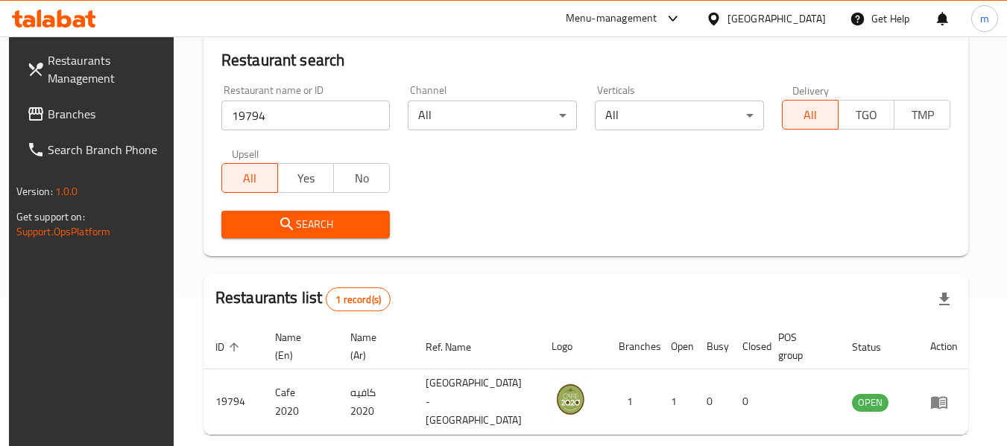
scroll to position [206, 0]
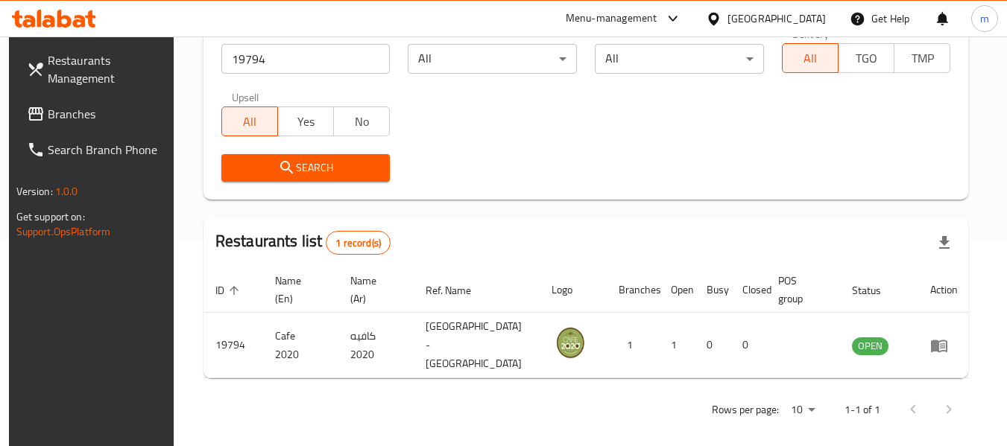
click at [716, 17] on icon at bounding box center [714, 19] width 16 height 16
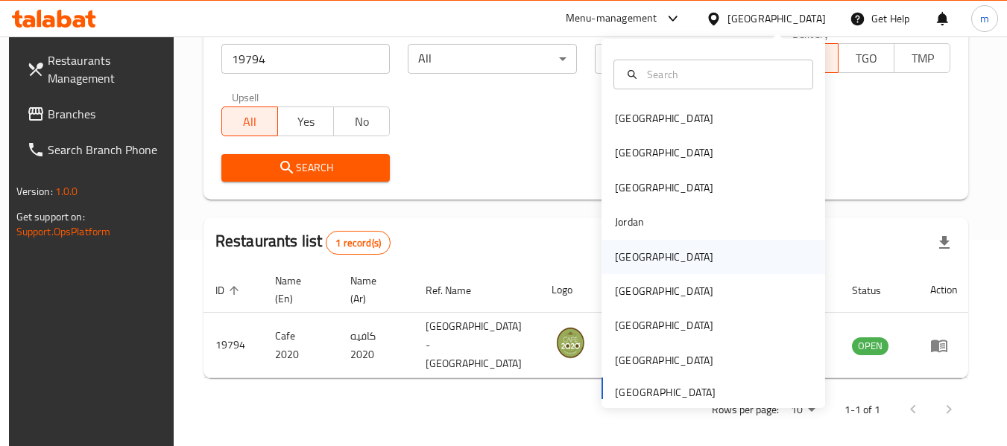
click at [624, 250] on div "[GEOGRAPHIC_DATA]" at bounding box center [664, 257] width 98 height 16
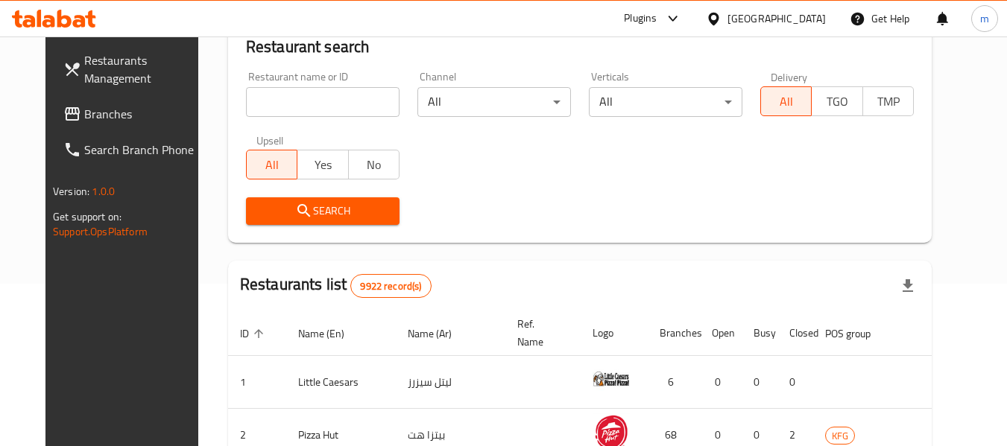
scroll to position [206, 0]
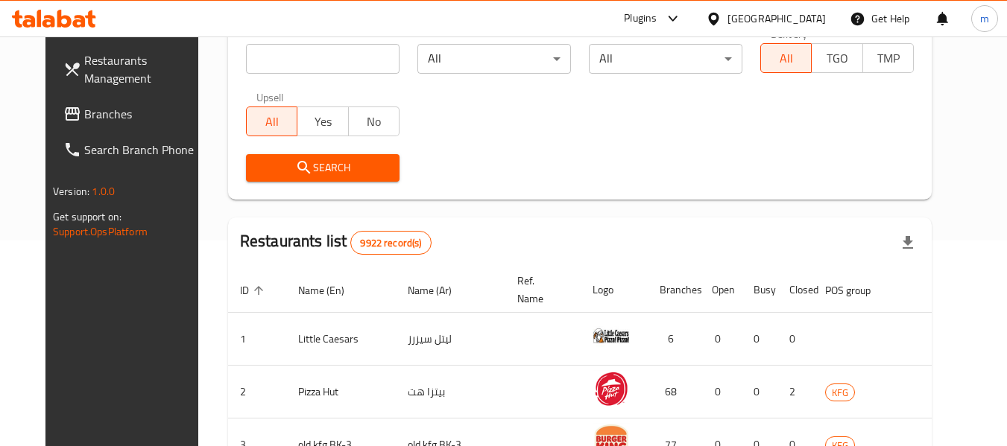
click at [807, 18] on div "[GEOGRAPHIC_DATA]" at bounding box center [777, 18] width 98 height 16
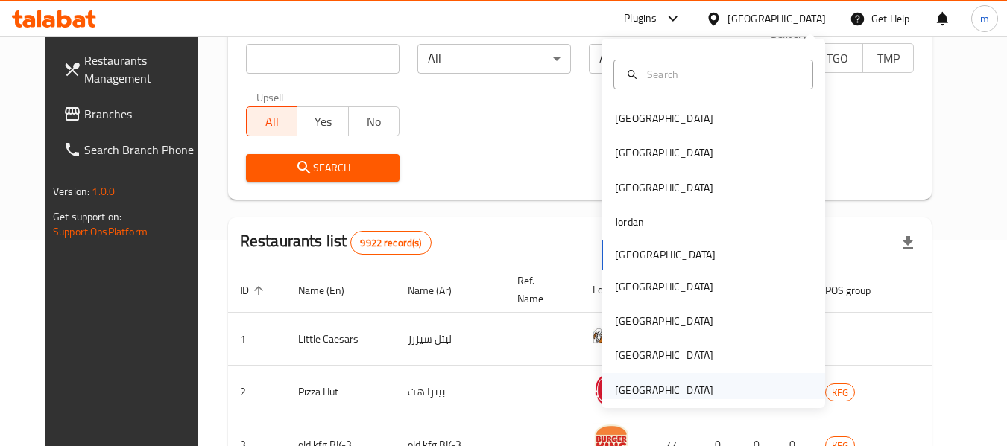
click at [629, 391] on div "[GEOGRAPHIC_DATA]" at bounding box center [664, 390] width 98 height 16
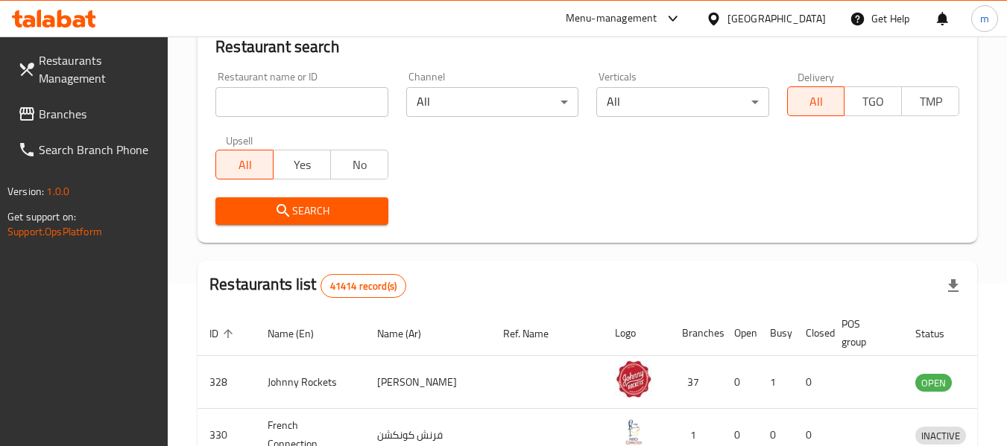
scroll to position [206, 0]
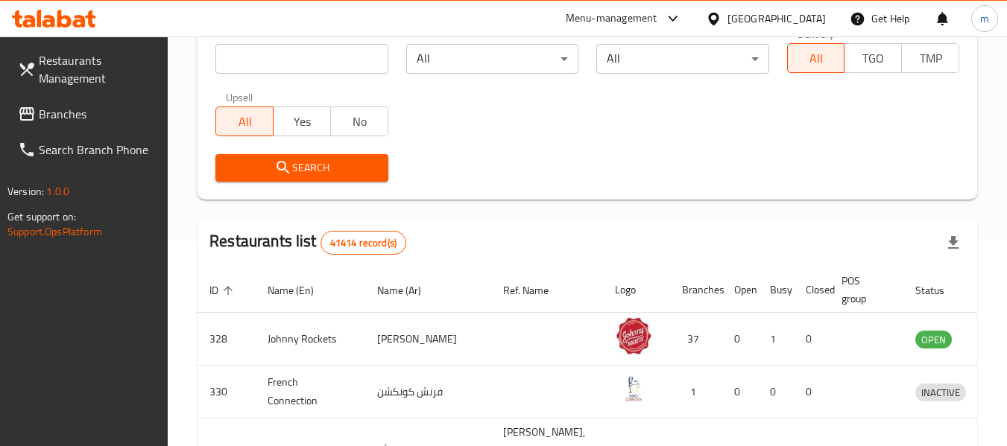
click at [98, 112] on span "Branches" at bounding box center [98, 114] width 118 height 18
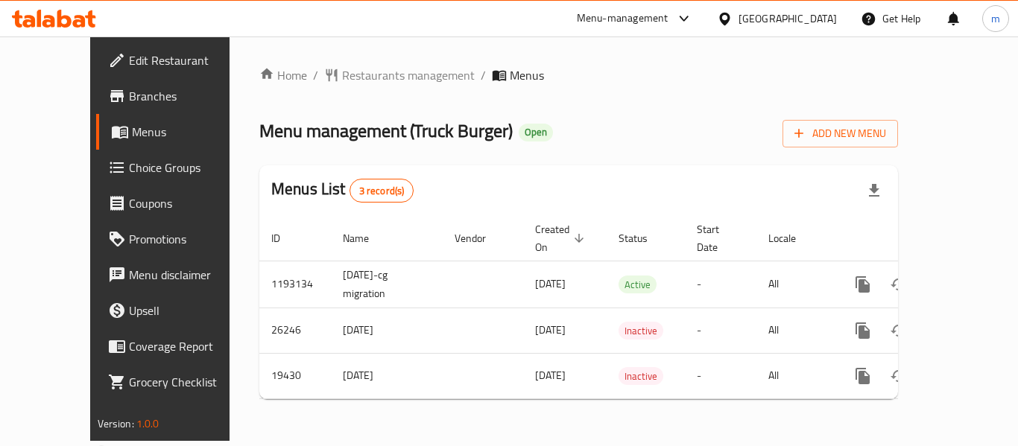
click at [314, 73] on div "Home / Restaurants management / Menus Menu management ( Truck Burger ) Open Add…" at bounding box center [578, 238] width 639 height 345
click at [342, 75] on span "Restaurants management" at bounding box center [408, 75] width 133 height 18
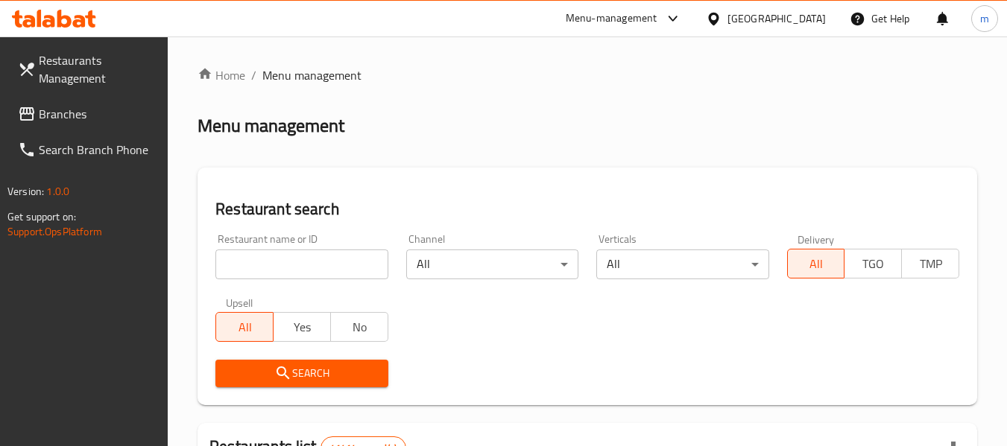
click at [269, 263] on div at bounding box center [503, 223] width 1007 height 446
click at [271, 259] on input "search" at bounding box center [301, 265] width 172 height 30
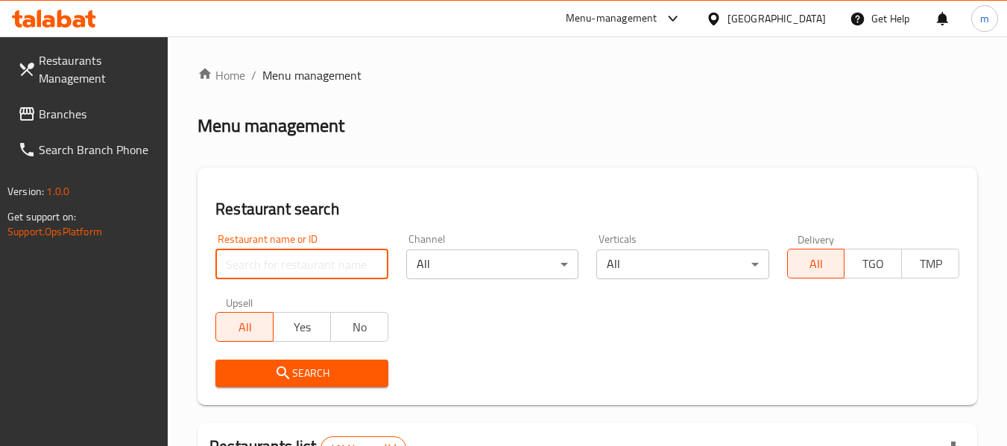
paste input "10405"
type input "10405"
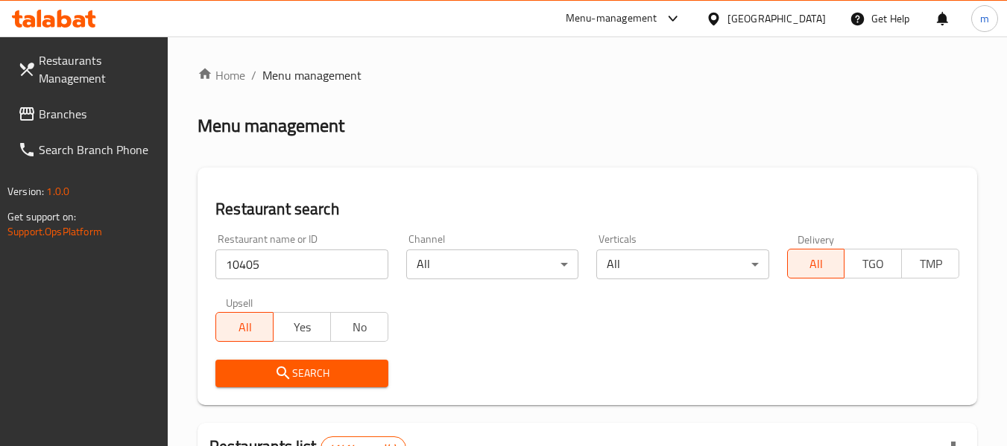
click at [296, 373] on span "Search" at bounding box center [301, 373] width 148 height 19
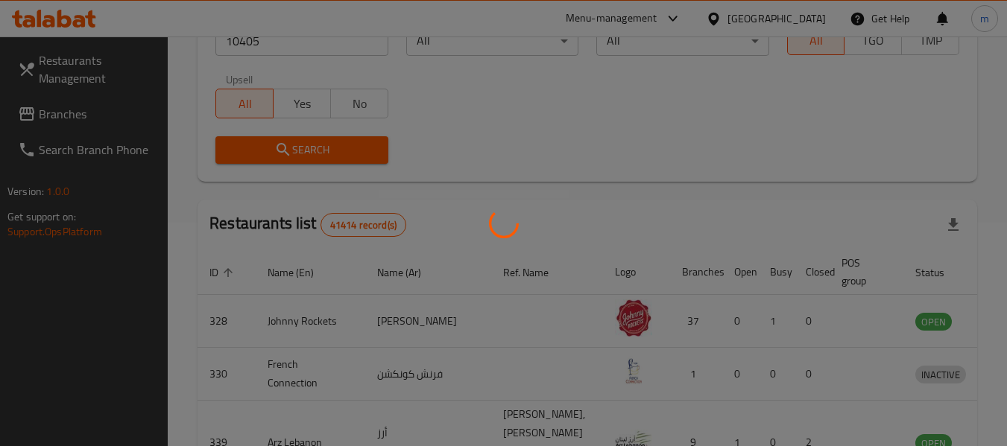
scroll to position [206, 0]
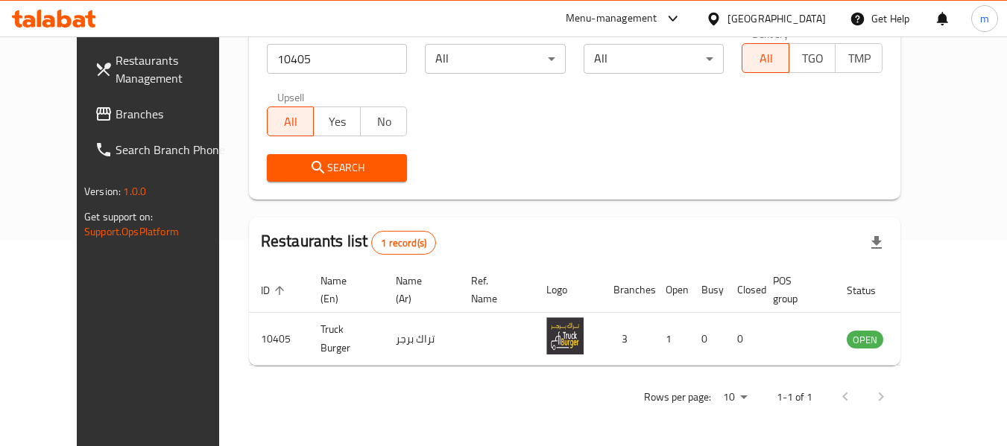
click at [722, 17] on icon at bounding box center [714, 19] width 16 height 16
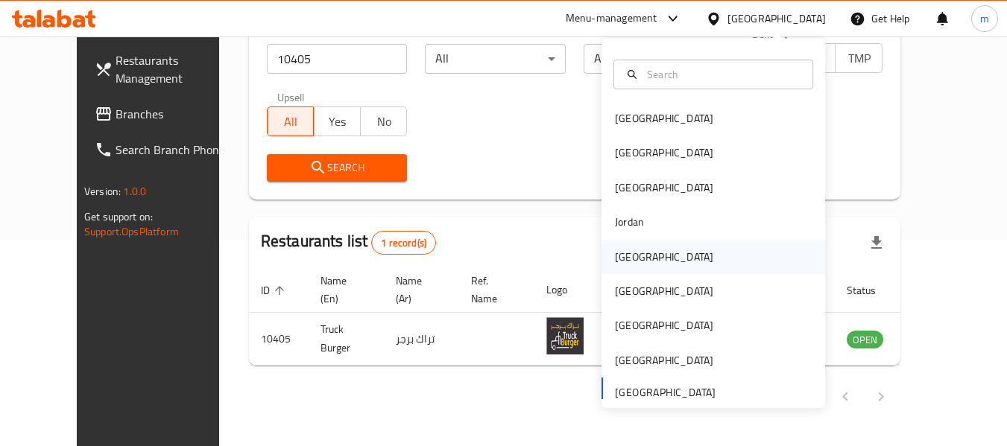
click at [628, 253] on div "[GEOGRAPHIC_DATA]" at bounding box center [664, 257] width 98 height 16
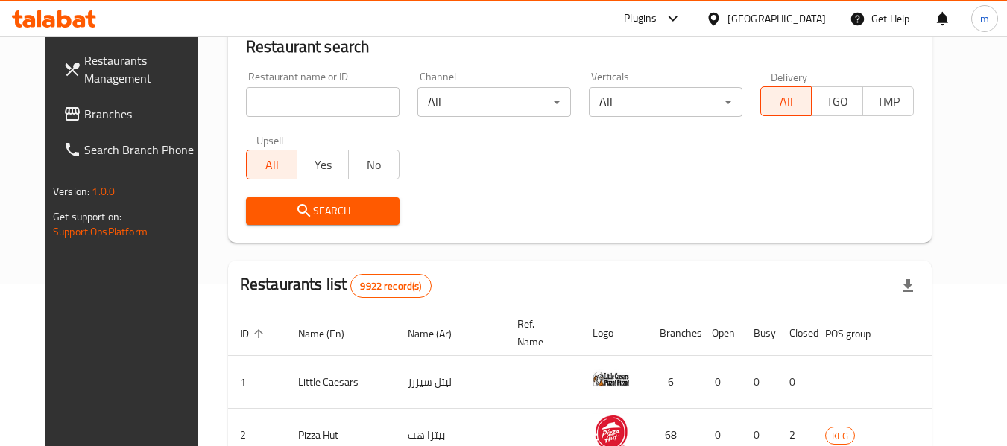
scroll to position [206, 0]
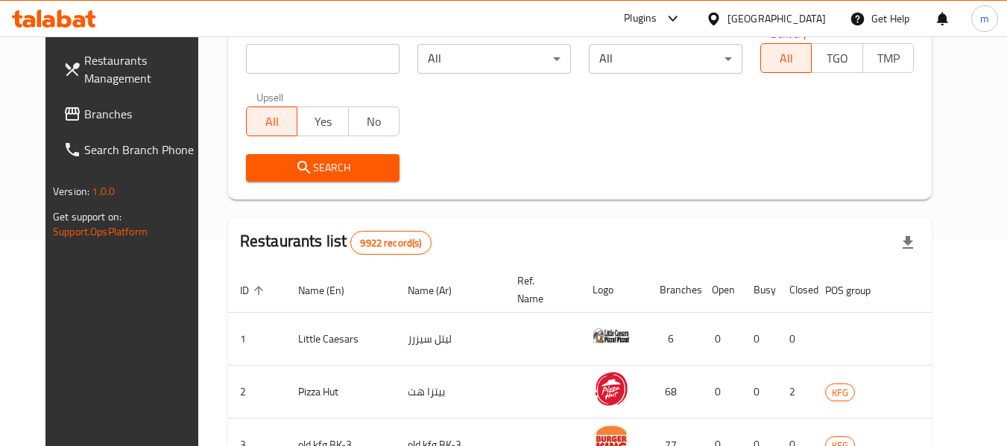
click at [89, 110] on span "Branches" at bounding box center [143, 114] width 118 height 18
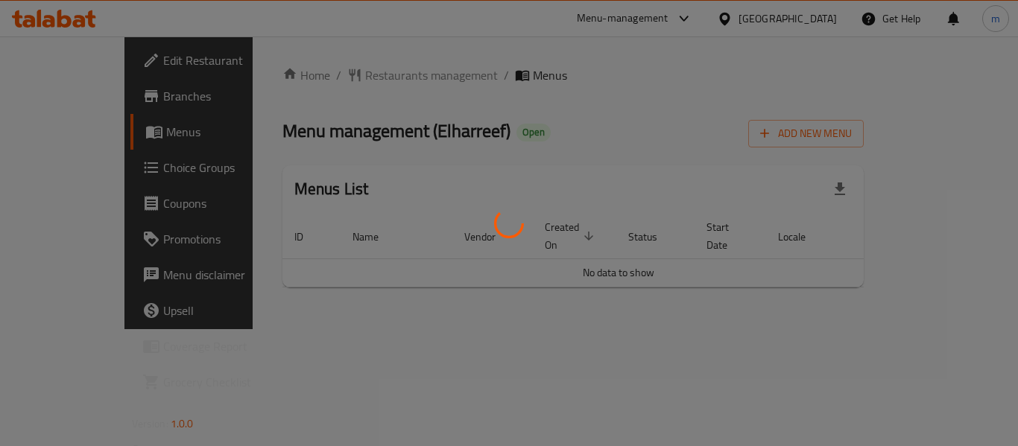
click at [356, 76] on div at bounding box center [509, 223] width 1018 height 446
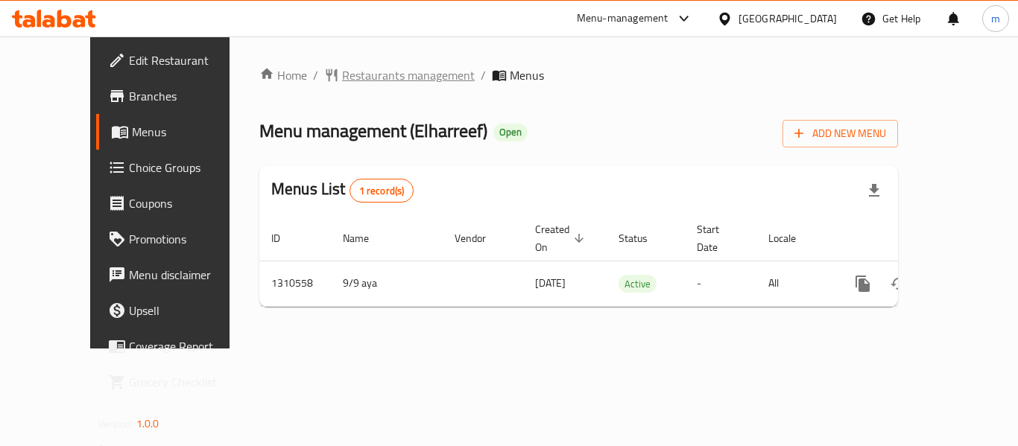
click at [353, 76] on span "Restaurants management" at bounding box center [408, 75] width 133 height 18
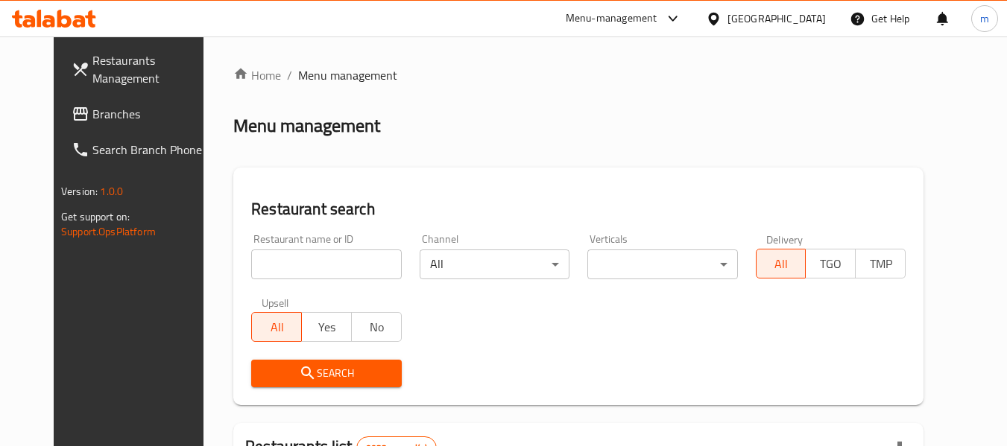
click at [272, 266] on div at bounding box center [503, 223] width 1007 height 446
click at [271, 267] on input "search" at bounding box center [326, 265] width 150 height 30
paste input "705489"
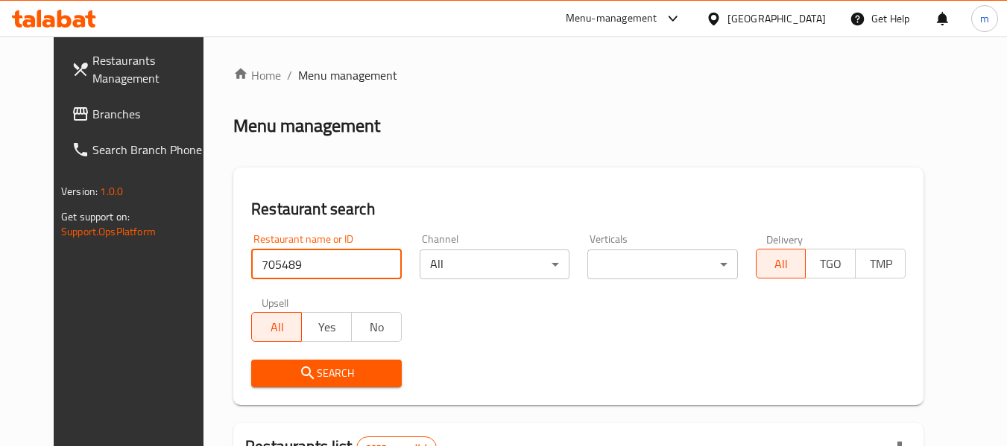
type input "705489"
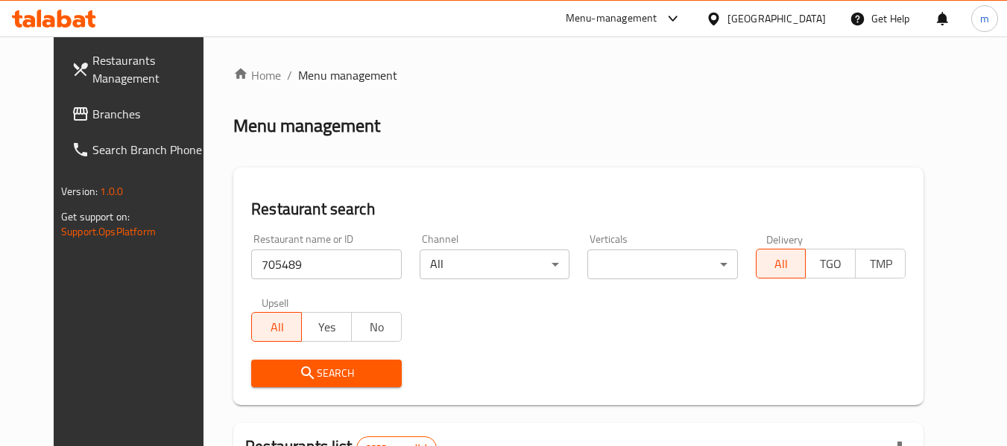
click at [297, 371] on span "Search" at bounding box center [326, 373] width 126 height 19
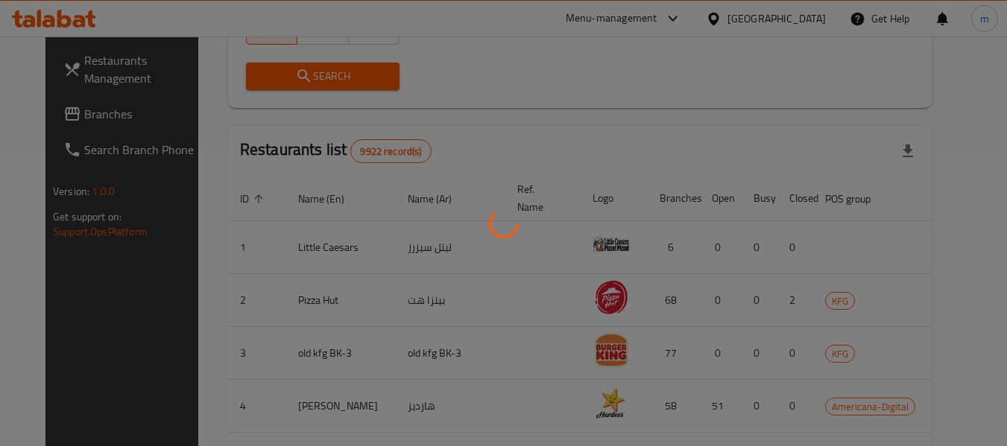
scroll to position [218, 0]
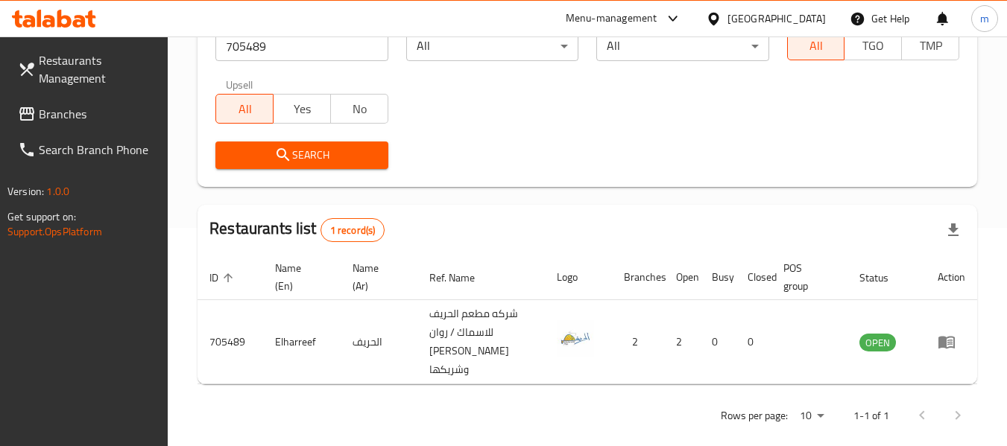
click at [722, 16] on icon at bounding box center [714, 19] width 16 height 16
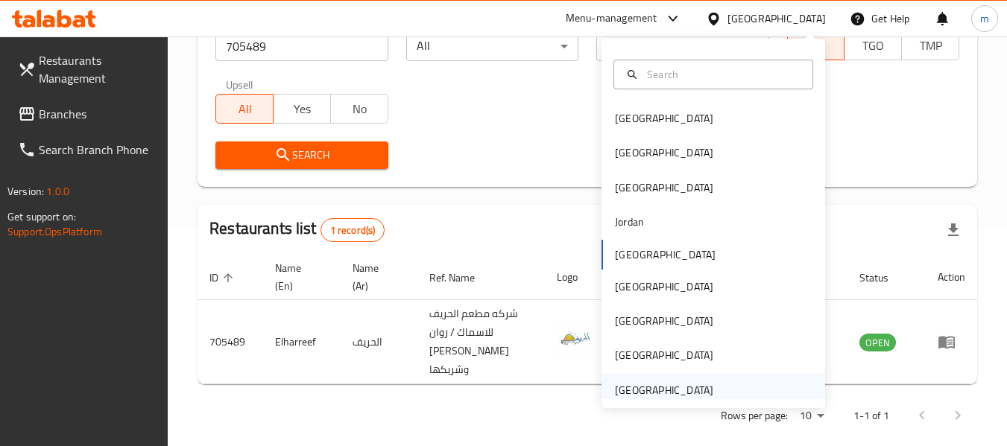
click at [662, 393] on div "[GEOGRAPHIC_DATA]" at bounding box center [664, 390] width 98 height 16
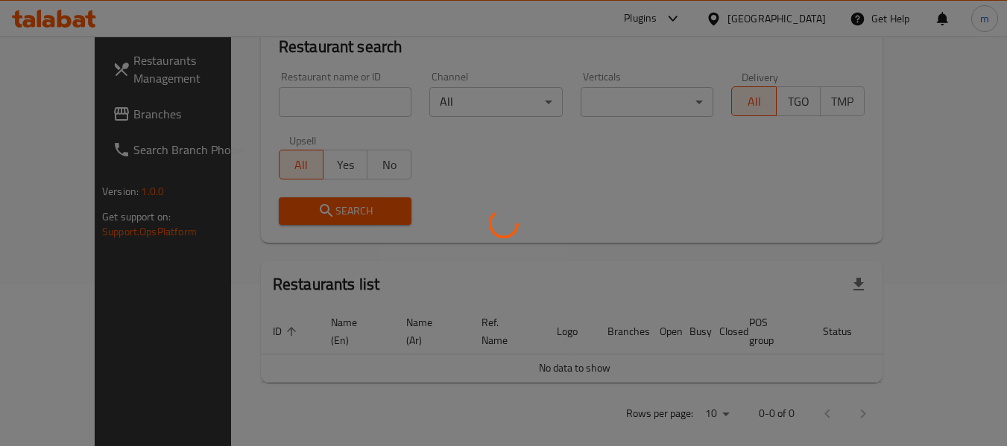
scroll to position [218, 0]
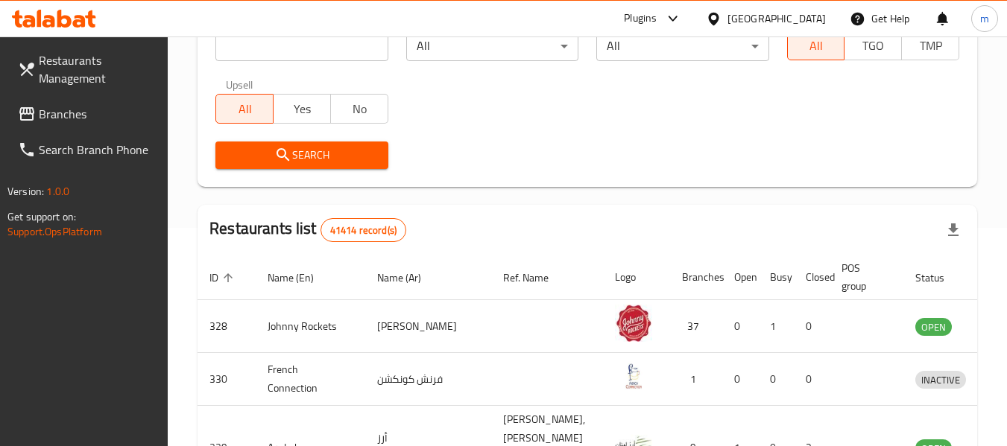
click at [68, 119] on span "Branches" at bounding box center [98, 114] width 118 height 18
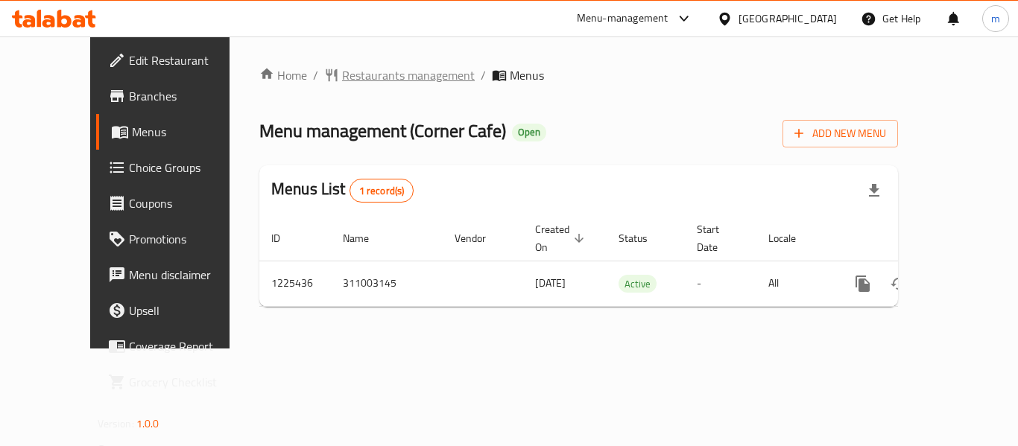
click at [348, 78] on span "Restaurants management" at bounding box center [408, 75] width 133 height 18
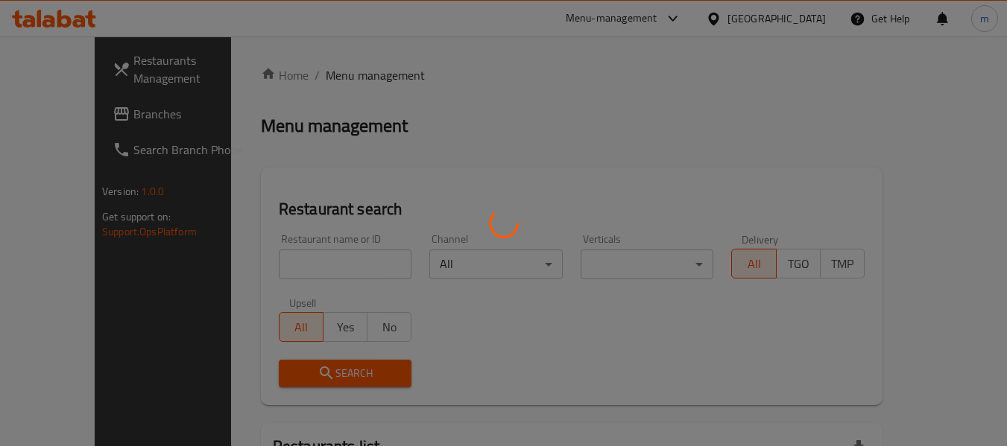
click at [288, 272] on div at bounding box center [503, 223] width 1007 height 446
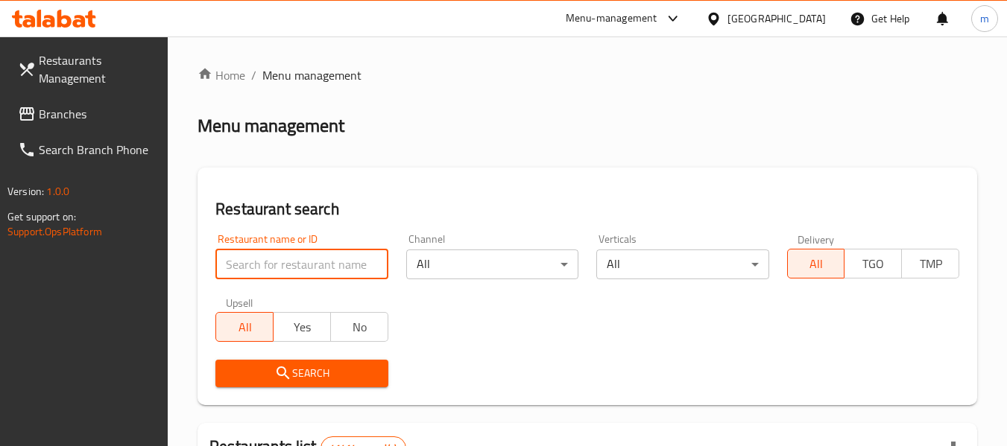
click at [264, 272] on input "search" at bounding box center [301, 265] width 172 height 30
paste input "675341"
type input "675341"
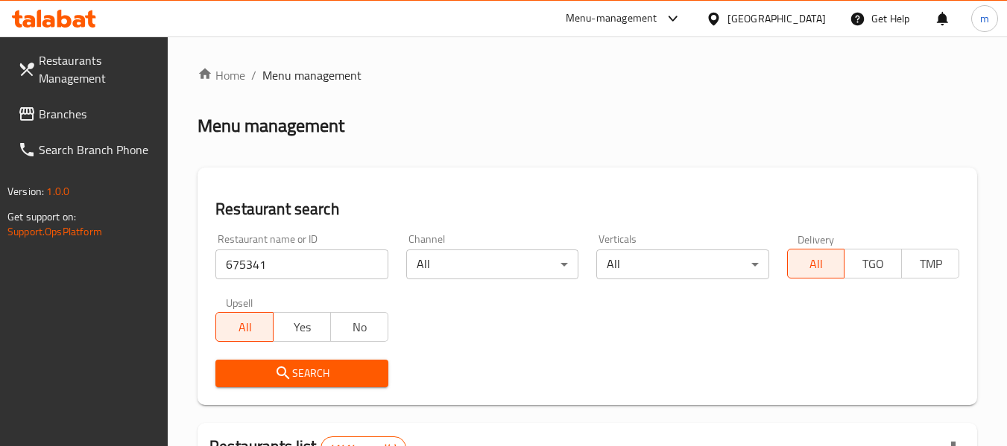
click at [285, 372] on icon "submit" at bounding box center [283, 373] width 13 height 13
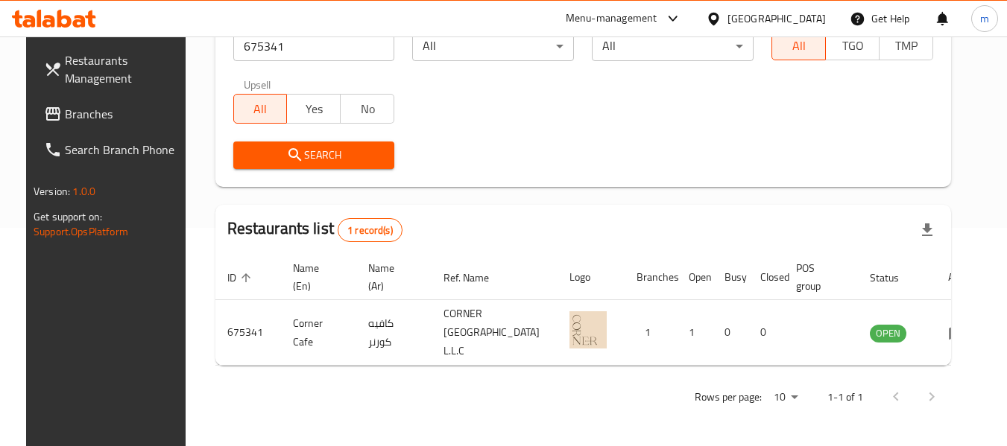
scroll to position [206, 0]
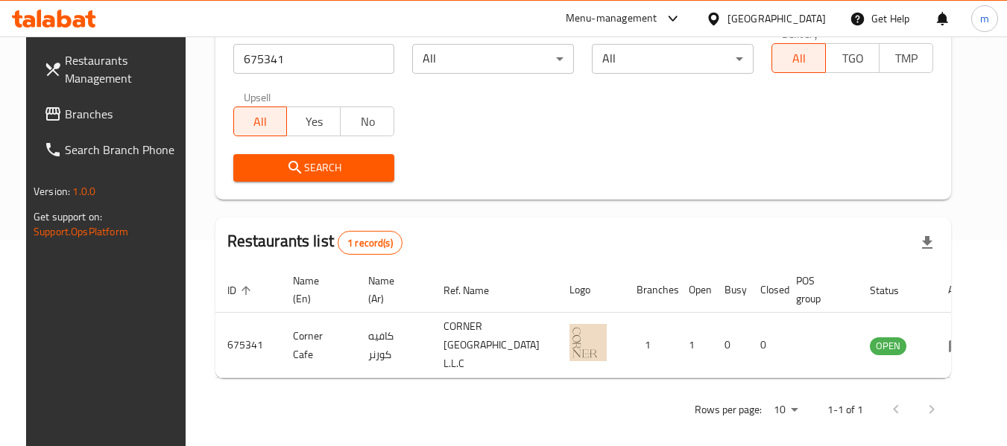
drag, startPoint x: 718, startPoint y: 19, endPoint x: 730, endPoint y: 31, distance: 16.9
click at [718, 19] on icon at bounding box center [713, 18] width 10 height 13
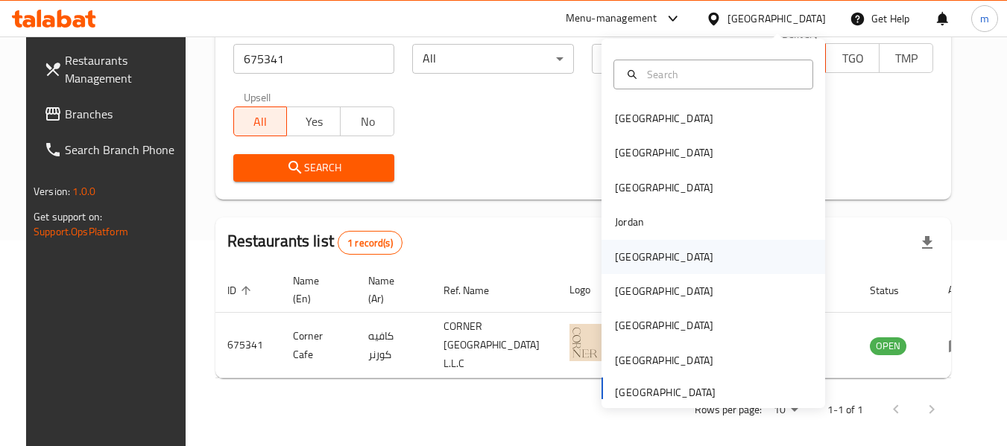
click at [636, 257] on div "[GEOGRAPHIC_DATA]" at bounding box center [664, 257] width 122 height 34
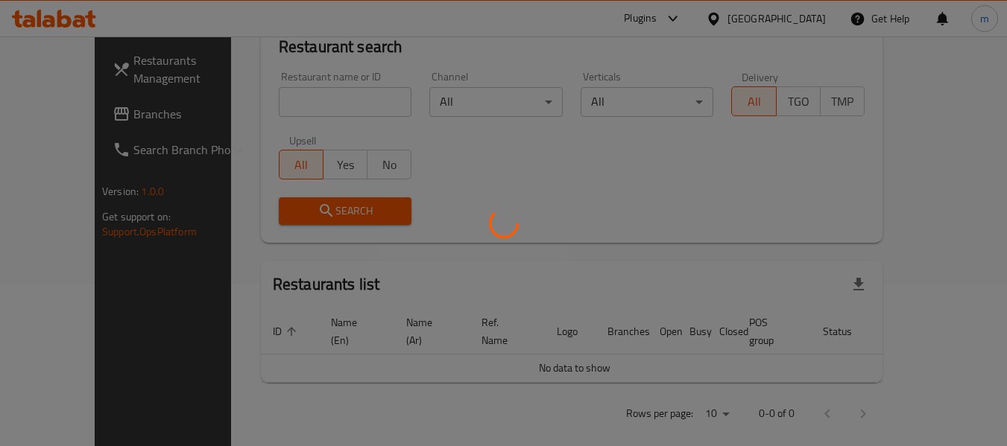
scroll to position [206, 0]
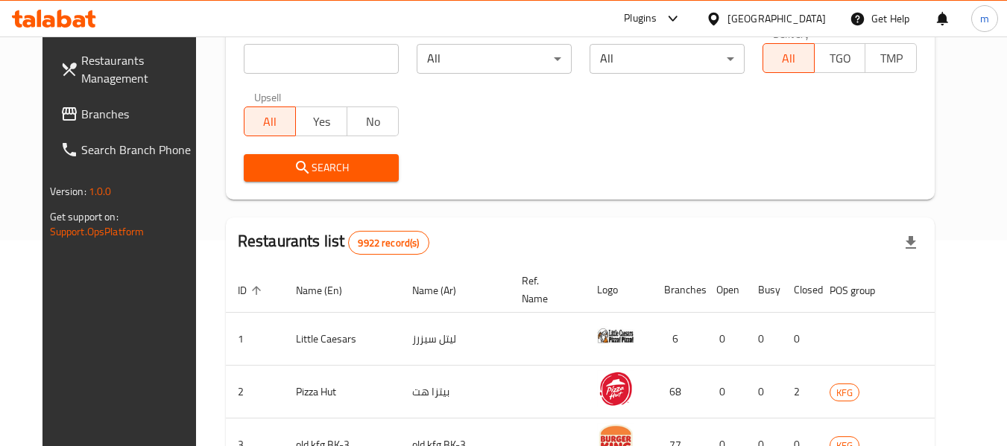
click at [86, 119] on span "Branches" at bounding box center [140, 114] width 118 height 18
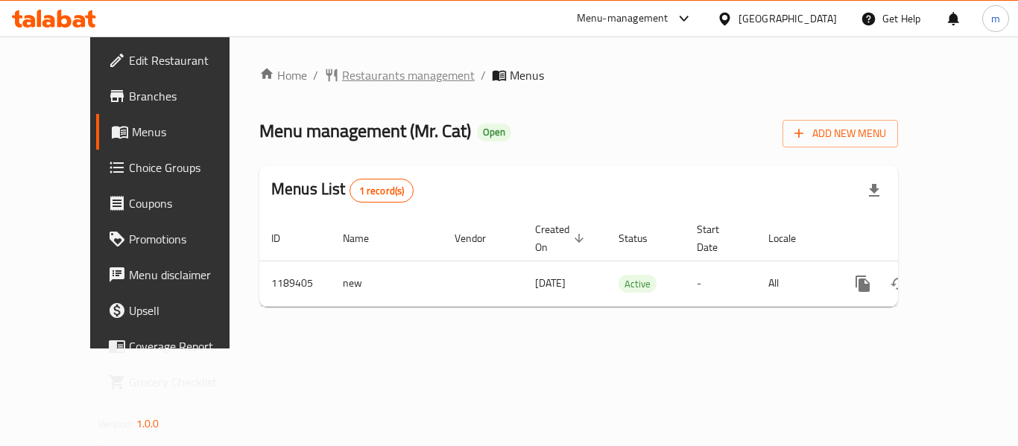
click at [342, 81] on span "Restaurants management" at bounding box center [408, 75] width 133 height 18
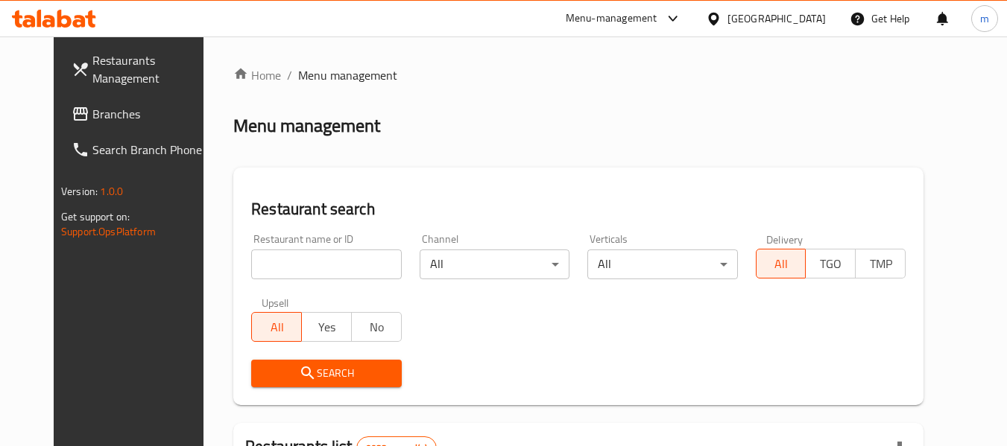
click at [271, 265] on div at bounding box center [503, 223] width 1007 height 446
click at [272, 264] on input "search" at bounding box center [326, 265] width 150 height 30
paste input "667247"
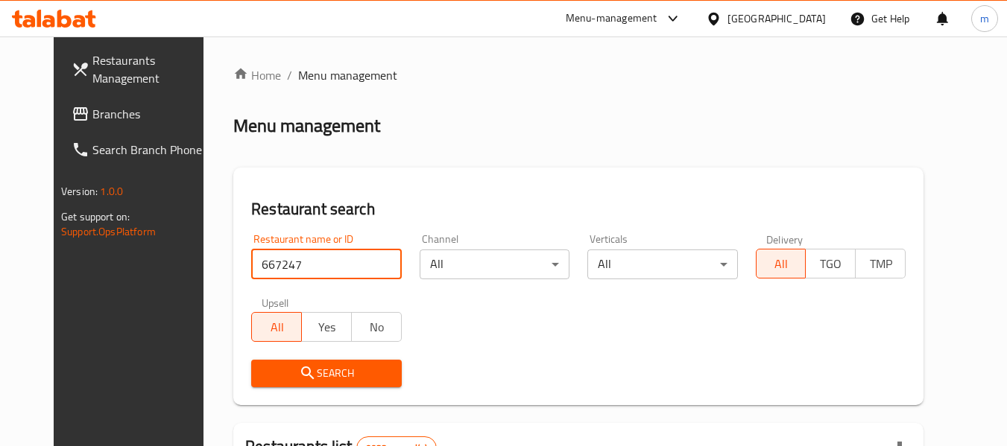
type input "667247"
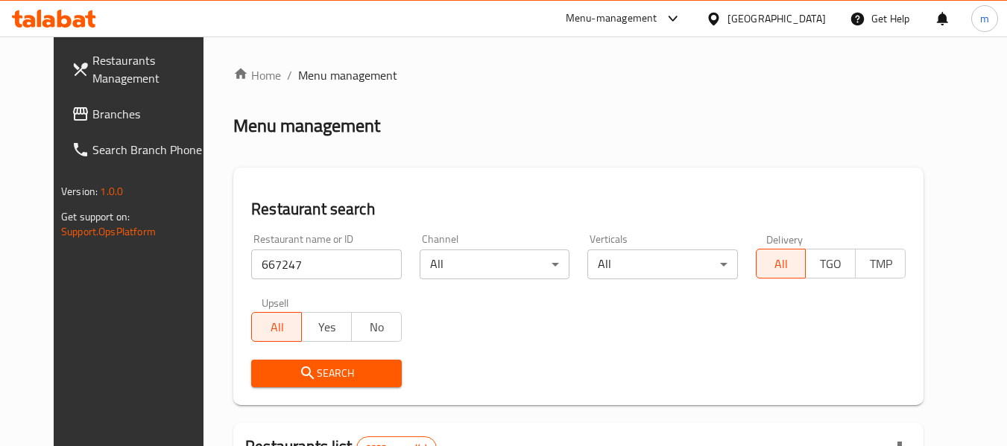
click at [299, 367] on icon "submit" at bounding box center [308, 373] width 18 height 18
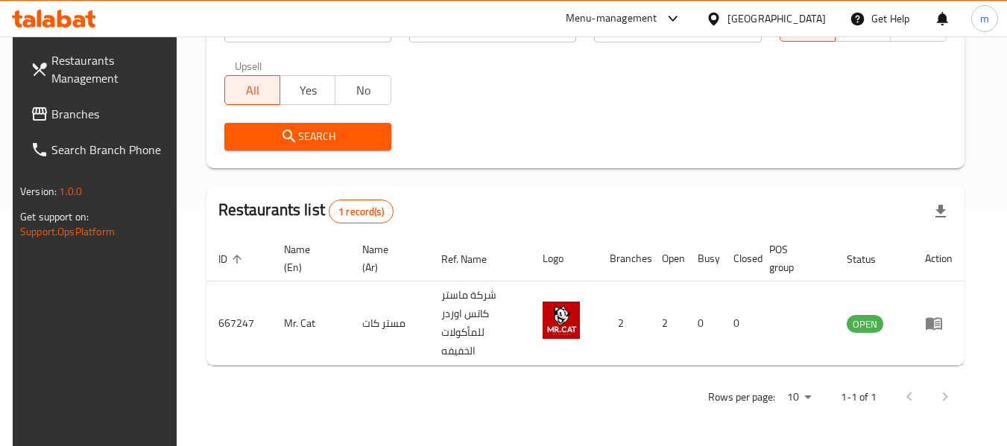
scroll to position [218, 0]
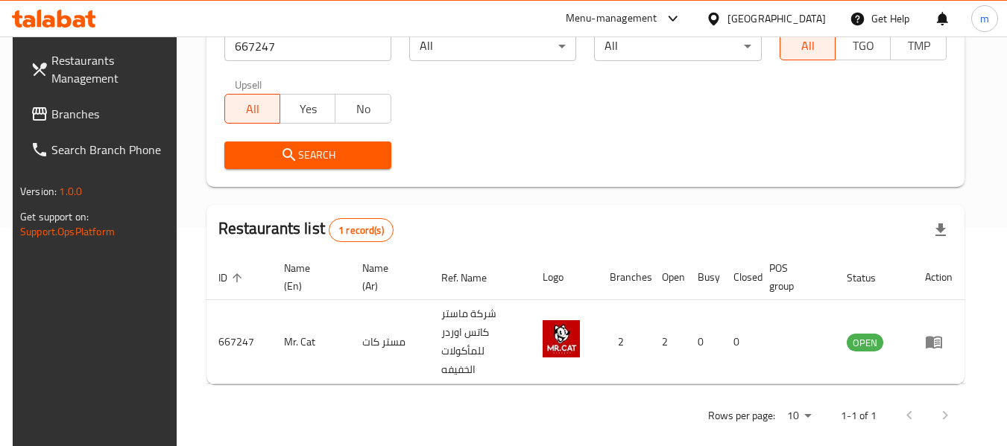
click at [719, 13] on icon at bounding box center [713, 18] width 10 height 13
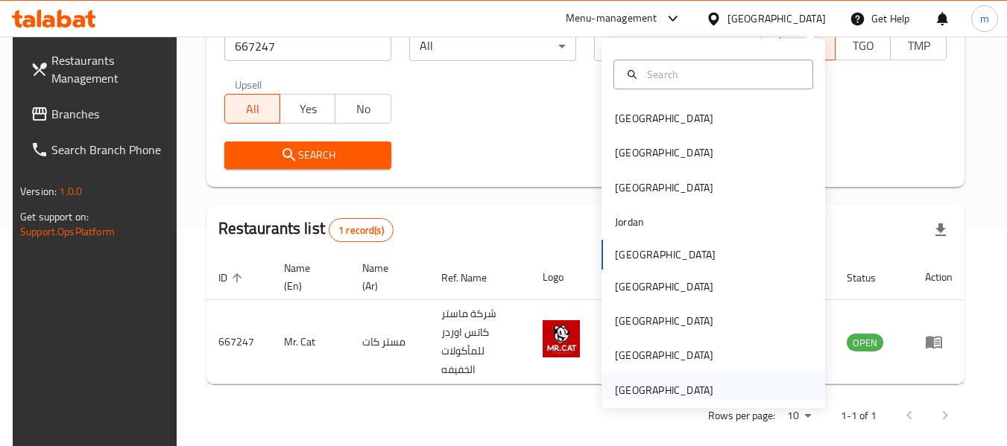
click at [635, 393] on div "[GEOGRAPHIC_DATA]" at bounding box center [664, 390] width 98 height 16
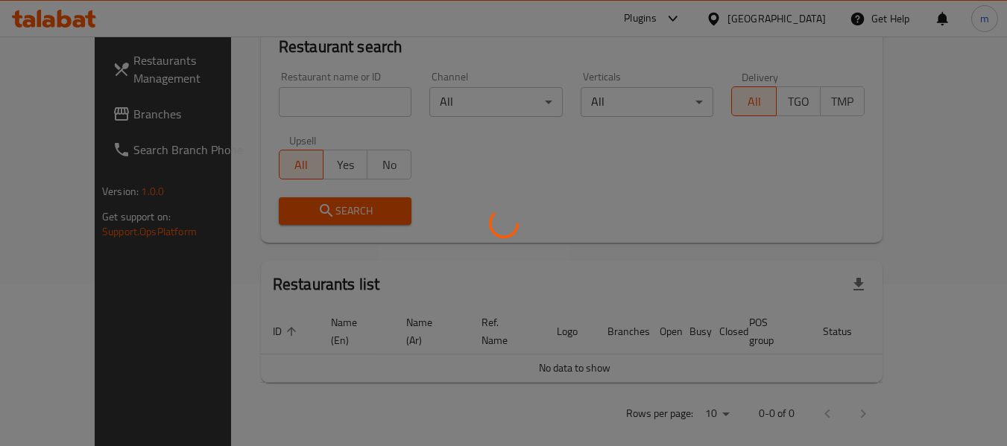
scroll to position [218, 0]
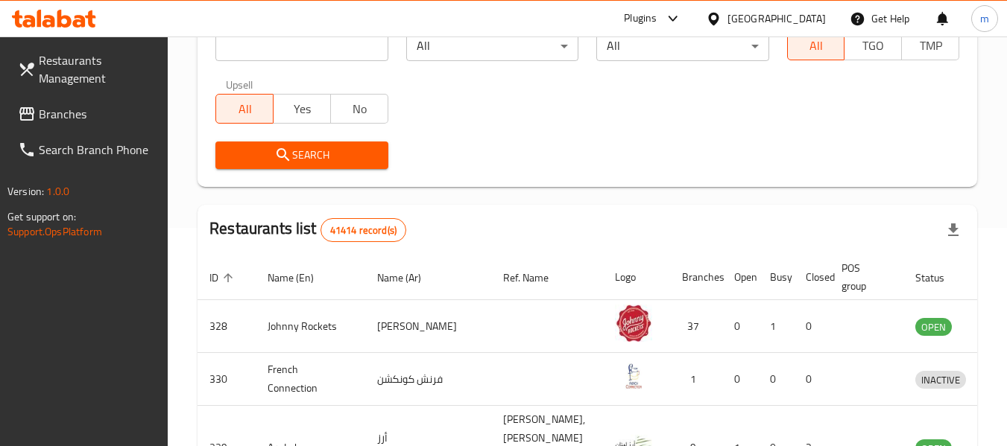
click at [106, 118] on span "Branches" at bounding box center [98, 114] width 118 height 18
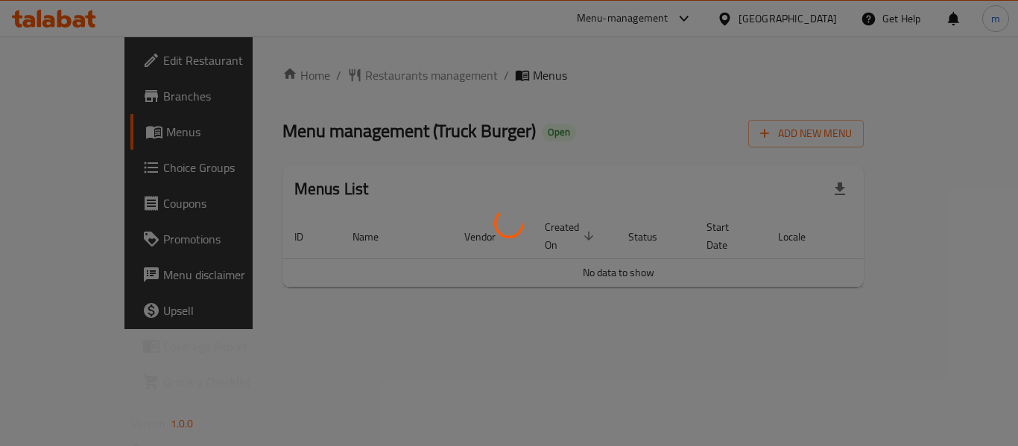
click at [353, 76] on div at bounding box center [509, 223] width 1018 height 446
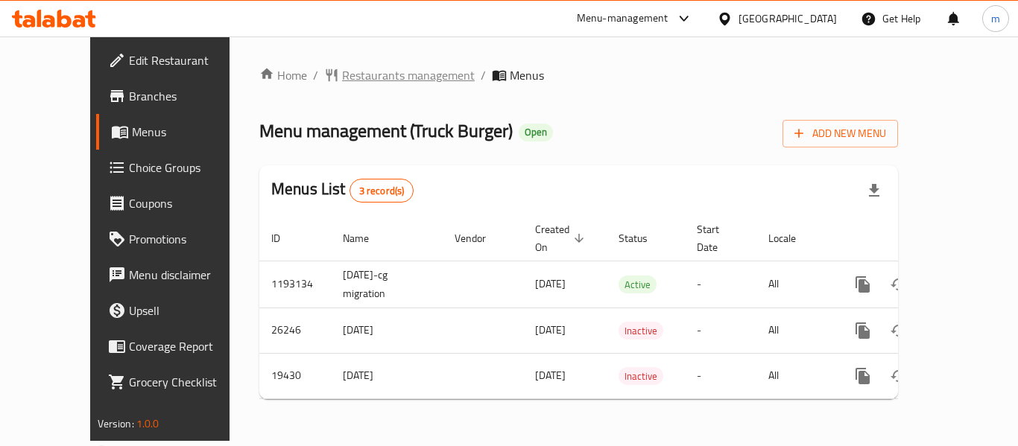
click at [342, 76] on span "Restaurants management" at bounding box center [408, 75] width 133 height 18
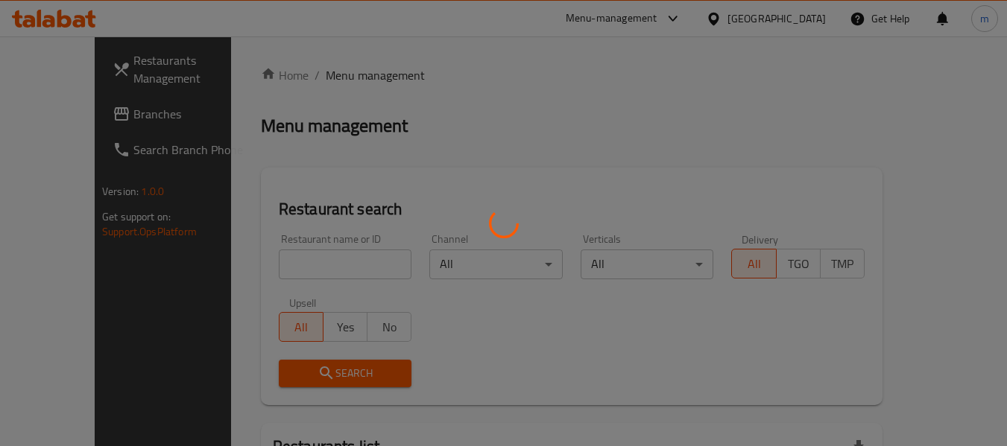
click at [274, 261] on div at bounding box center [503, 223] width 1007 height 446
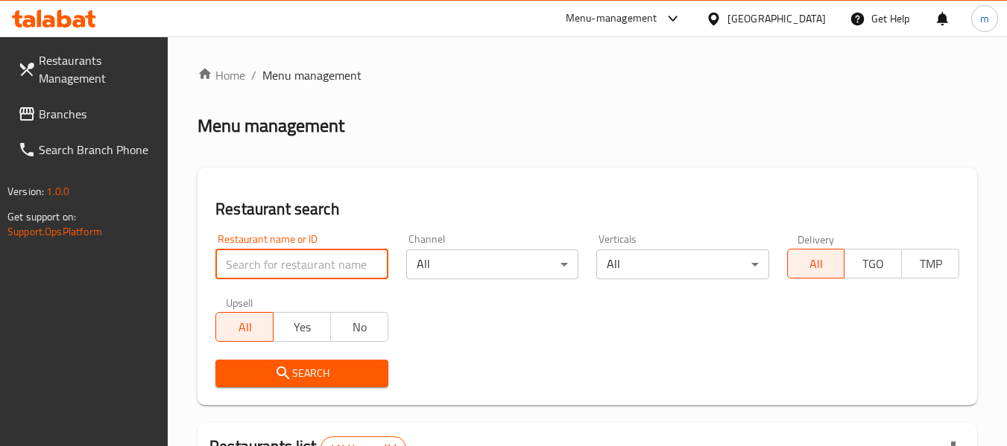
click at [272, 263] on input "search" at bounding box center [301, 265] width 172 height 30
paste input "10405"
type input "10405"
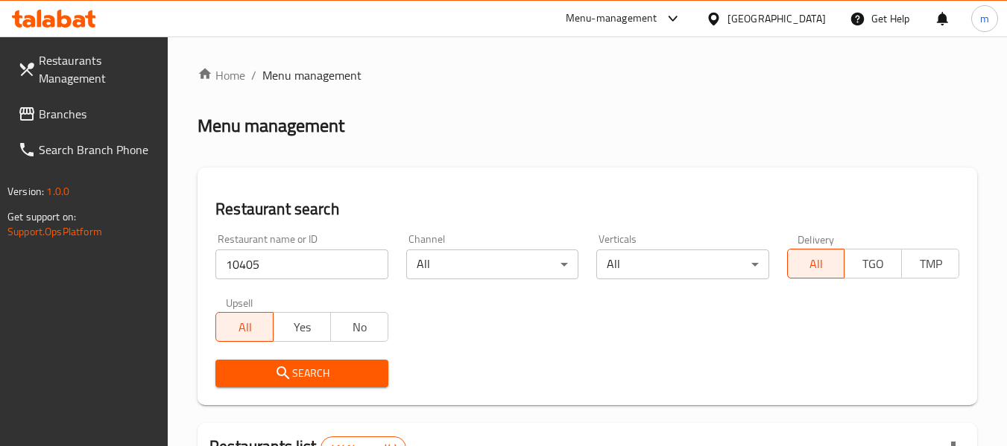
click at [316, 376] on span "Search" at bounding box center [301, 373] width 148 height 19
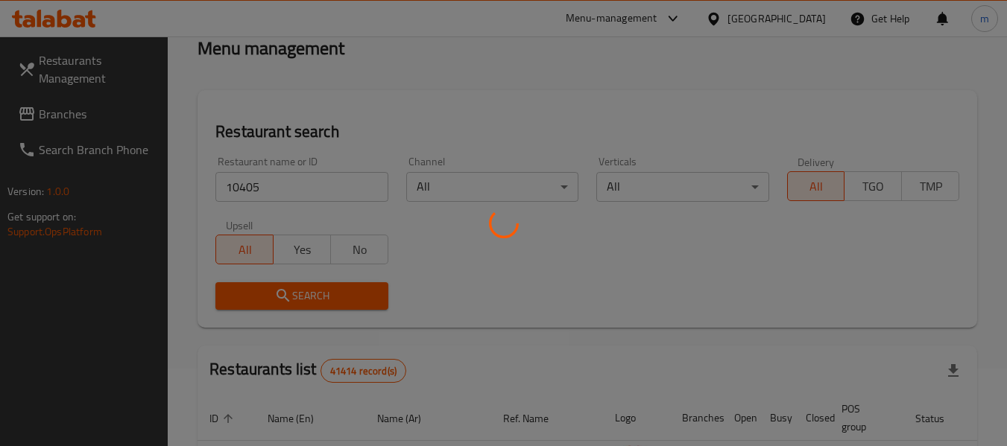
scroll to position [149, 0]
